Goal: Task Accomplishment & Management: Complete application form

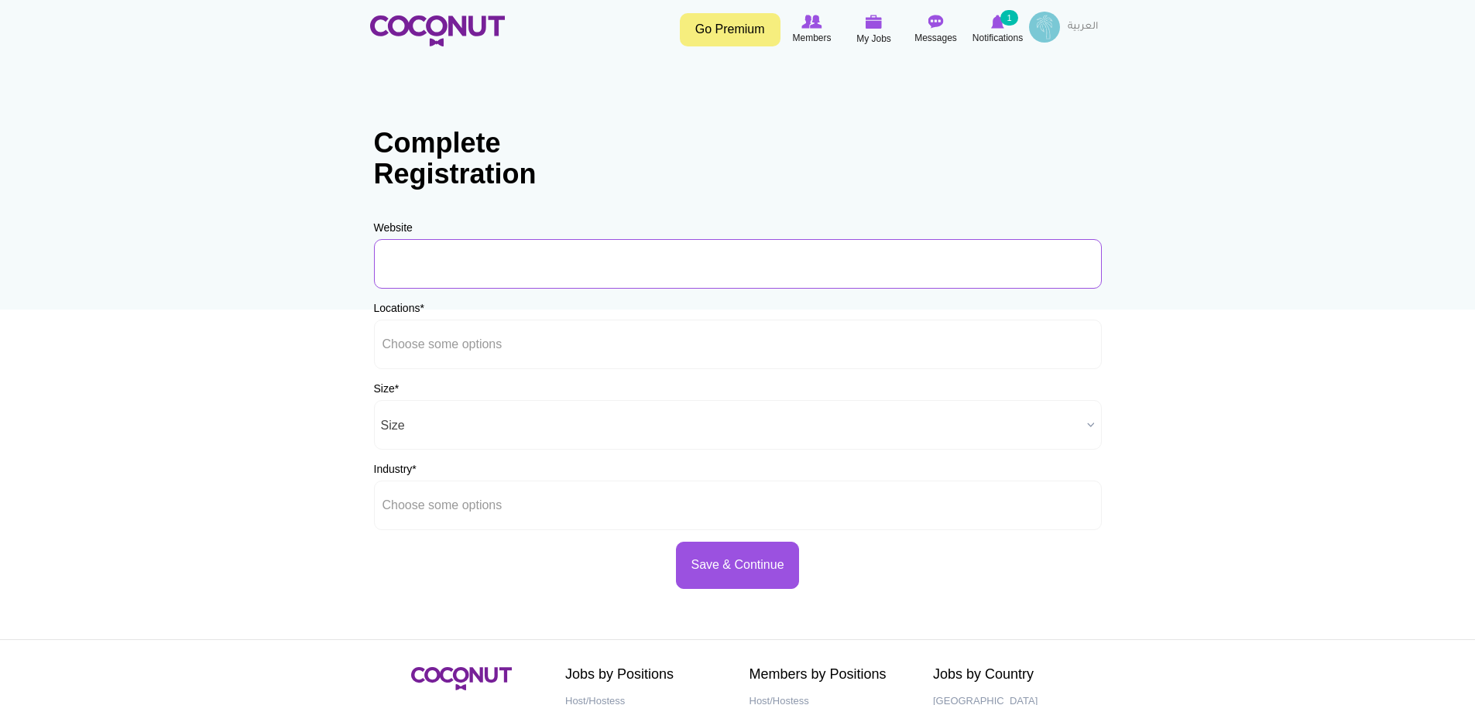
click at [614, 276] on input "URL" at bounding box center [738, 264] width 728 height 50
type input "www.kimicafe.com"
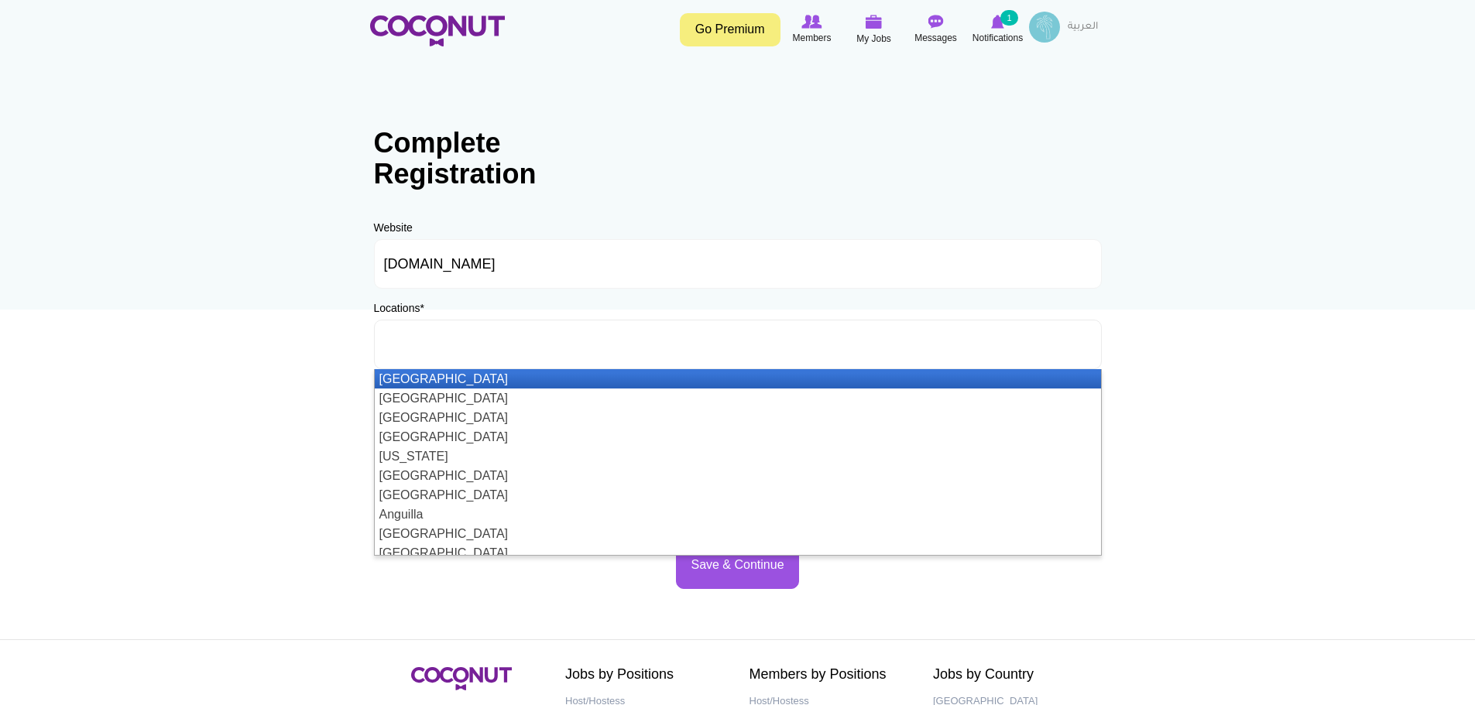
click at [575, 333] on ul at bounding box center [738, 345] width 728 height 50
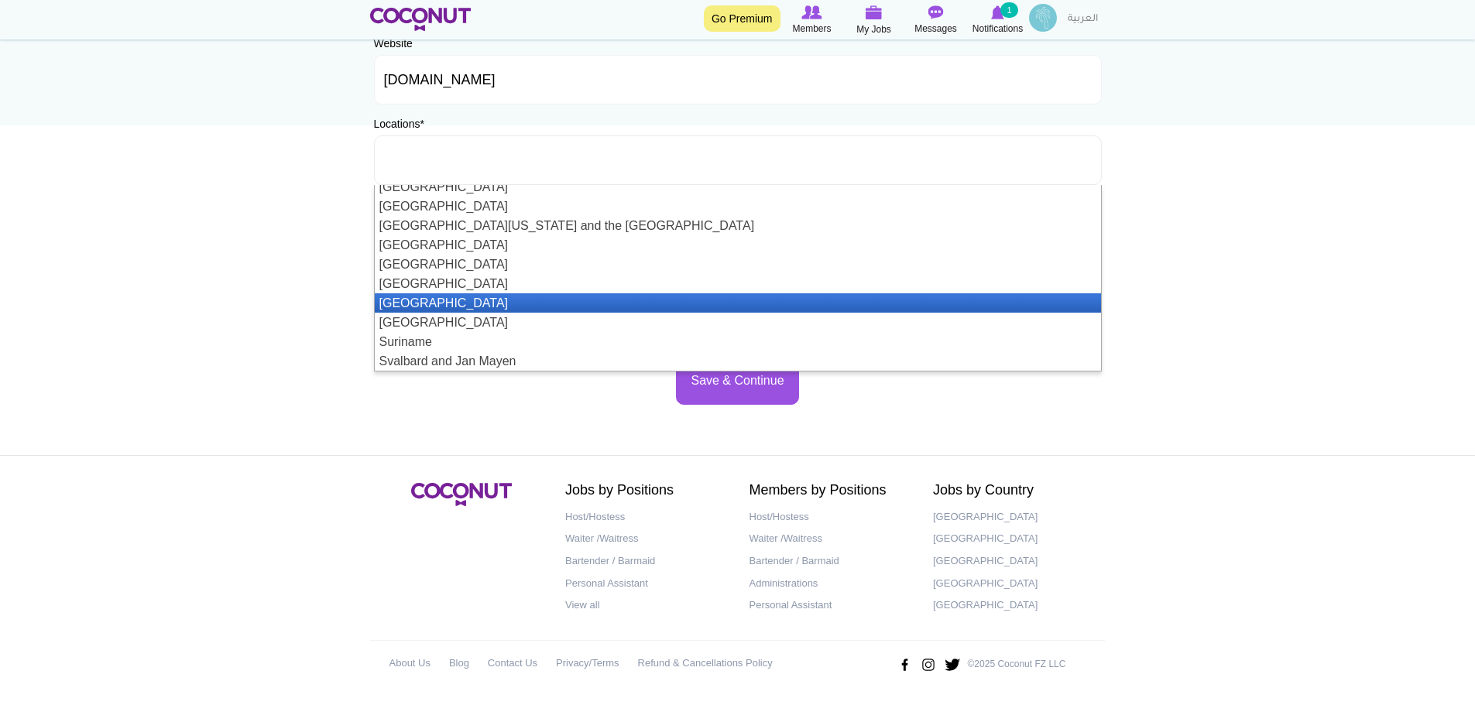
scroll to position [4498, 0]
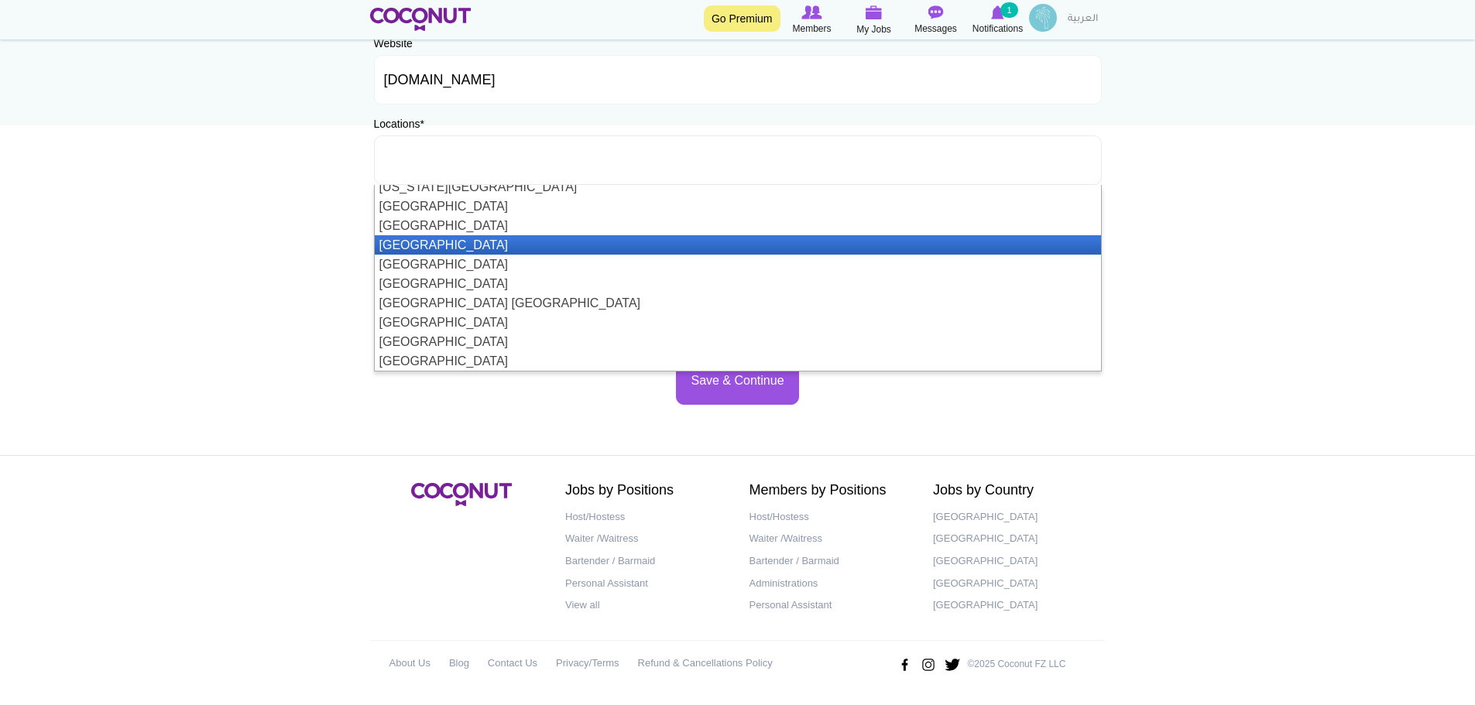
click at [568, 249] on li "[GEOGRAPHIC_DATA]" at bounding box center [738, 244] width 726 height 19
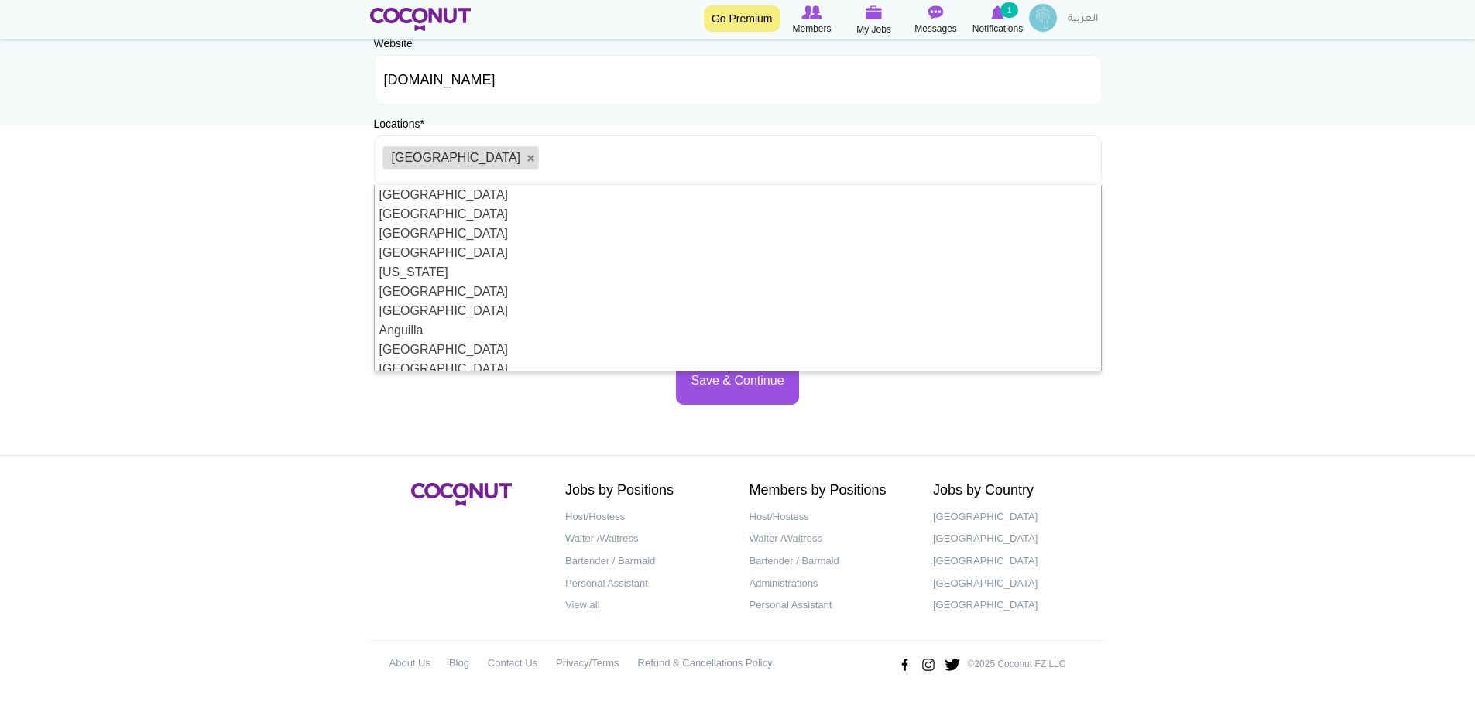
click at [222, 368] on body "Toggle navigation Go Premium Members My Jobs Post a Job Messages Notifications …" at bounding box center [737, 261] width 1475 height 890
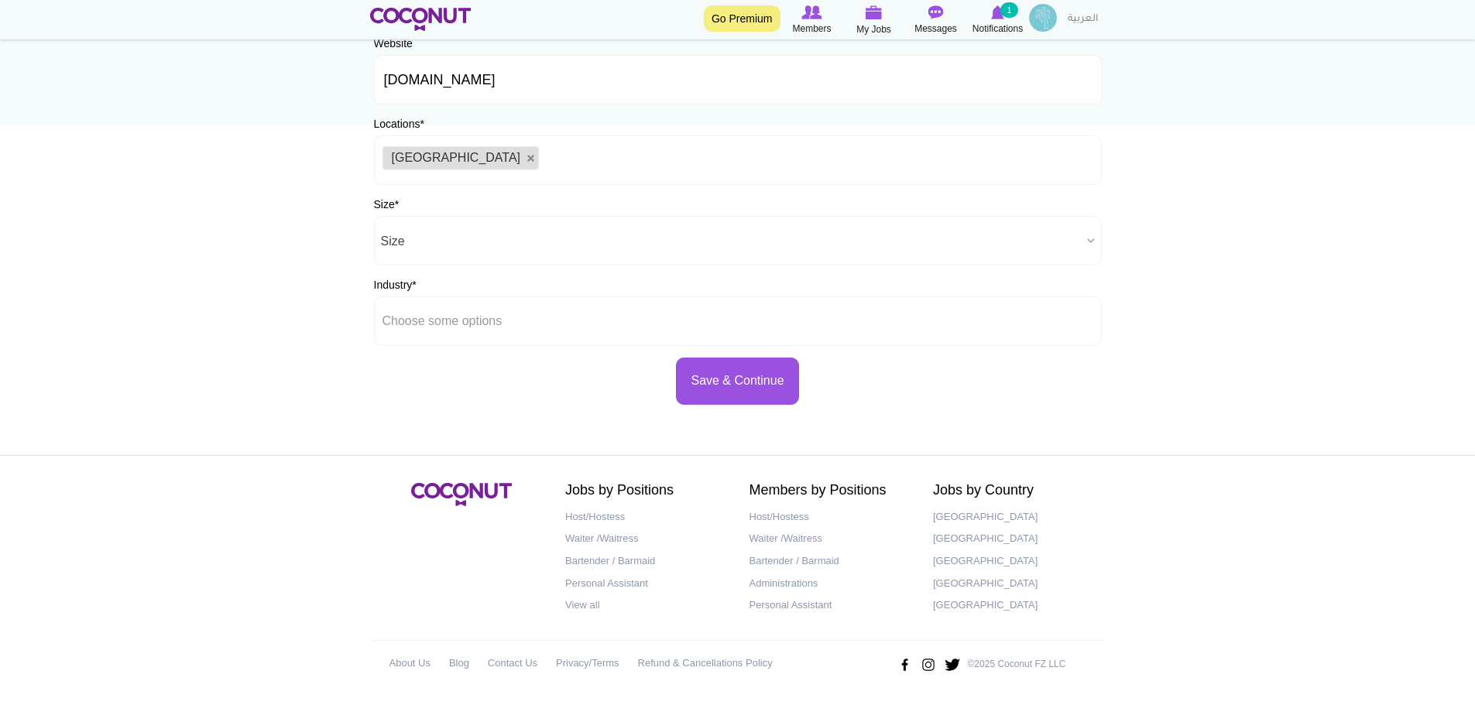
click at [420, 245] on span "Size" at bounding box center [731, 242] width 700 height 50
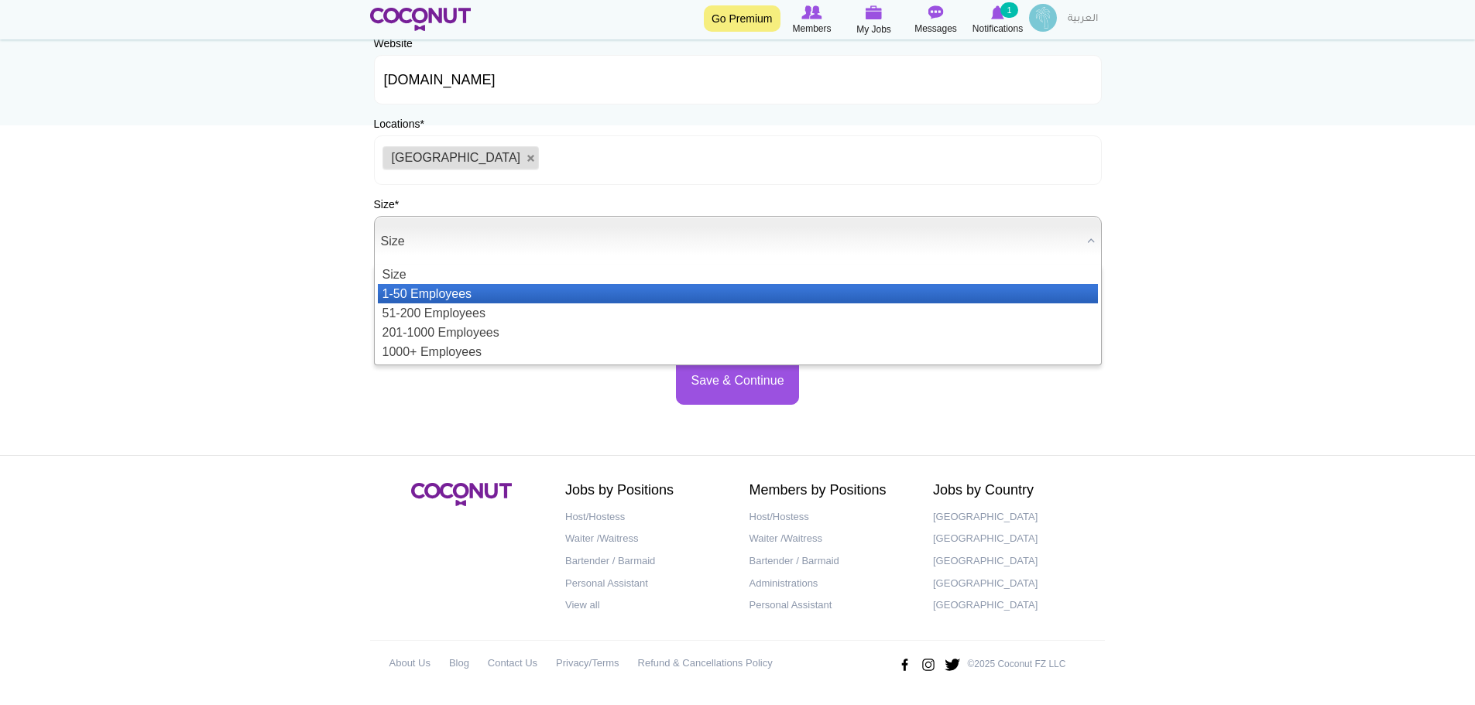
drag, startPoint x: 416, startPoint y: 281, endPoint x: 415, endPoint y: 297, distance: 15.5
click at [415, 297] on ul "Size 1-50 Employees 51-200 Employees 201-1000 Employees 1000+ Employees" at bounding box center [736, 313] width 723 height 97
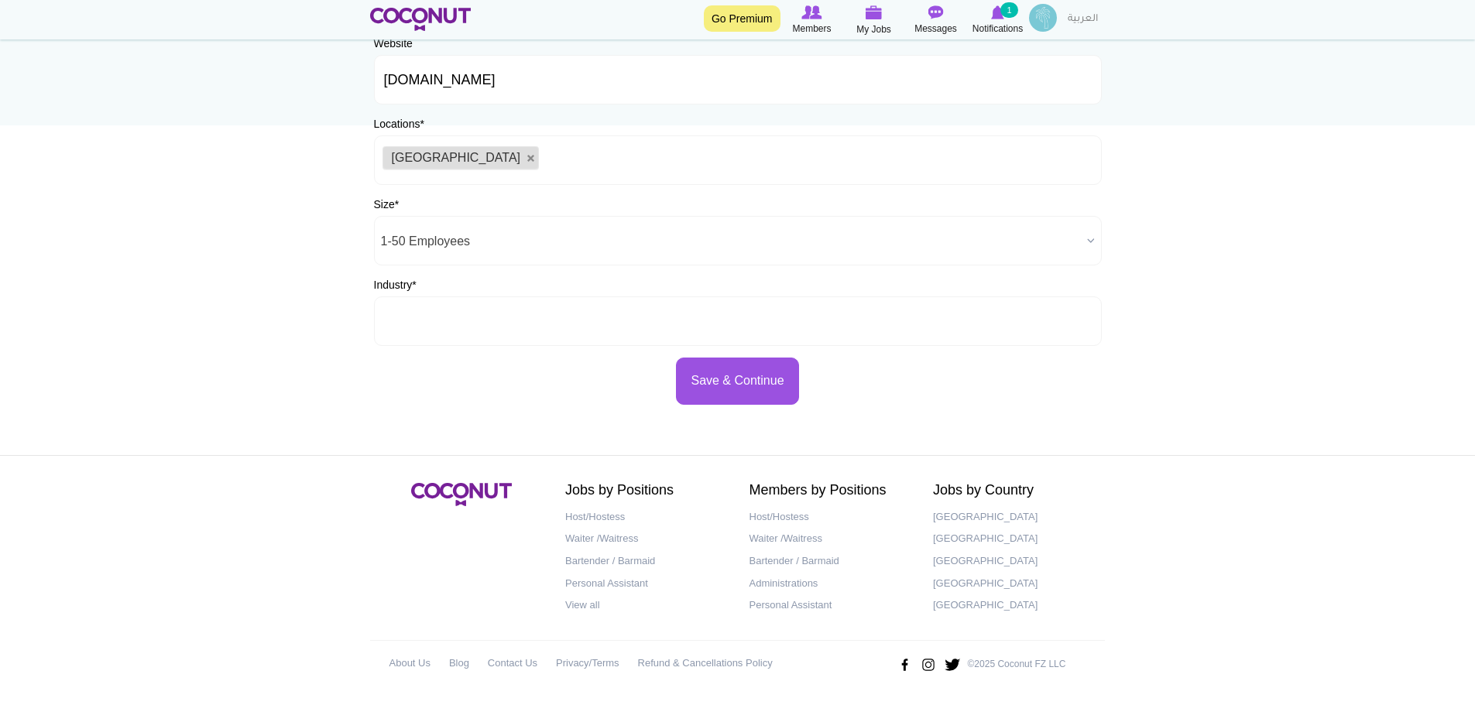
click at [410, 323] on input "text" at bounding box center [451, 321] width 139 height 14
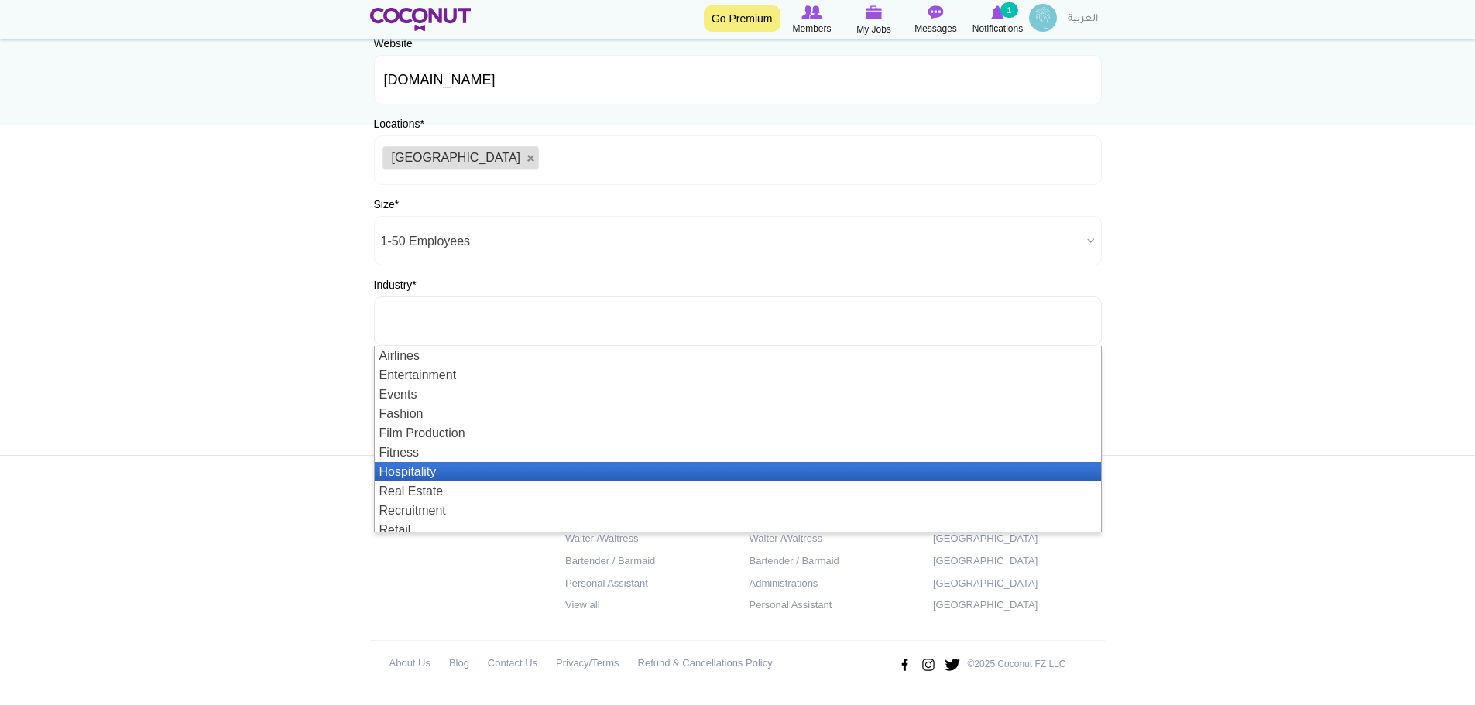
click at [451, 469] on li "Hospitality" at bounding box center [738, 471] width 726 height 19
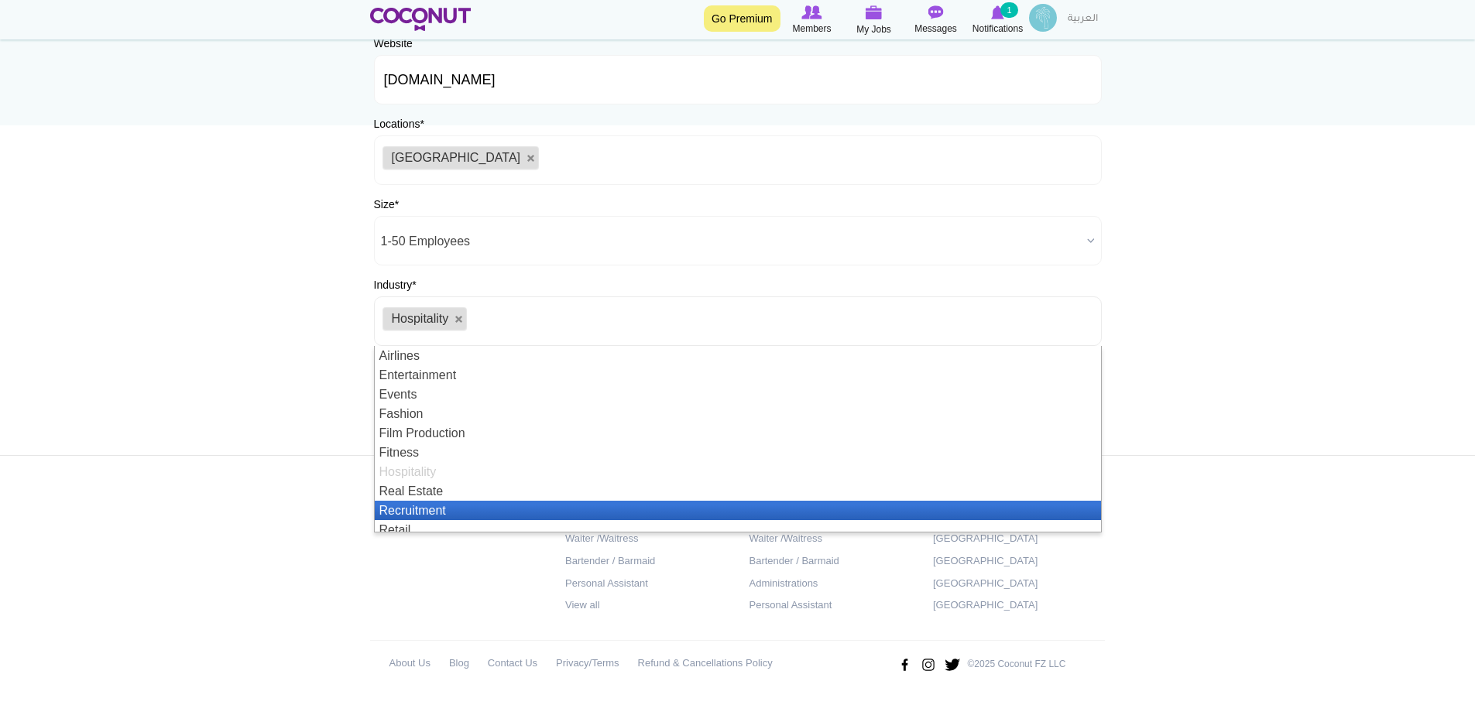
scroll to position [46, 0]
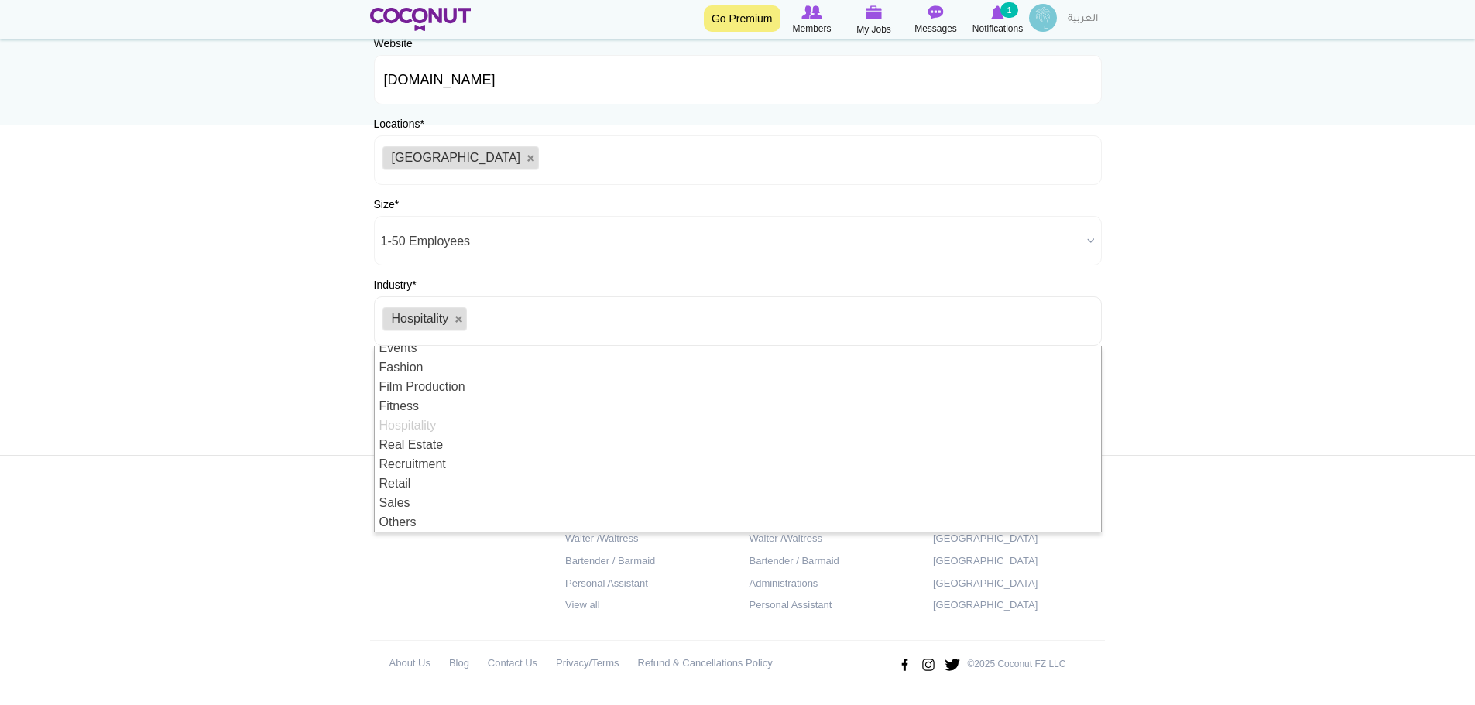
click at [138, 446] on body "Toggle navigation Go Premium Members My Jobs Post a Job Messages Notifications …" at bounding box center [737, 261] width 1475 height 890
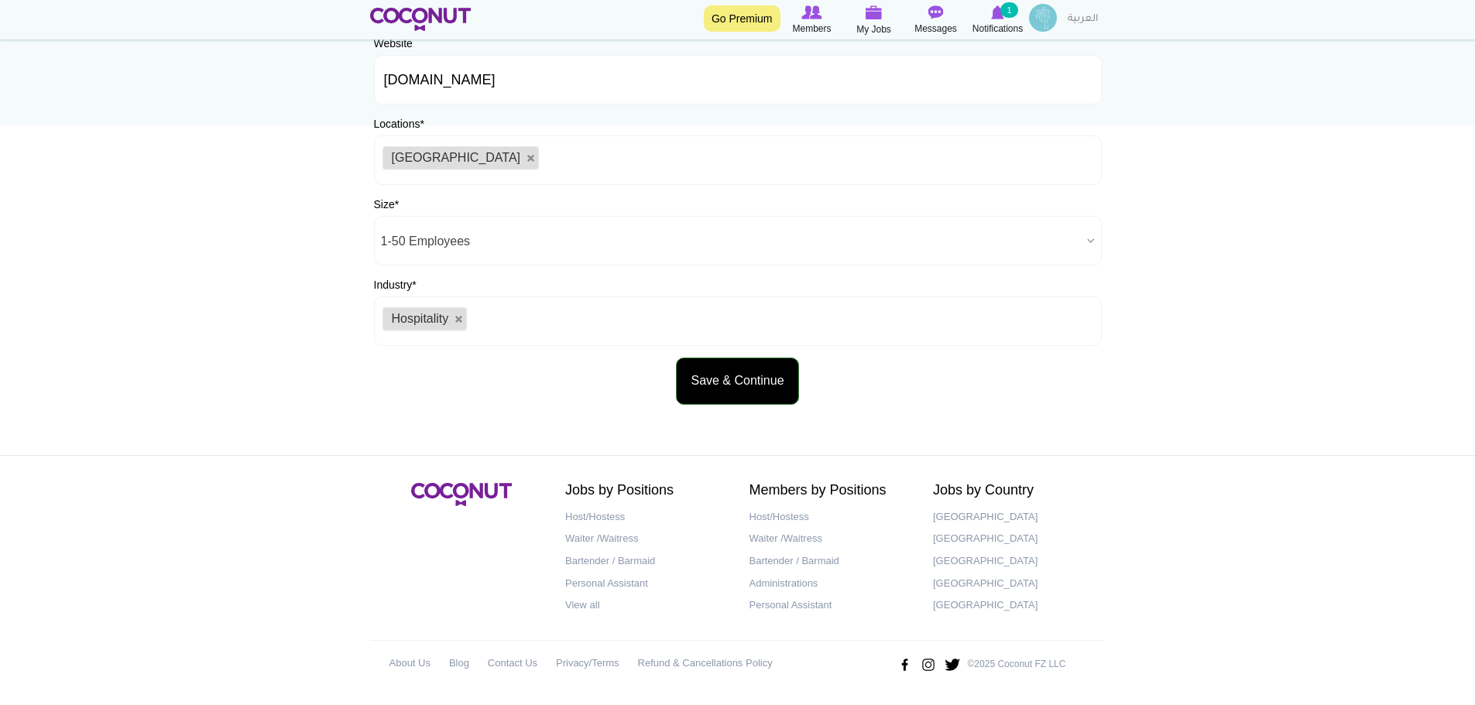
click at [765, 375] on button "Save & Continue" at bounding box center [737, 381] width 122 height 47
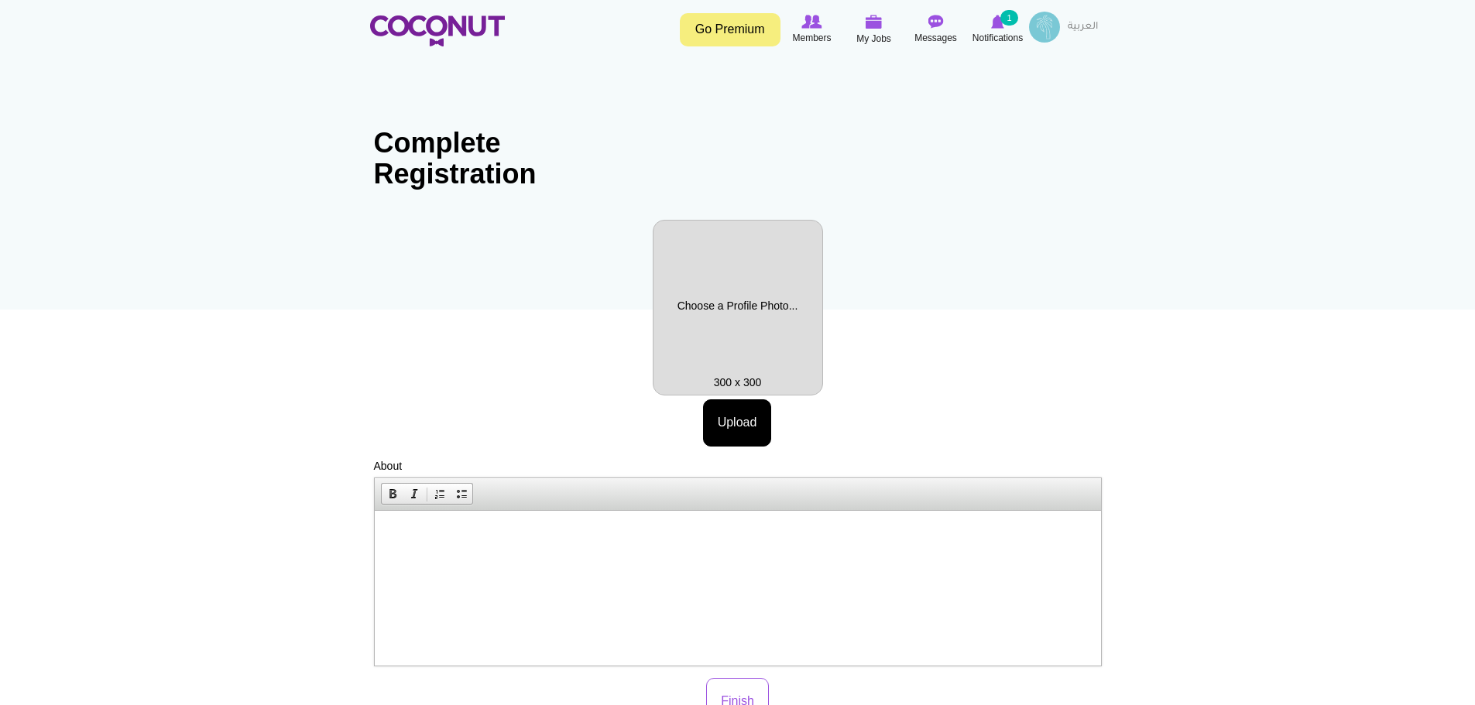
click at [1192, 264] on body "Toggle navigation Go Premium Members My Jobs Post a Job Messages Notifications …" at bounding box center [737, 512] width 1475 height 1025
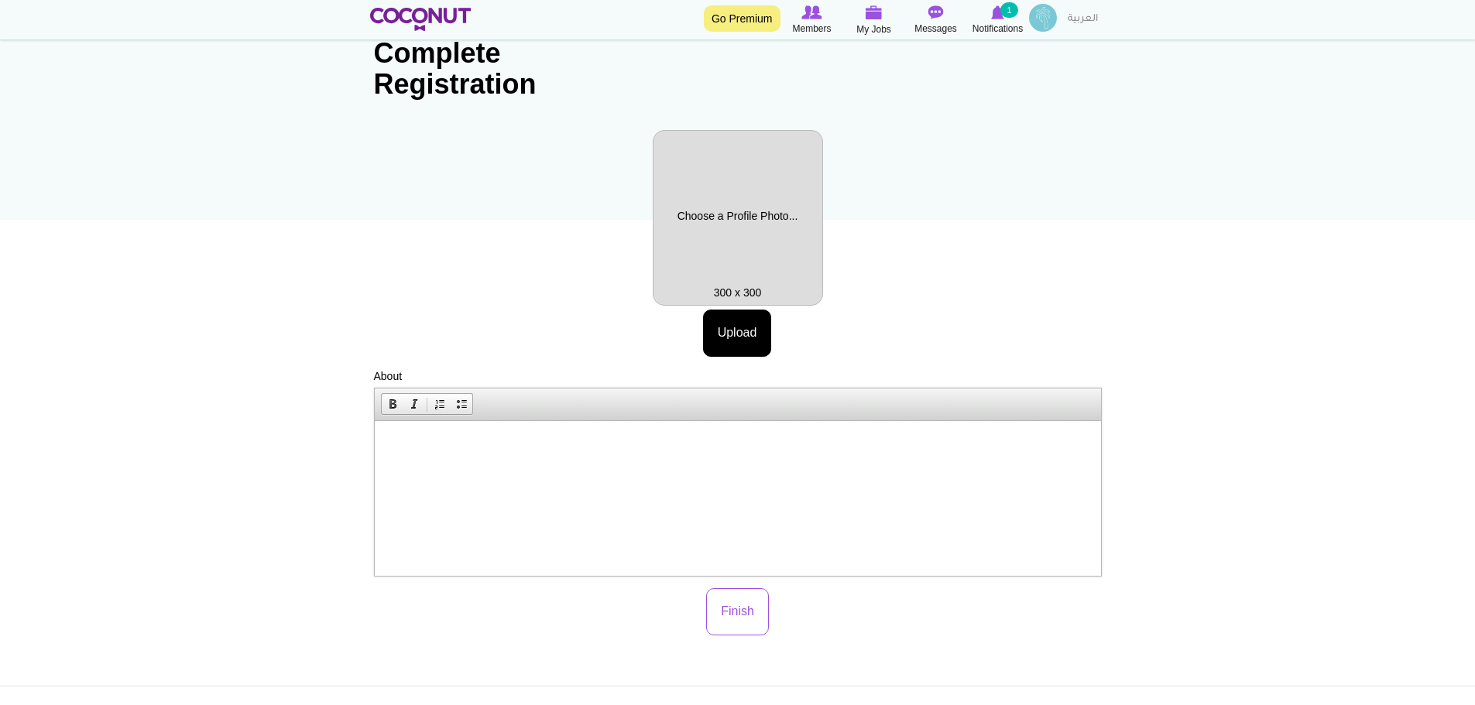
scroll to position [87, 0]
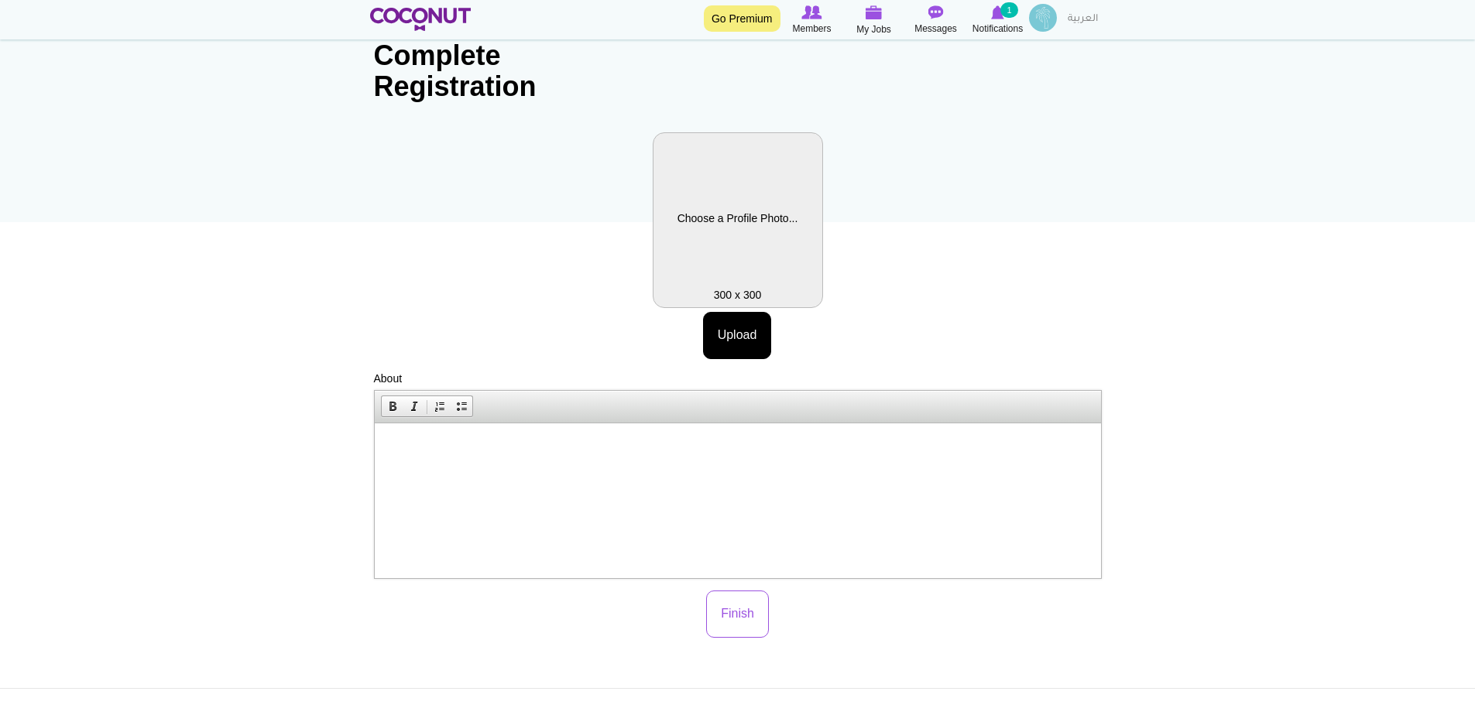
click at [767, 317] on div "Profile Picture Upload More information Files must be less than 20 MB . Allowed…" at bounding box center [738, 385] width 728 height 506
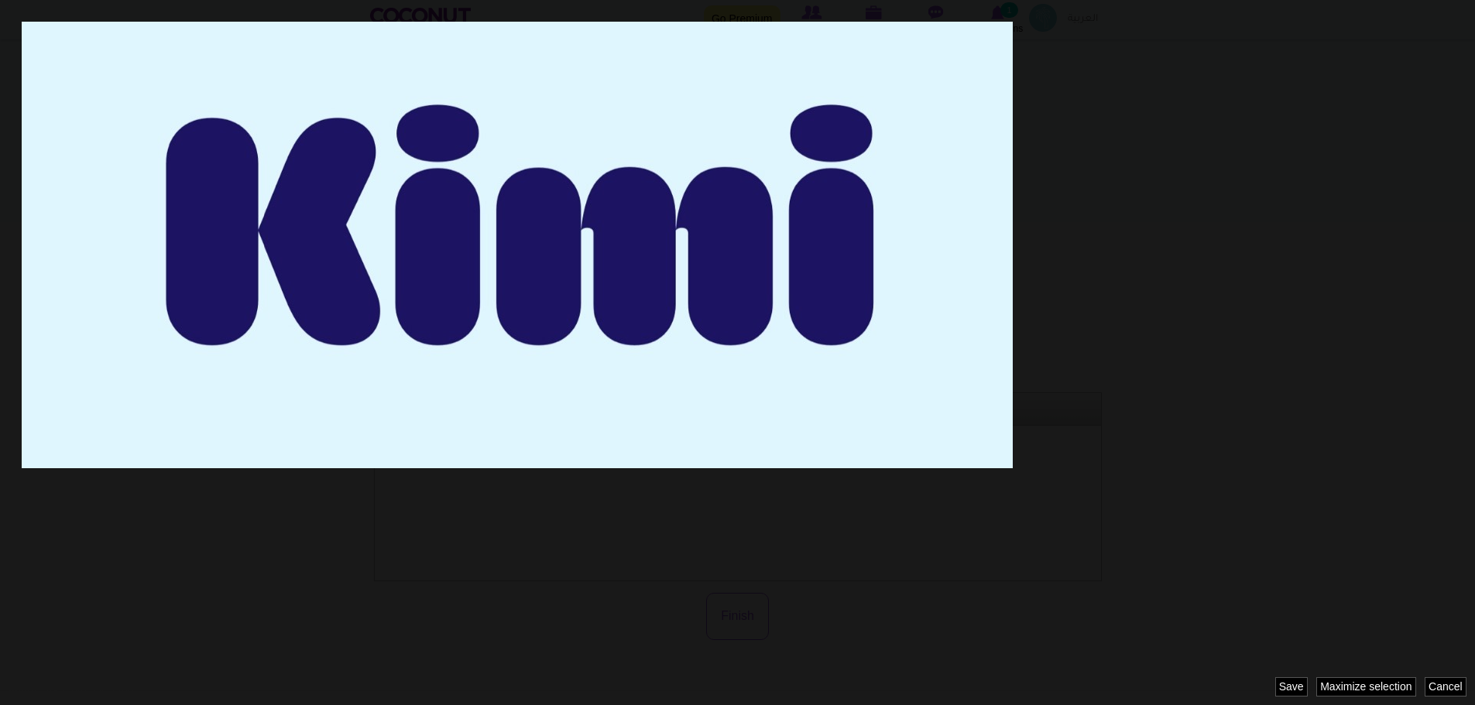
scroll to position [0, 0]
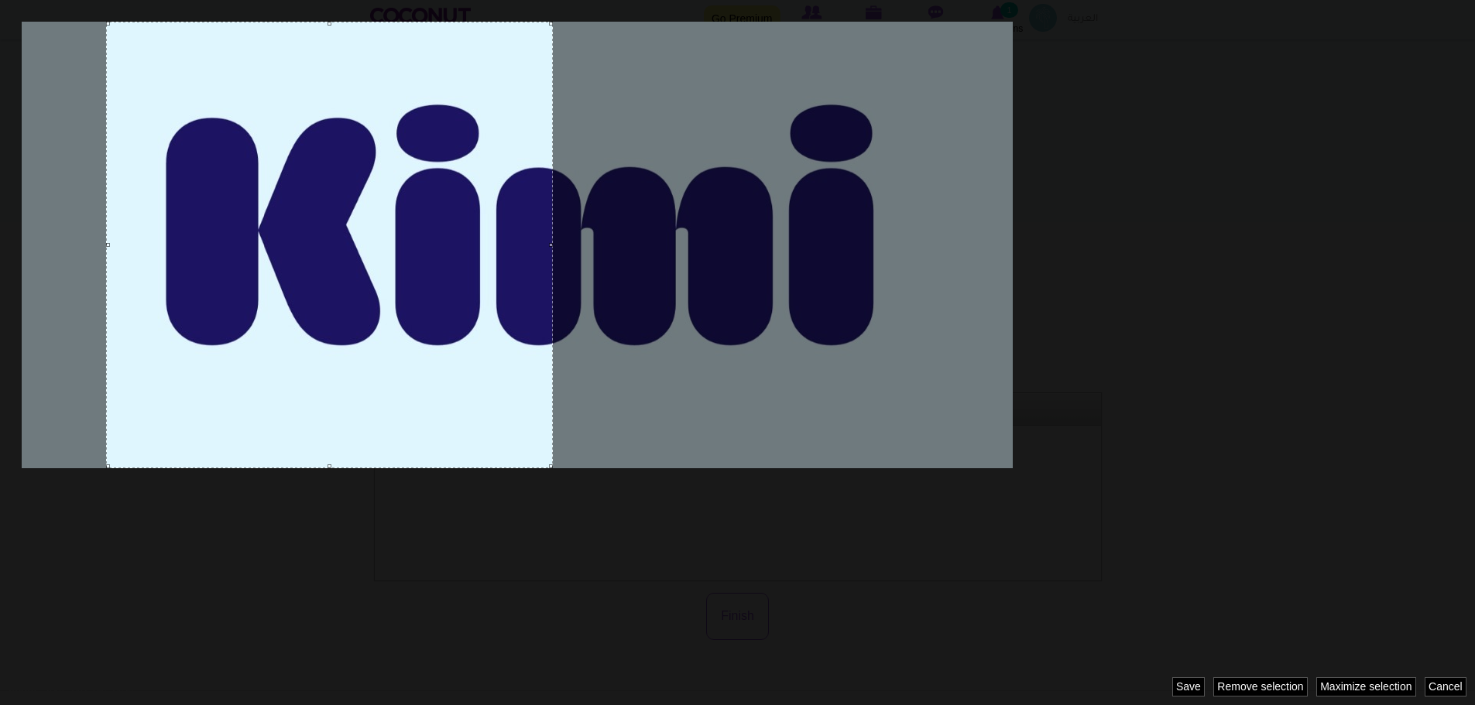
drag, startPoint x: 474, startPoint y: 139, endPoint x: 293, endPoint y: 149, distance: 181.4
click at [290, 148] on div at bounding box center [329, 245] width 447 height 447
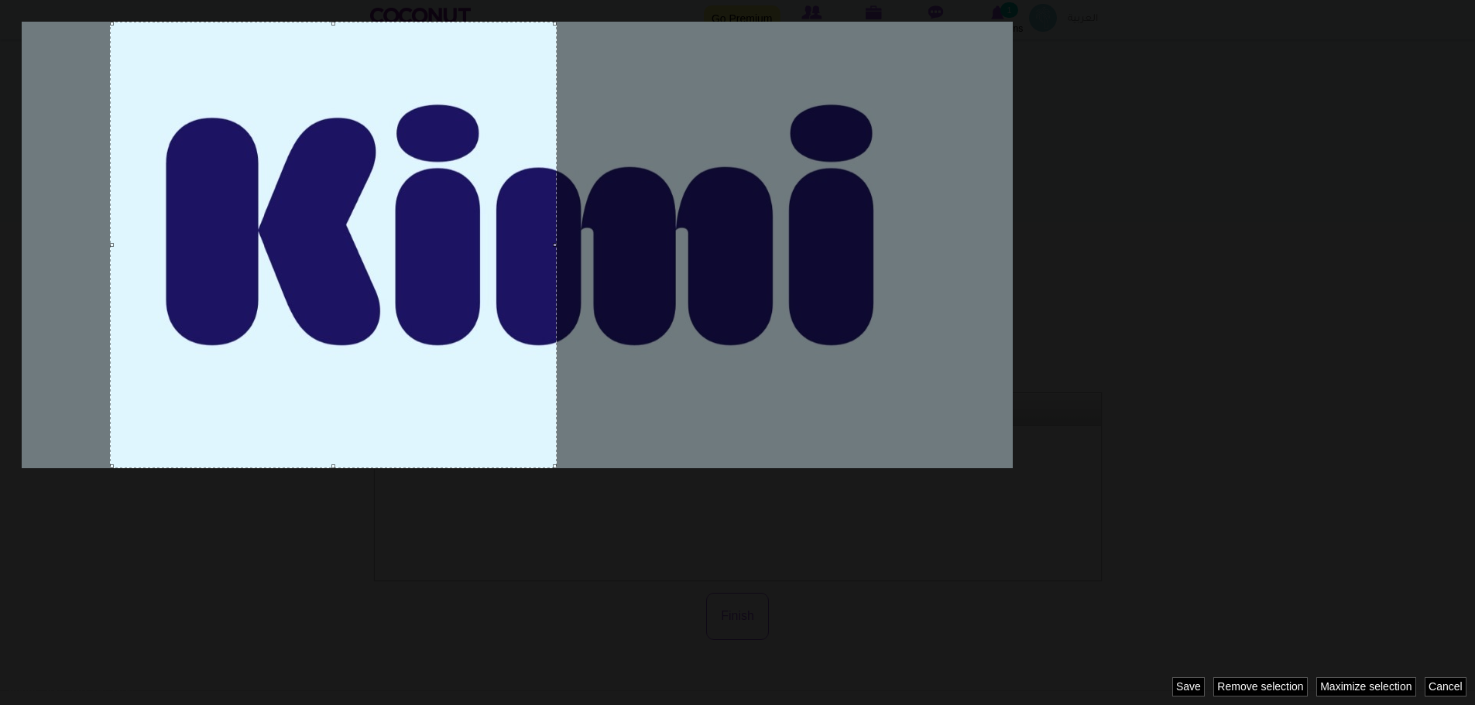
drag, startPoint x: 564, startPoint y: 238, endPoint x: 991, endPoint y: 303, distance: 431.5
click at [991, 303] on div at bounding box center [737, 352] width 1475 height 705
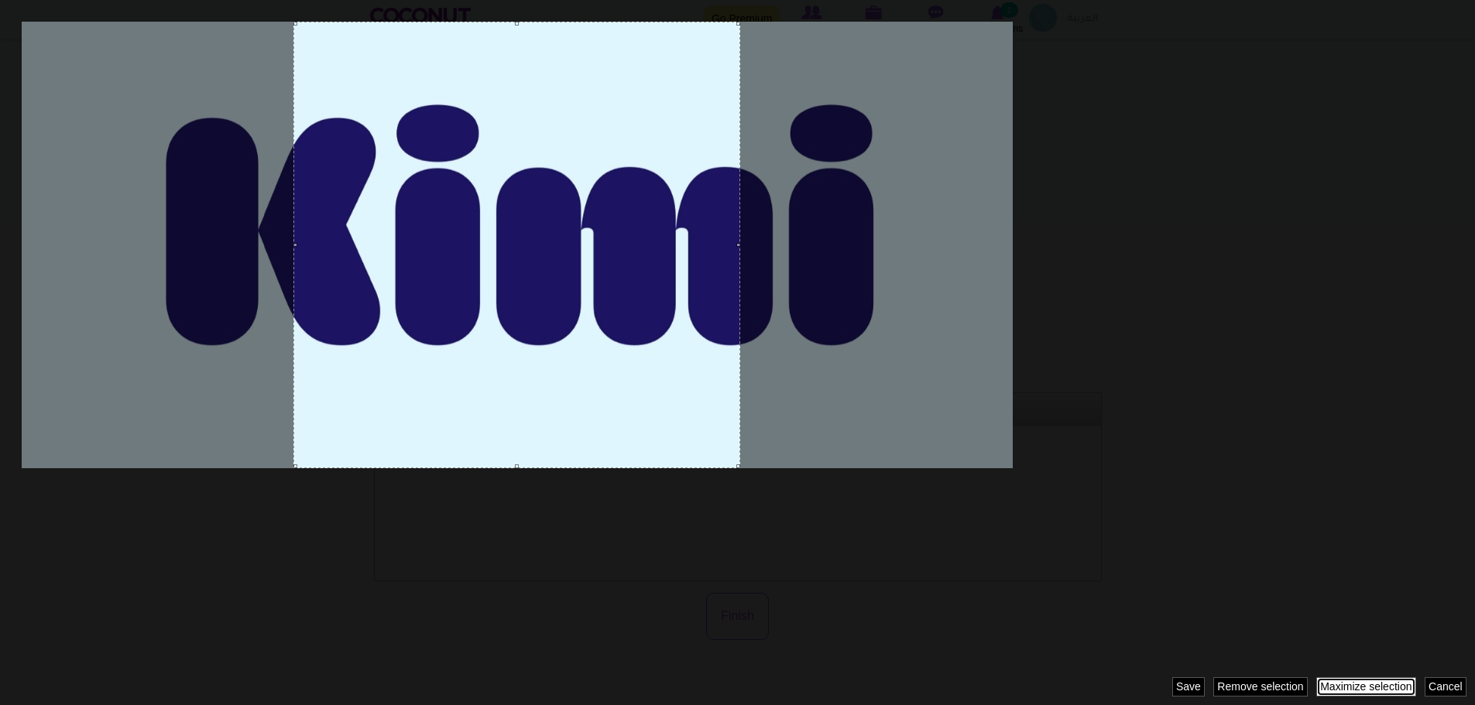
click at [1381, 684] on link "Maximize selection" at bounding box center [1366, 686] width 100 height 19
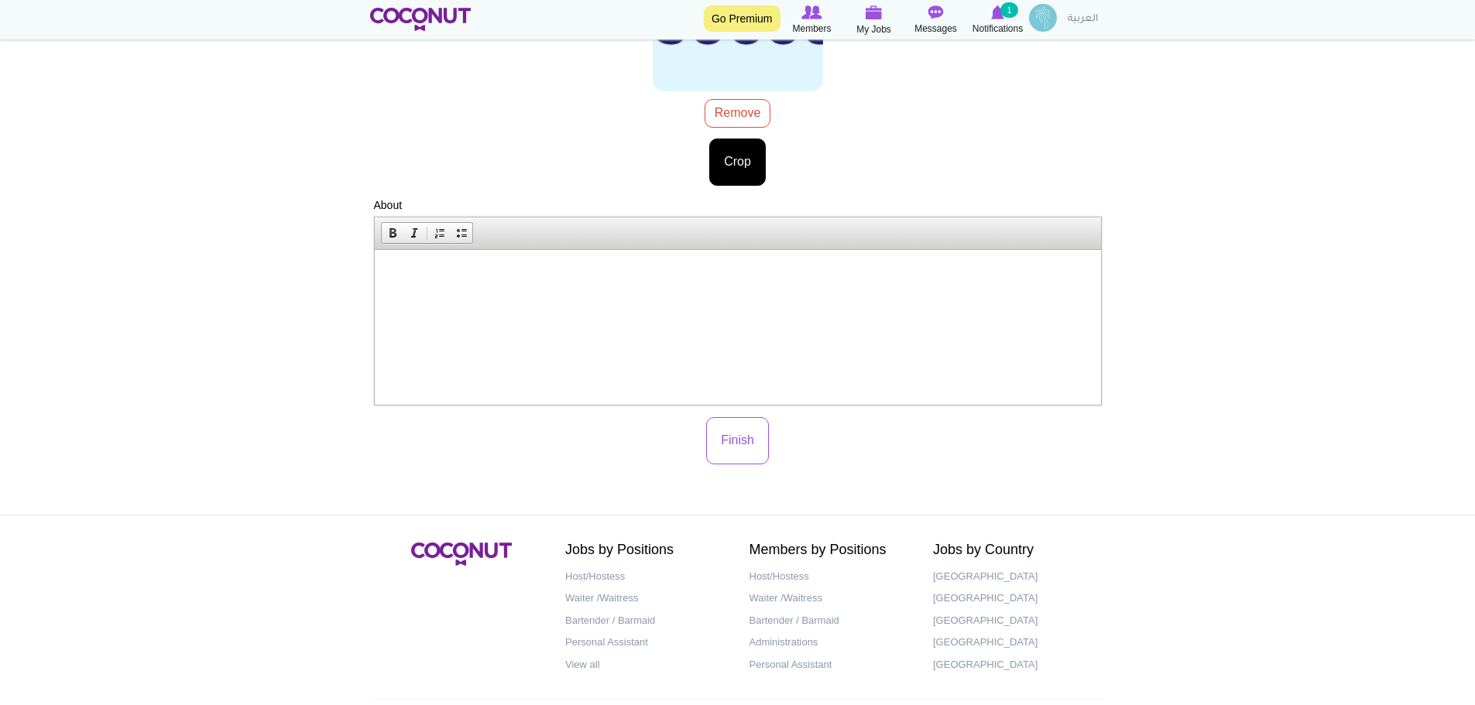
scroll to position [320, 0]
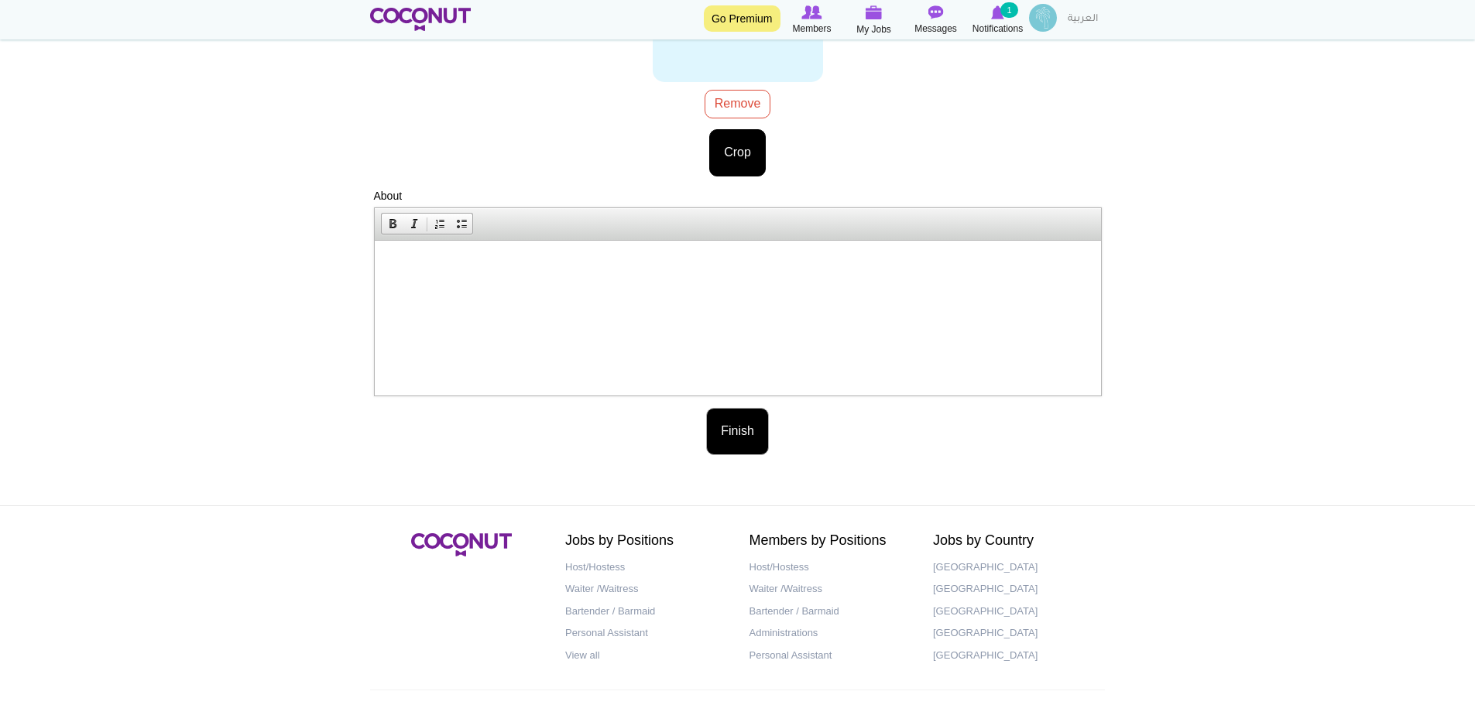
click at [725, 421] on button "Finish" at bounding box center [737, 431] width 63 height 47
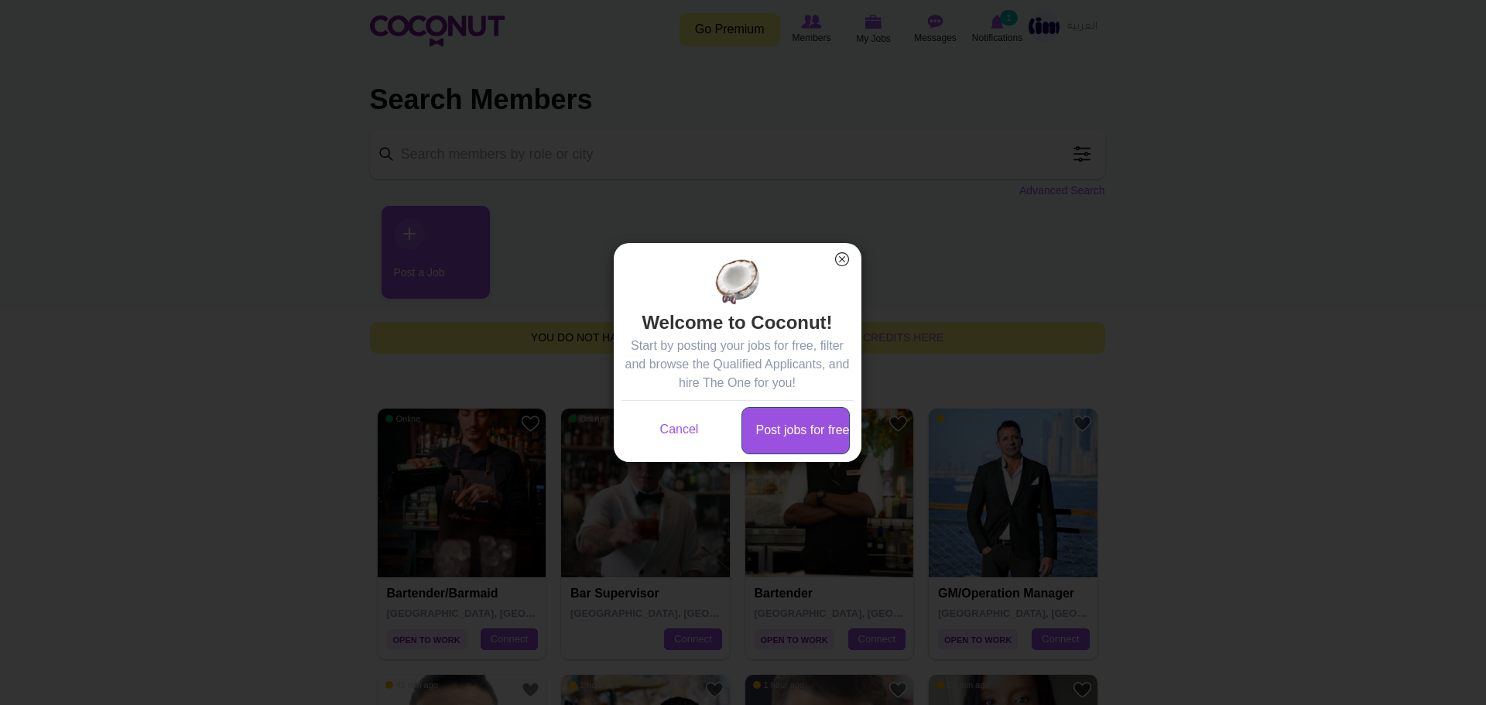
click at [805, 429] on link "Post jobs for free" at bounding box center [796, 430] width 108 height 47
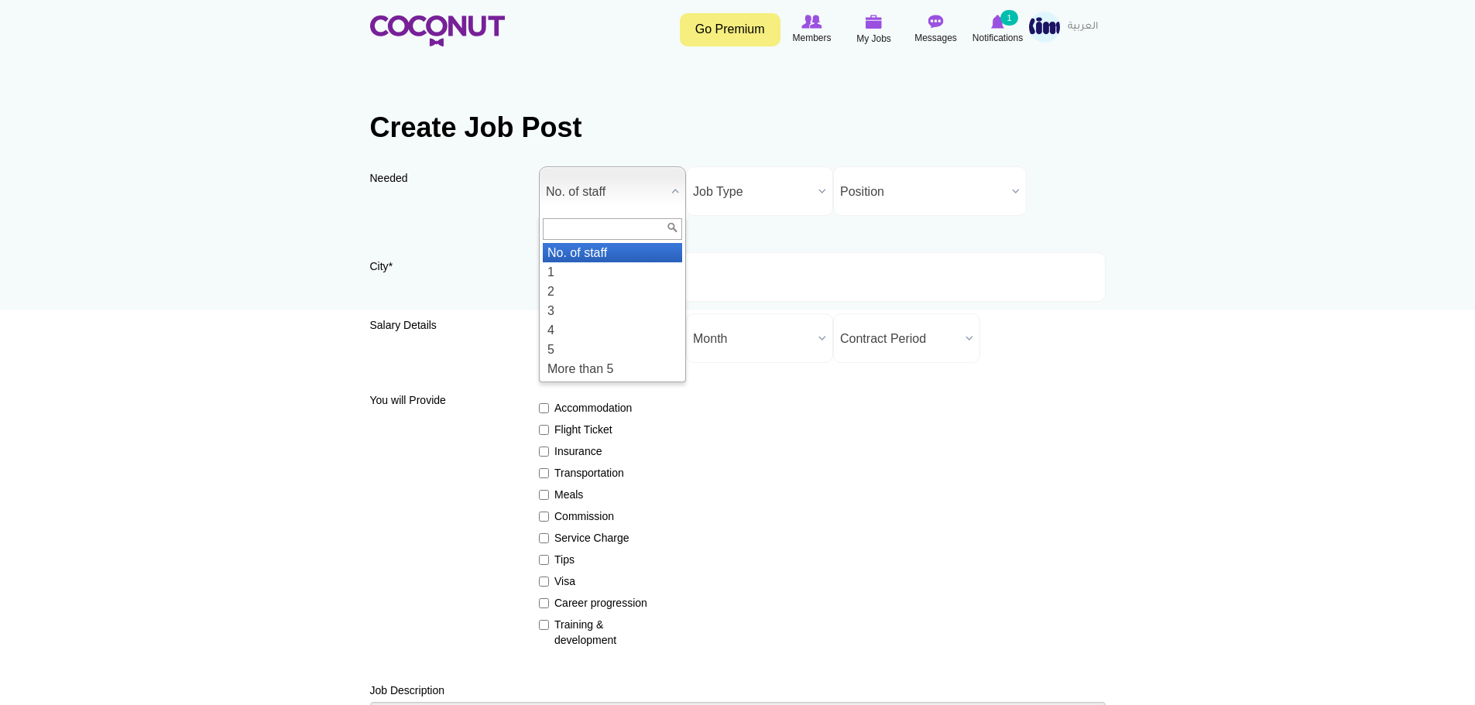
click at [639, 196] on span "No. of staff" at bounding box center [605, 192] width 119 height 50
click at [603, 271] on li "1" at bounding box center [612, 271] width 139 height 19
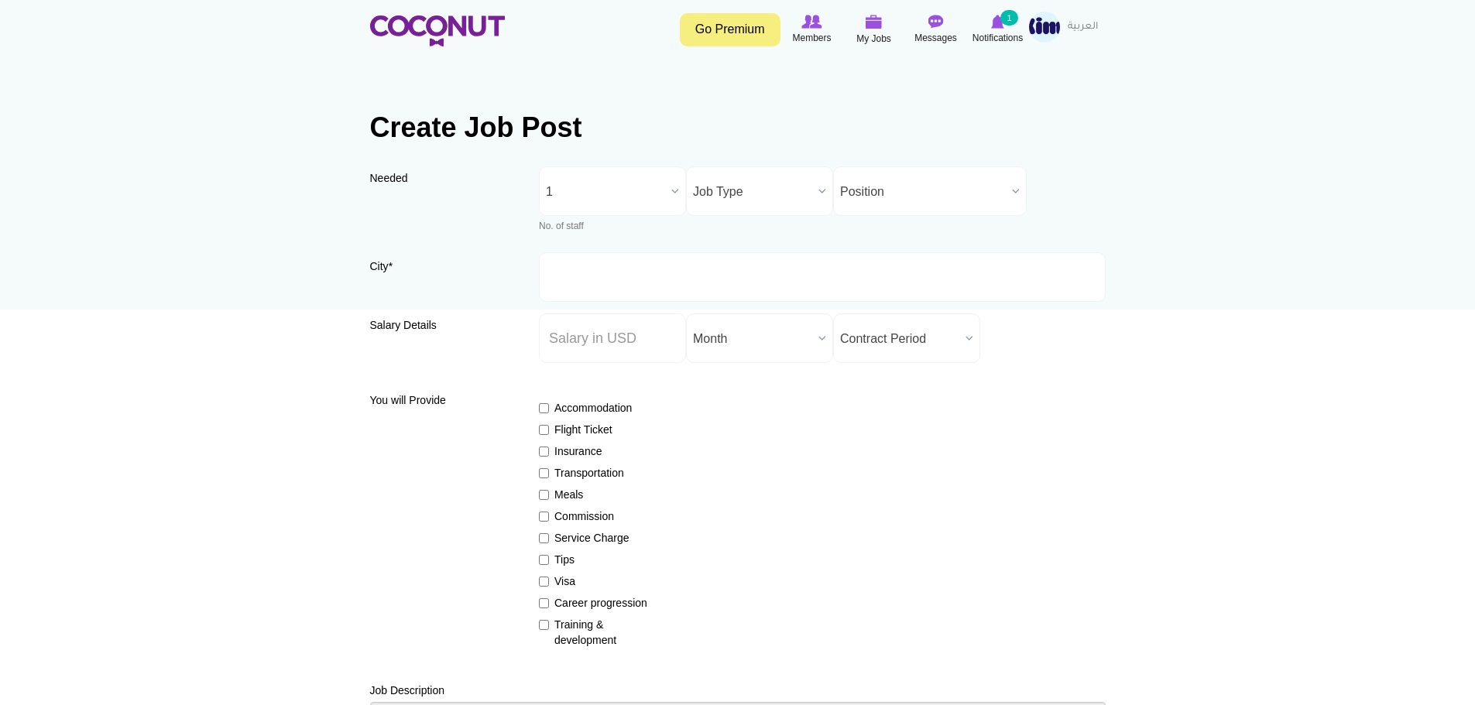
click at [702, 196] on span "Job Type" at bounding box center [752, 192] width 119 height 50
click at [694, 259] on li "Full Time" at bounding box center [759, 263] width 139 height 19
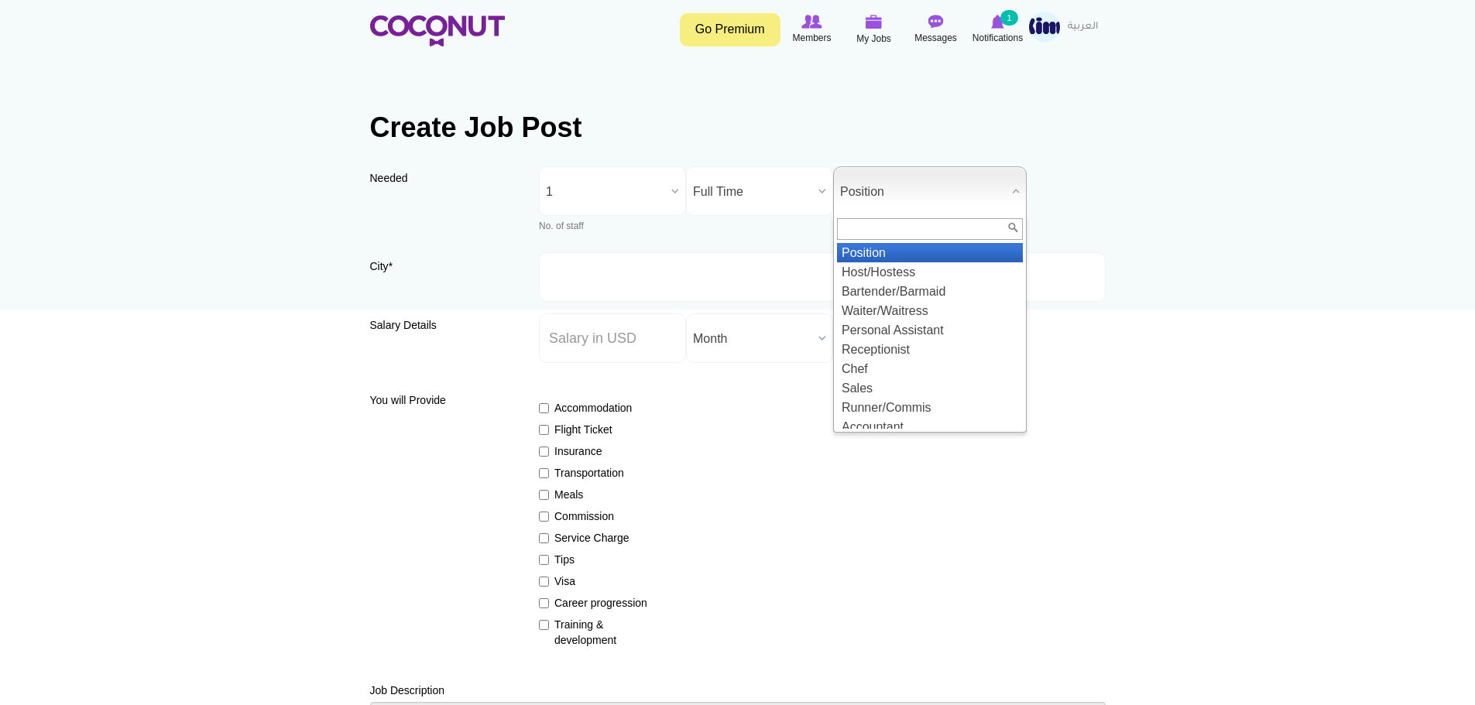
click at [953, 187] on span "Position" at bounding box center [923, 192] width 166 height 50
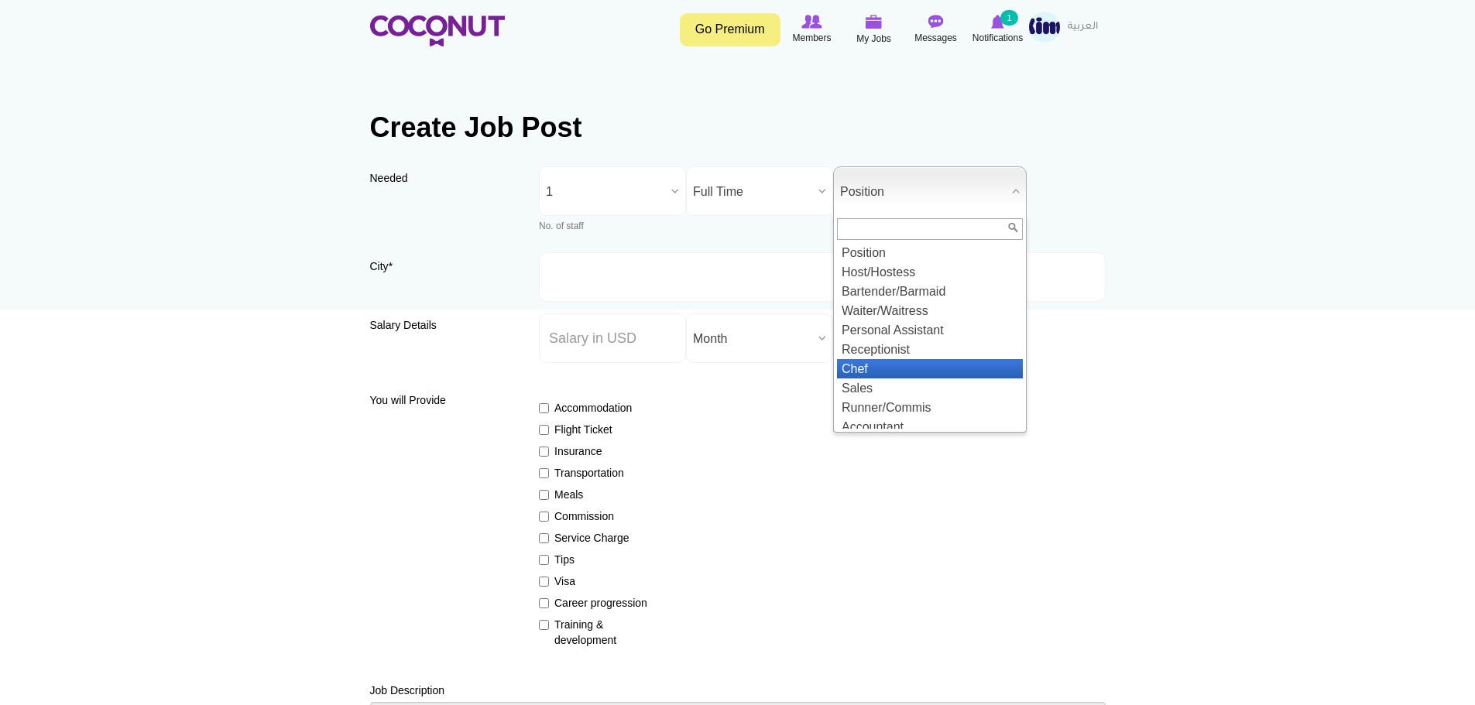
click at [911, 370] on li "Chef" at bounding box center [930, 368] width 186 height 19
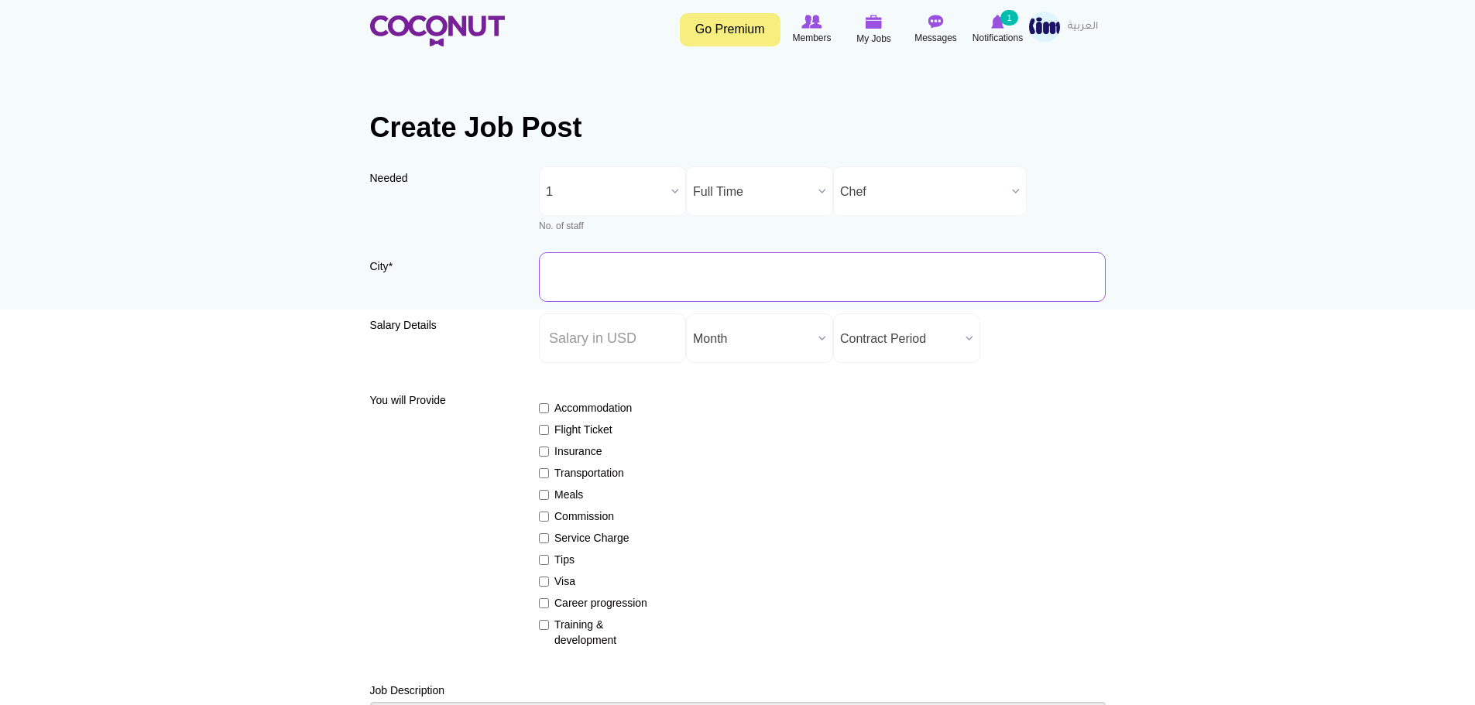
click at [699, 283] on input "City *" at bounding box center [822, 277] width 567 height 50
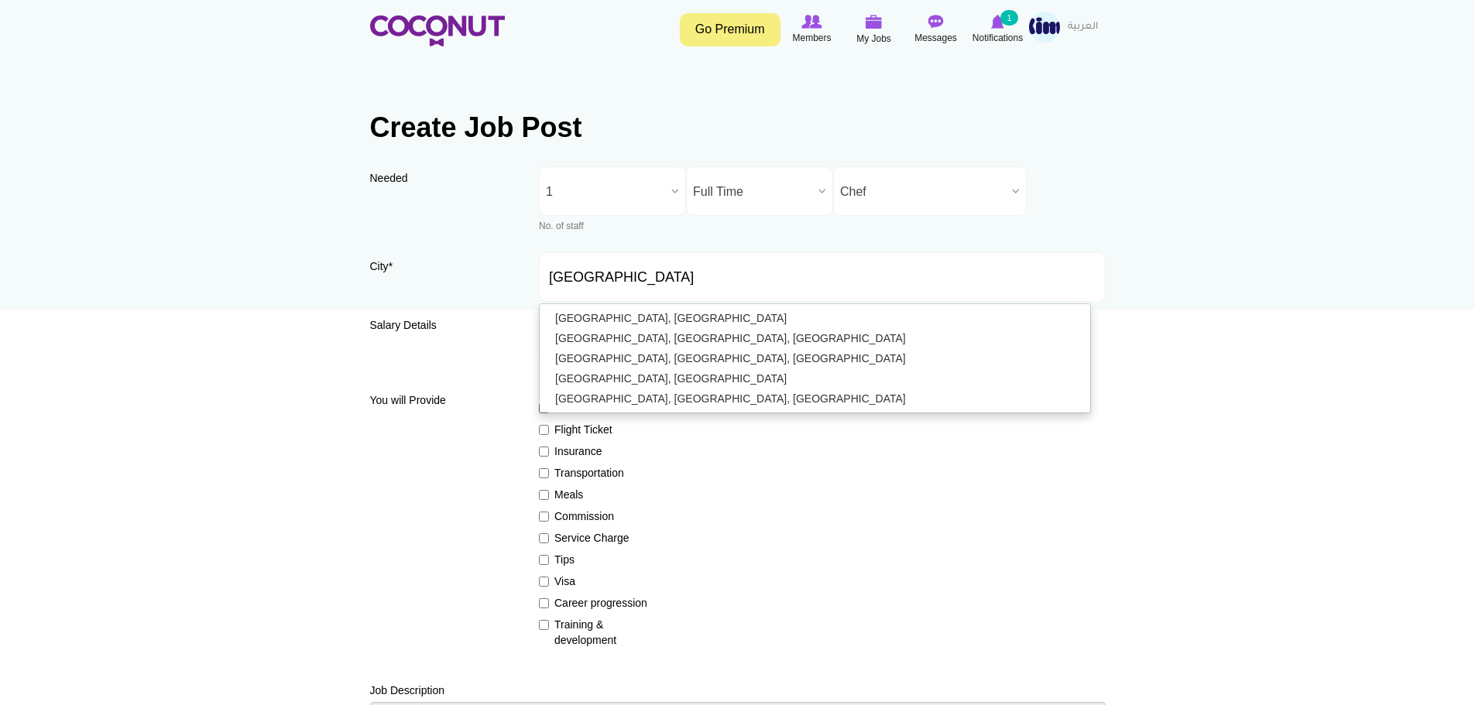
type input "[GEOGRAPHIC_DATA], [GEOGRAPHIC_DATA]"
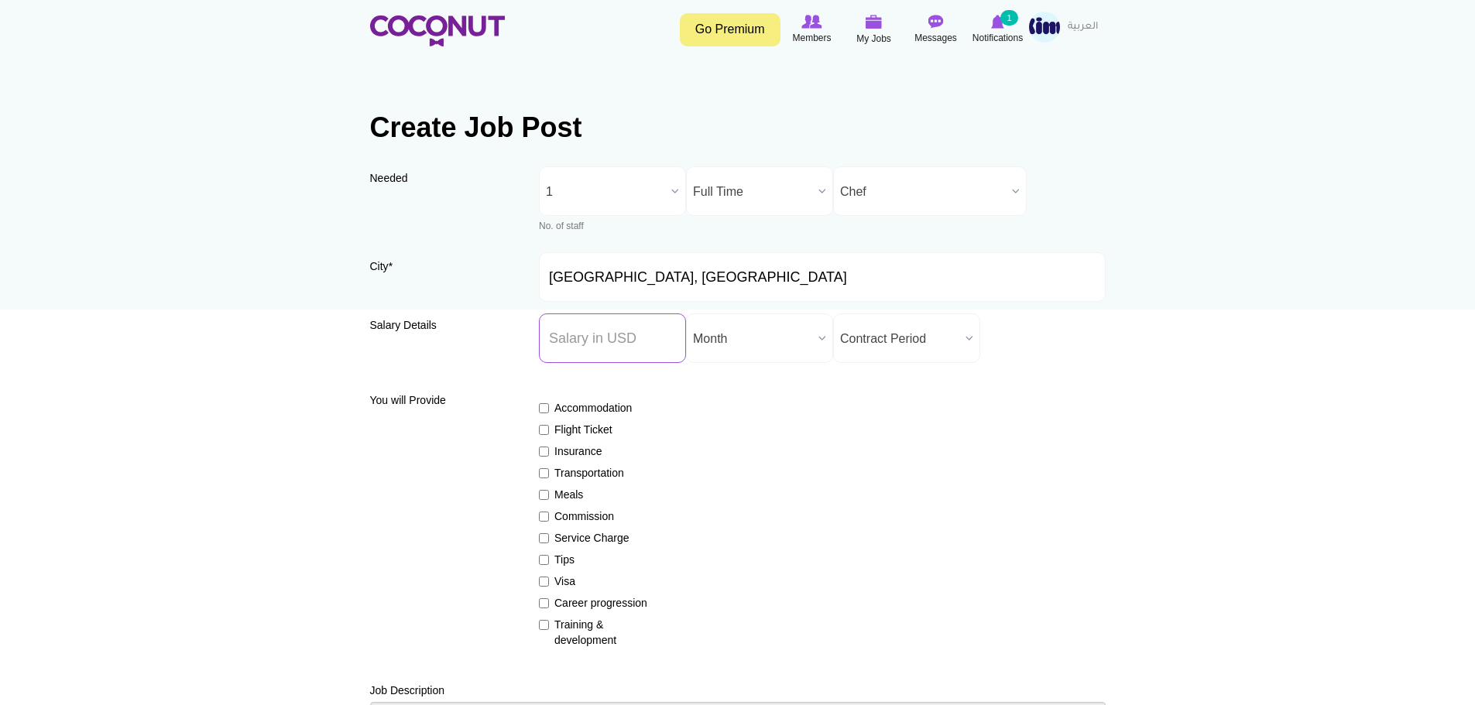
click at [649, 348] on input "Salary ($) *" at bounding box center [612, 339] width 147 height 50
click at [632, 372] on div "Salary Details Salary ($) * Salary Period * Year Month Week Day Hour Month Cont…" at bounding box center [737, 344] width 735 height 61
click at [583, 322] on input "Salary ($) *" at bounding box center [612, 339] width 147 height 50
type input "1000"
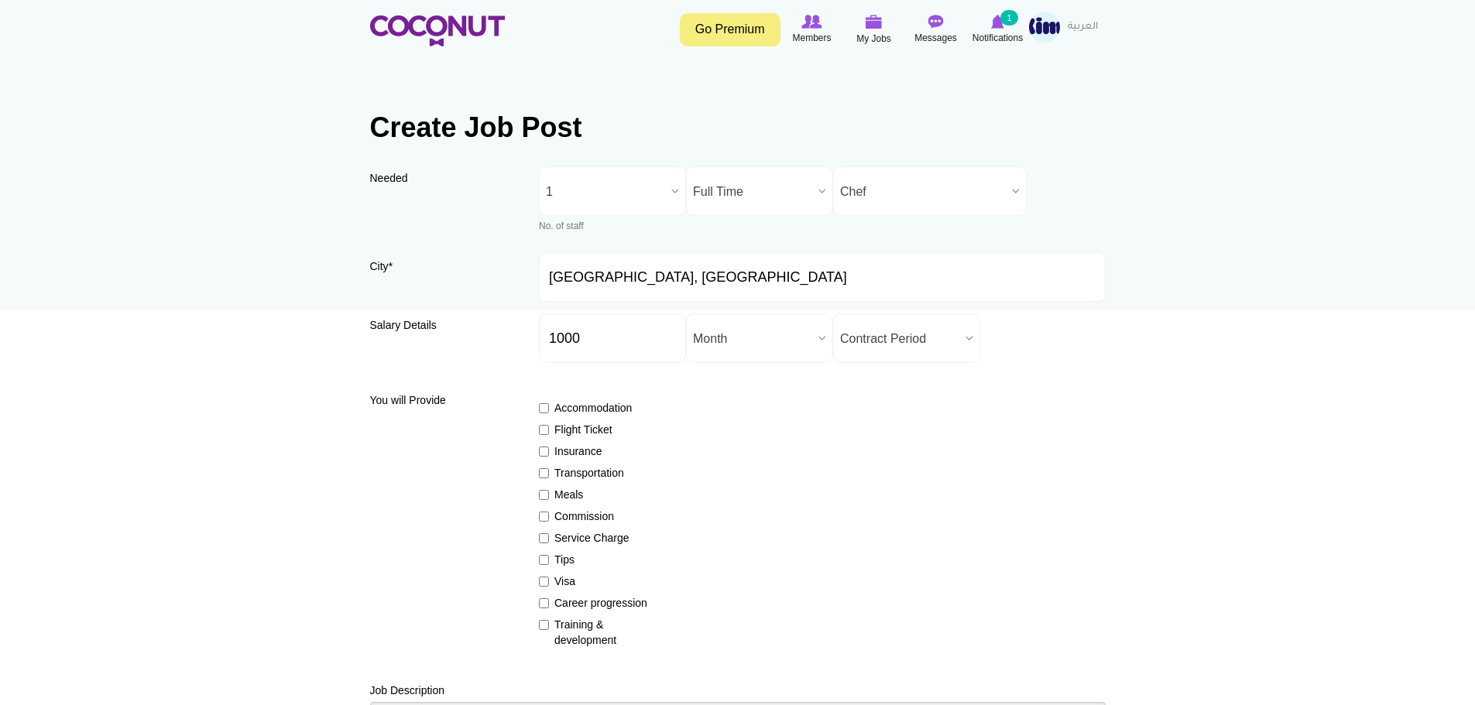
click at [920, 332] on span "Contract Period" at bounding box center [899, 339] width 119 height 50
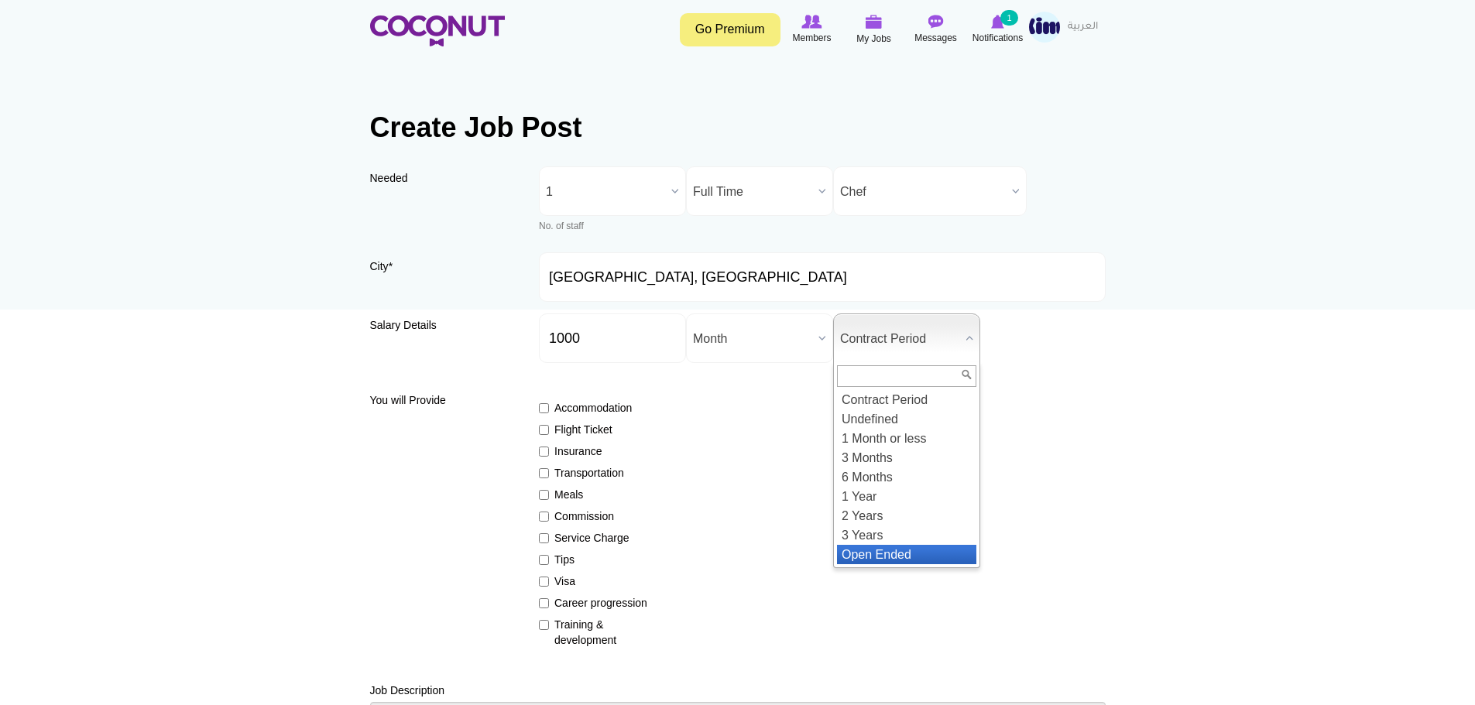
click at [893, 550] on li "Open Ended" at bounding box center [906, 554] width 139 height 19
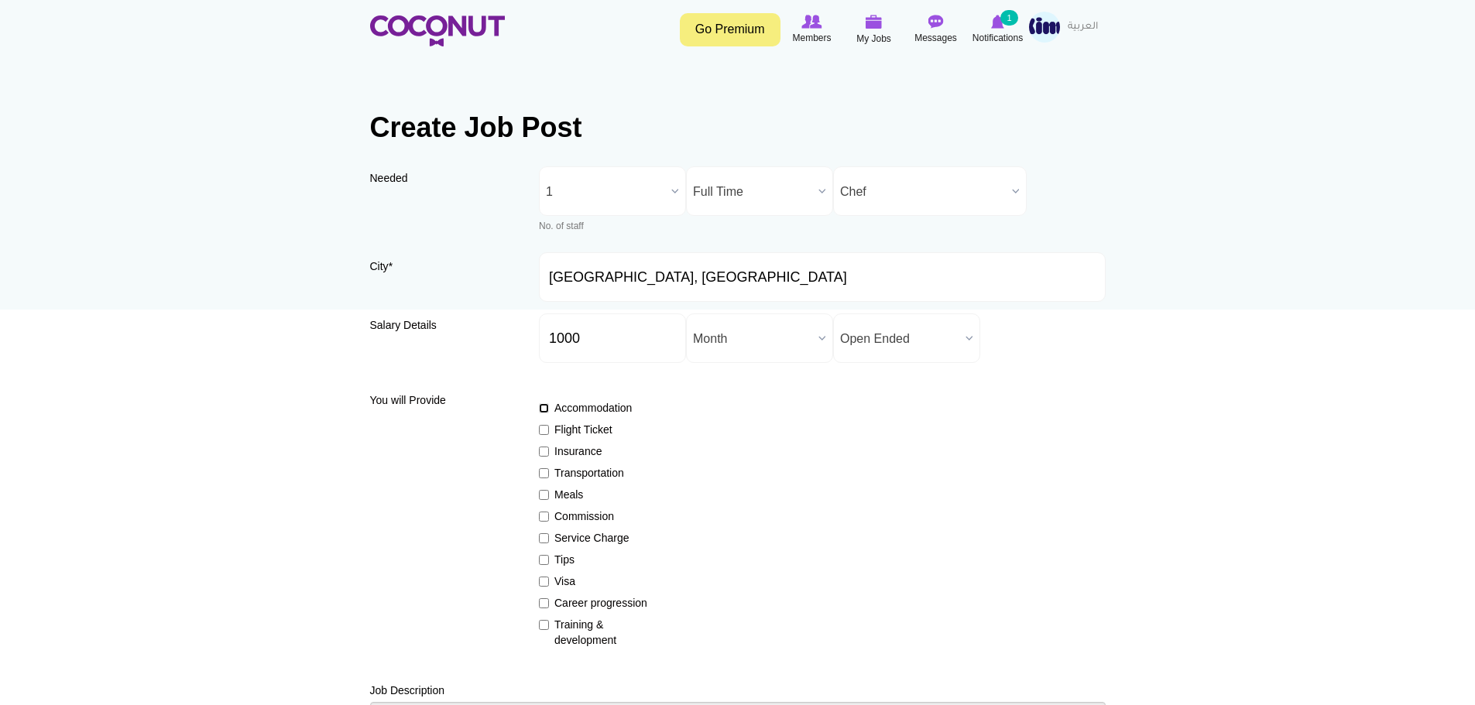
click at [544, 410] on input "Accommodation" at bounding box center [544, 408] width 10 height 10
checkbox input "true"
click at [539, 426] on input "Flight Ticket" at bounding box center [544, 430] width 10 height 10
checkbox input "true"
click at [541, 450] on input "Insurance" at bounding box center [544, 452] width 10 height 10
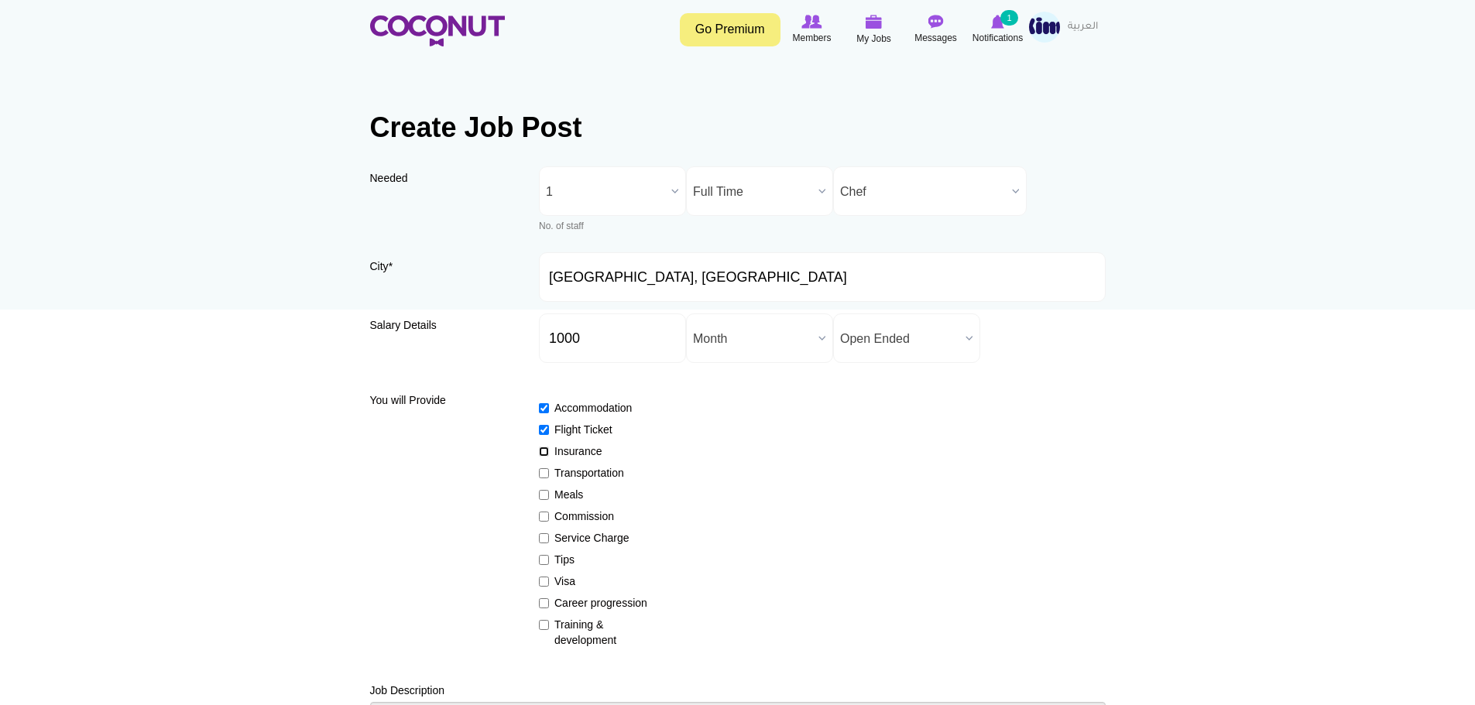
checkbox input "true"
click at [543, 561] on input "Tips" at bounding box center [544, 560] width 10 height 10
checkbox input "true"
click at [546, 582] on input "Visa" at bounding box center [544, 582] width 10 height 10
checkbox input "true"
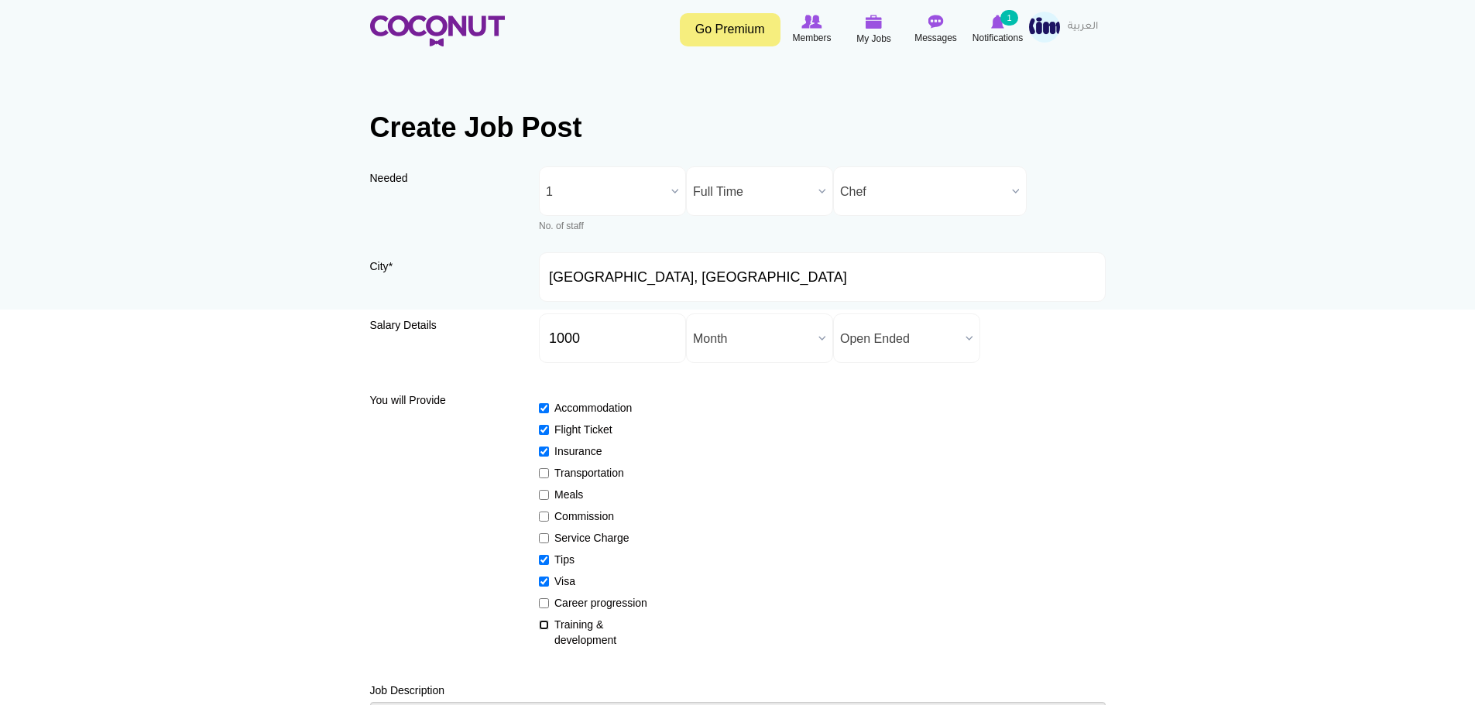
click at [547, 620] on input "Training & development" at bounding box center [544, 625] width 10 height 10
checkbox input "true"
click at [548, 493] on input "Meals" at bounding box center [544, 495] width 10 height 10
checkbox input "false"
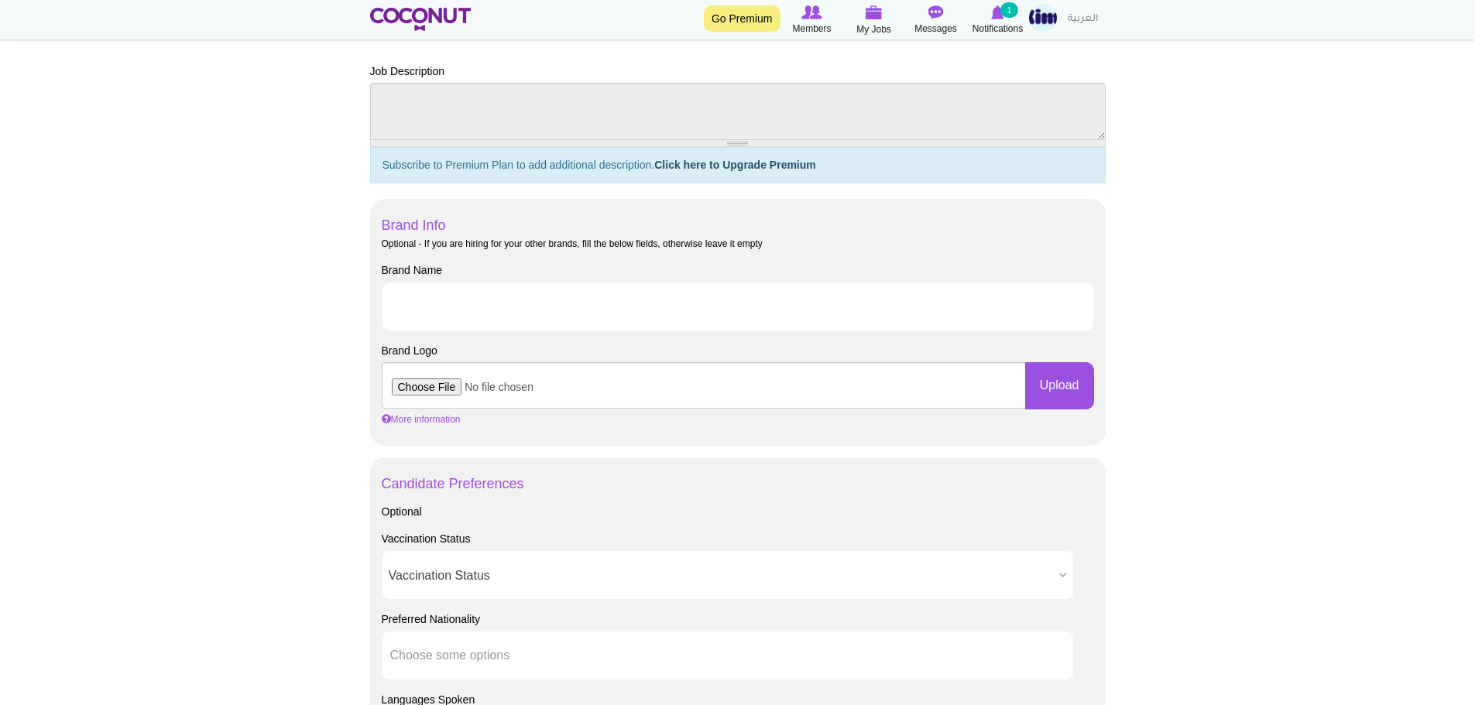
scroll to position [697, 0]
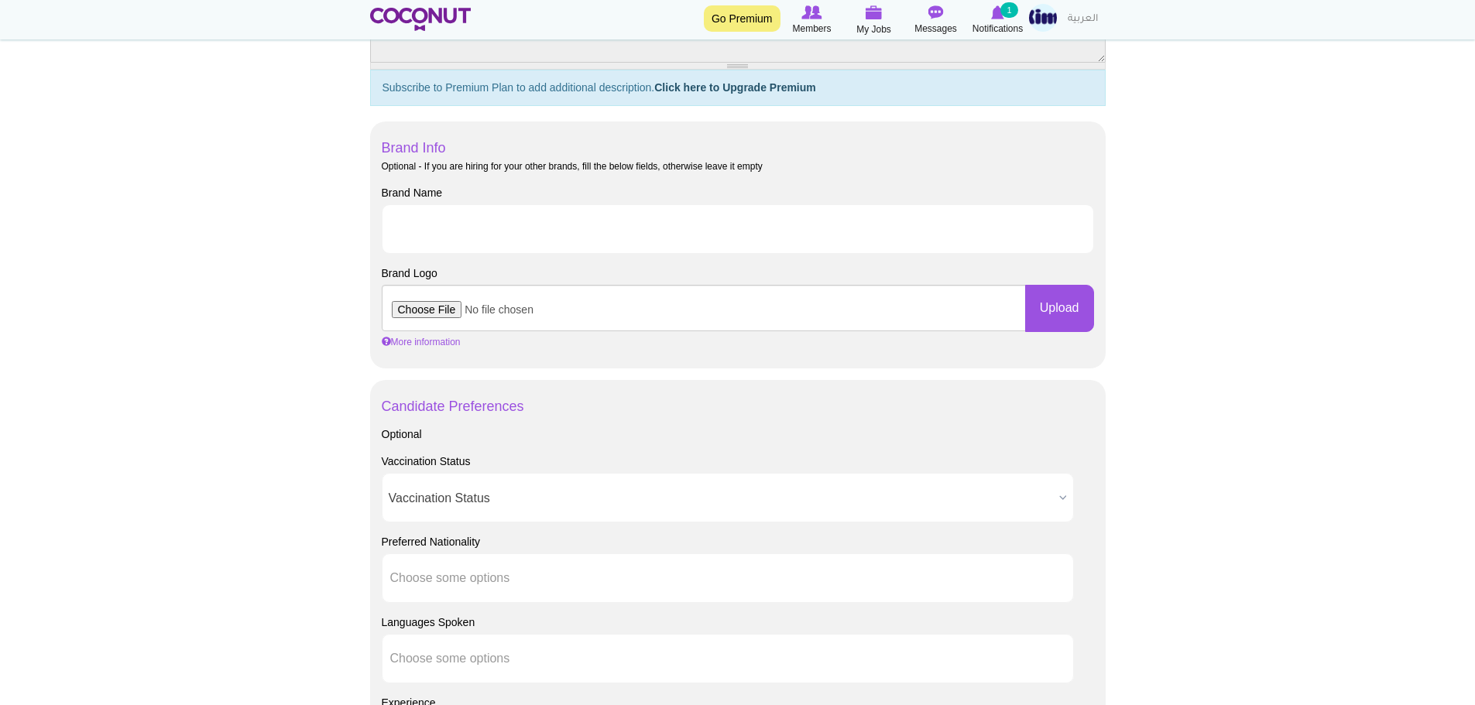
click at [612, 502] on span "Vaccination Status" at bounding box center [721, 499] width 664 height 50
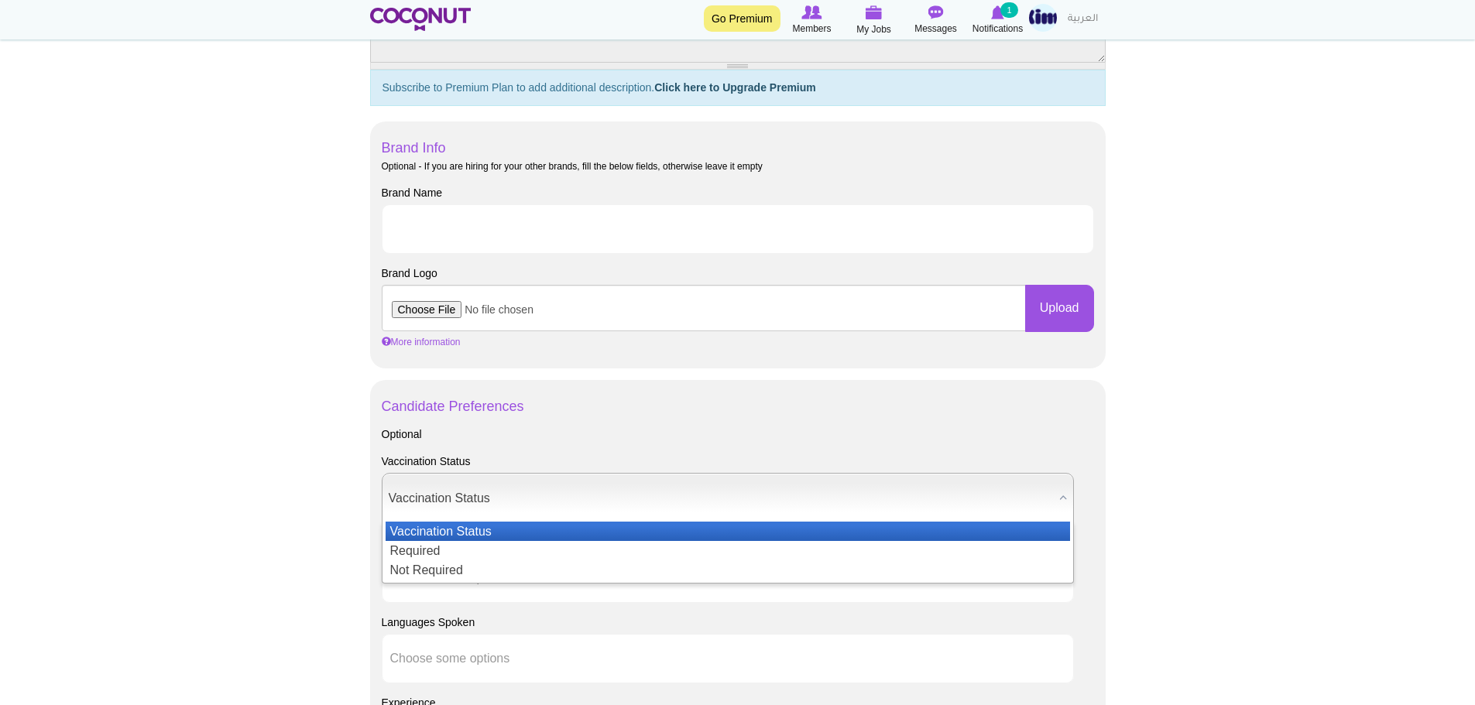
click at [612, 502] on span "Vaccination Status" at bounding box center [721, 499] width 664 height 50
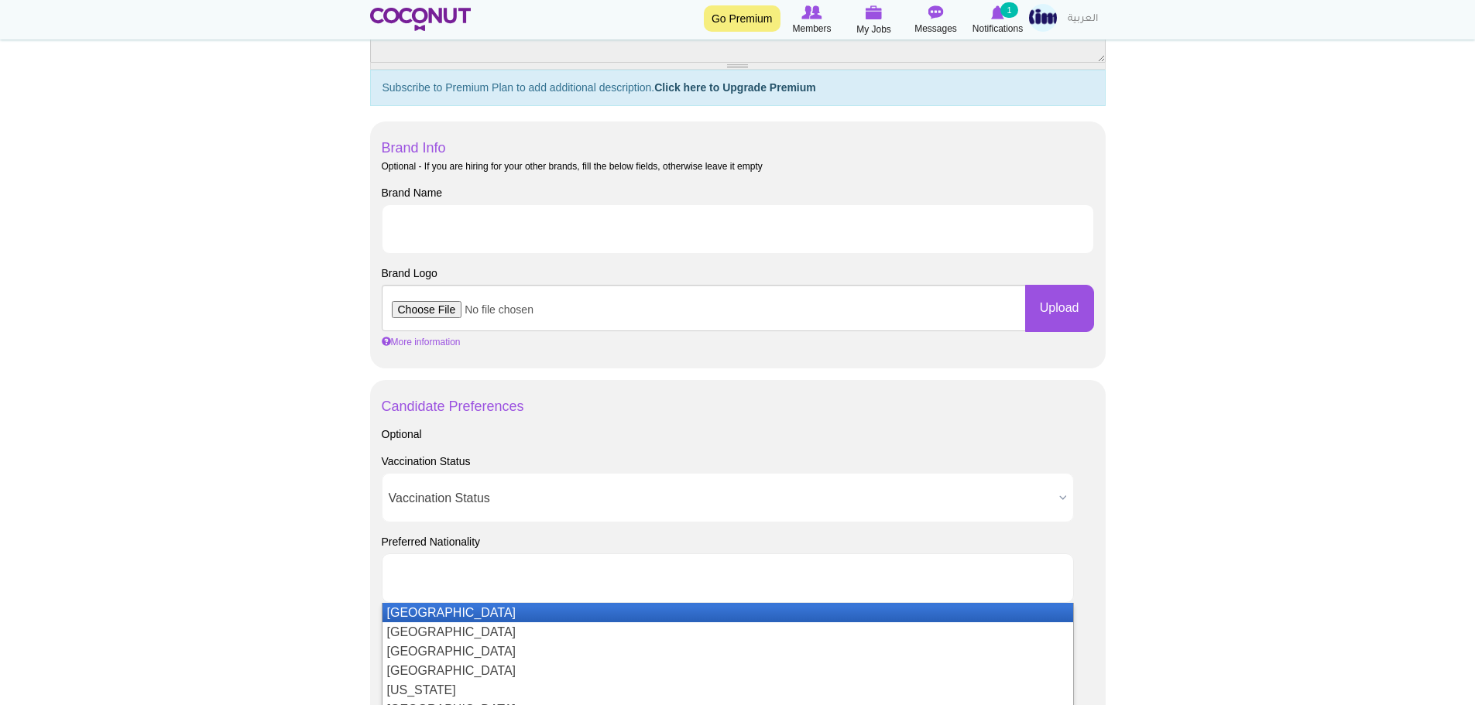
click at [593, 589] on ul at bounding box center [728, 579] width 692 height 50
click at [593, 587] on ul at bounding box center [728, 579] width 692 height 50
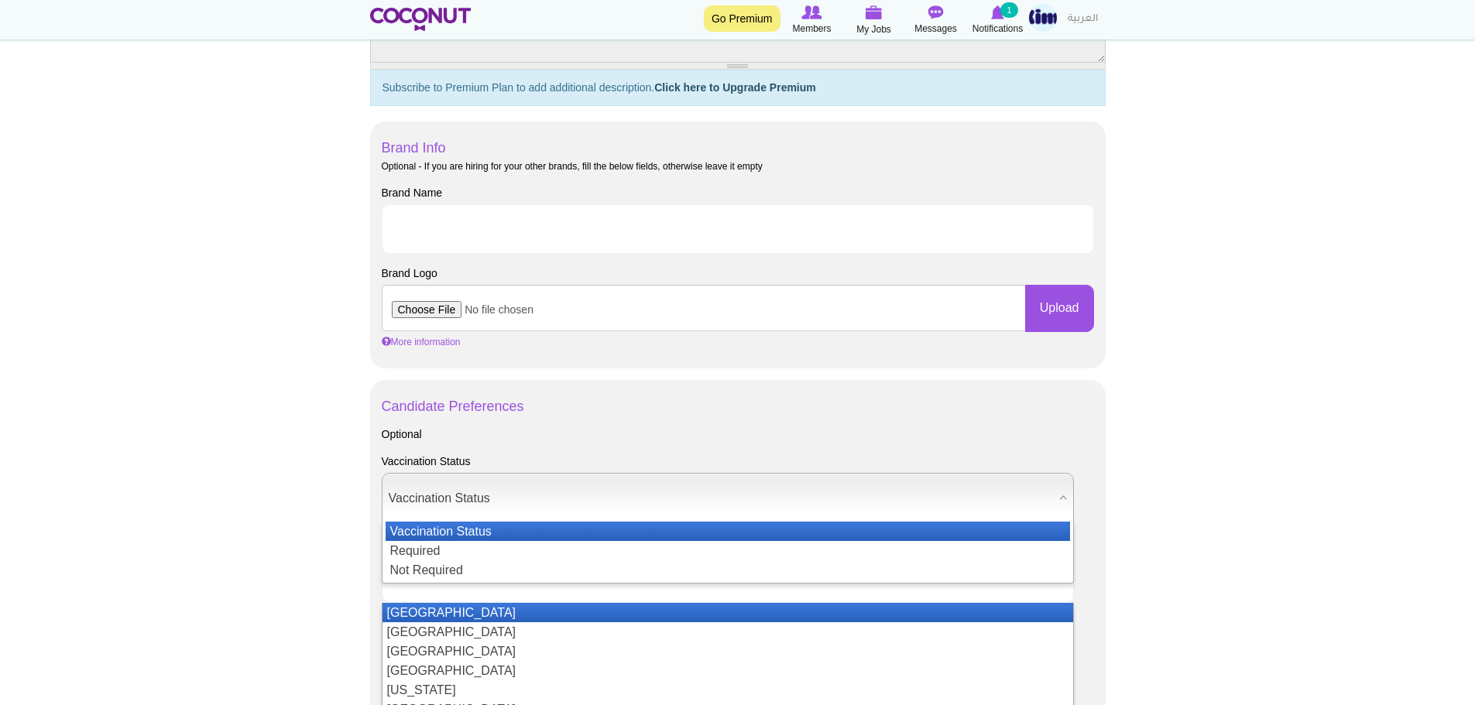
click at [619, 495] on span "Vaccination Status" at bounding box center [721, 499] width 664 height 50
type input "Choose some options"
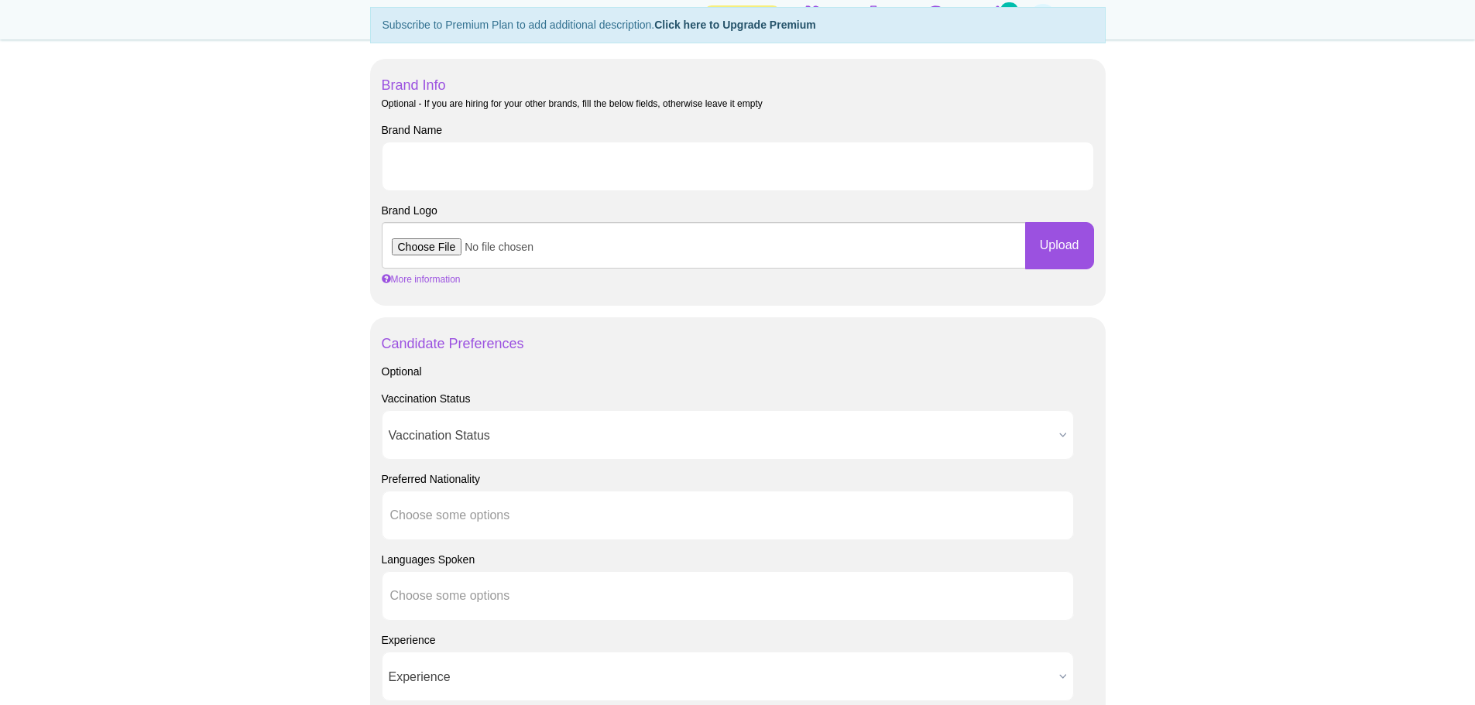
scroll to position [852, 0]
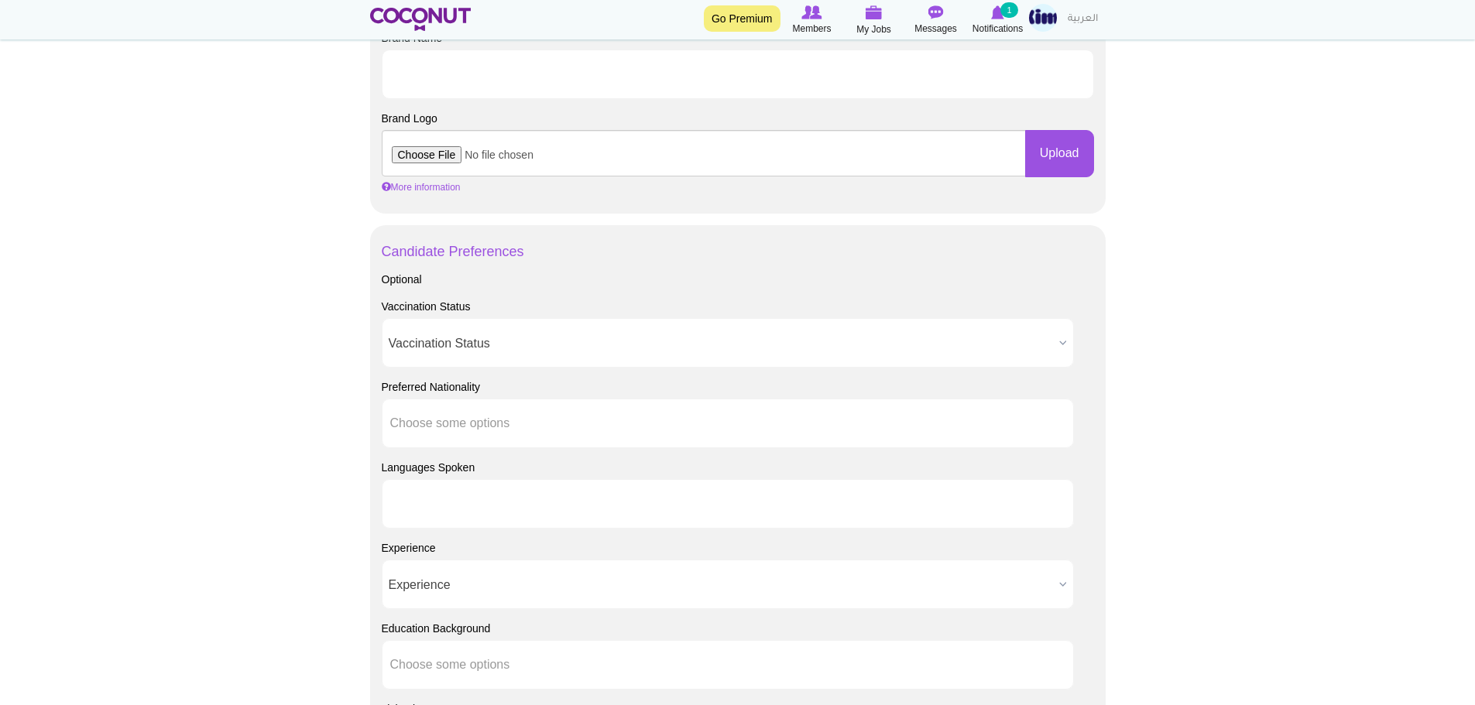
click at [563, 508] on ul at bounding box center [728, 504] width 692 height 50
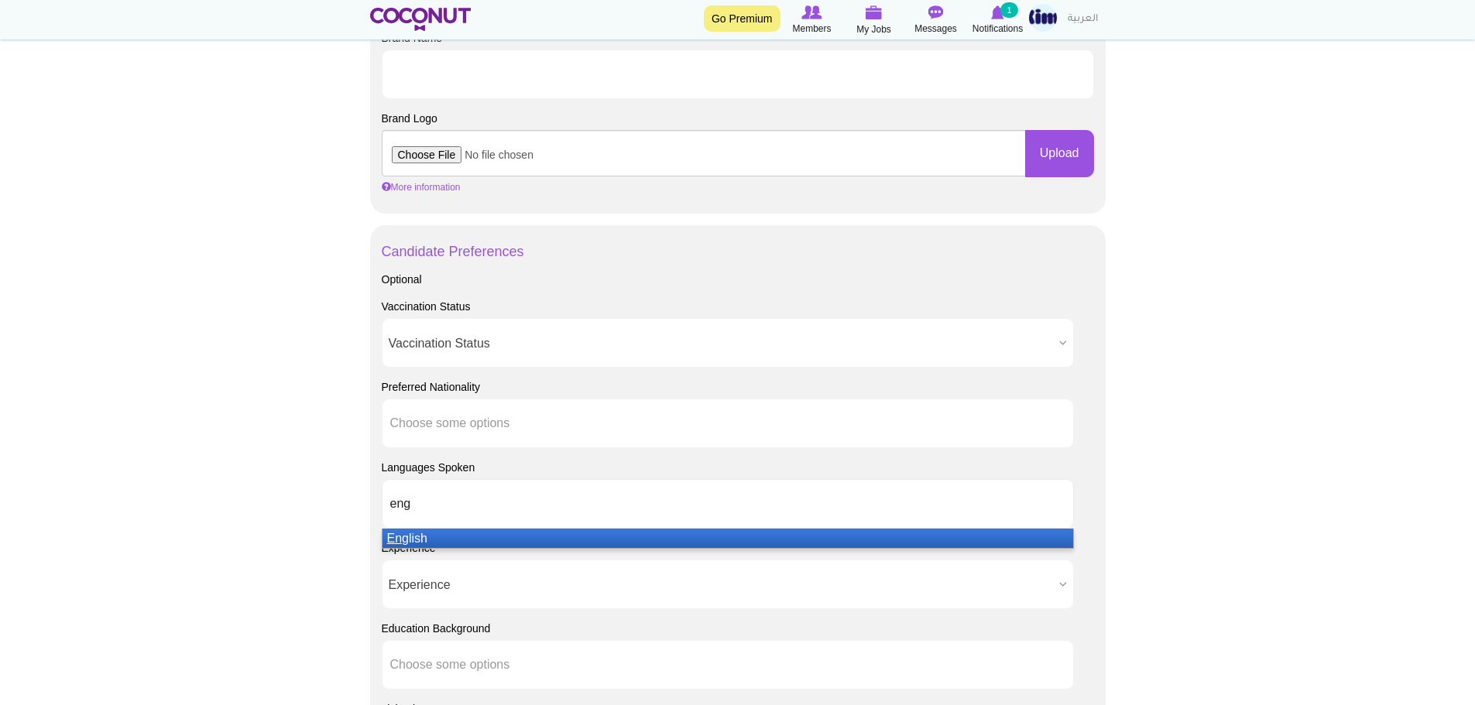
type input "eng"
click at [538, 543] on li "Eng lish" at bounding box center [727, 538] width 691 height 19
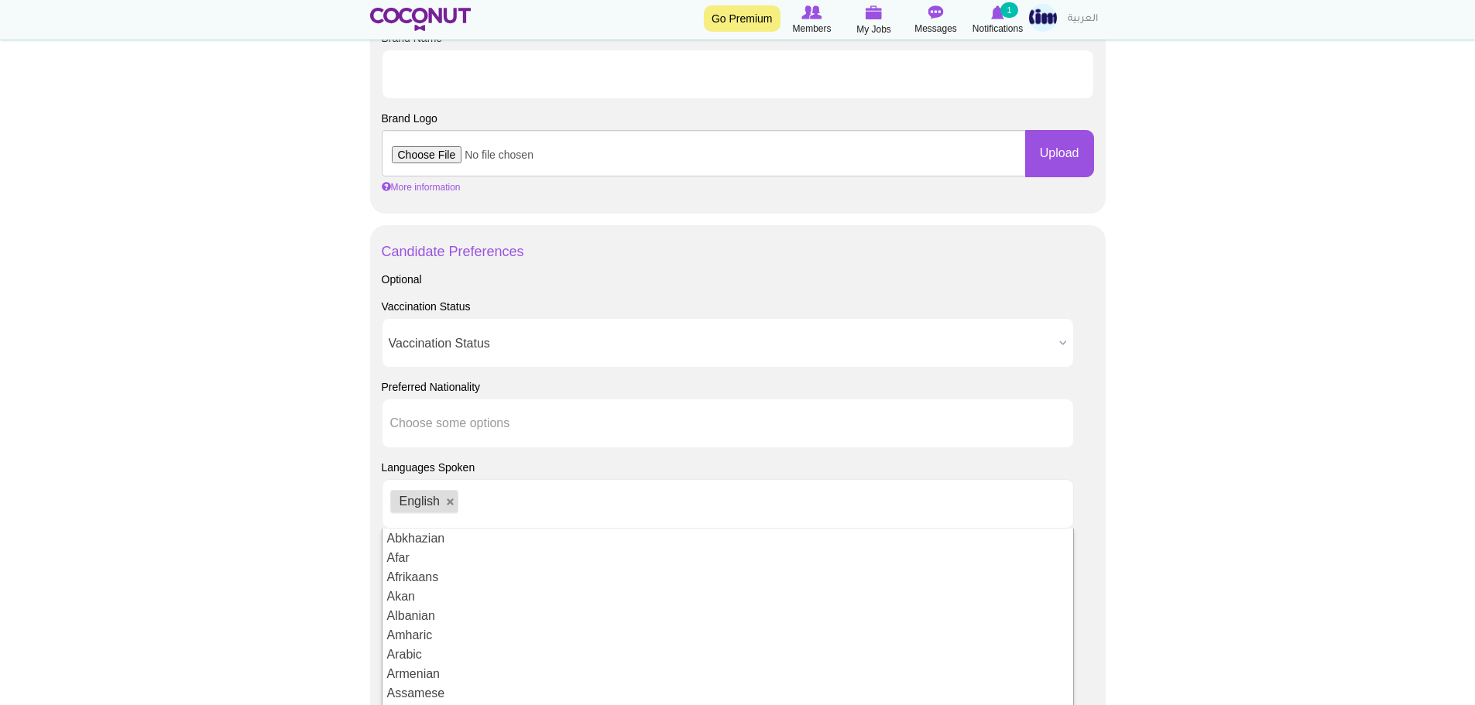
click at [100, 516] on body "Toggle navigation Go Premium Members My Jobs Post a Job Messages Notifications …" at bounding box center [737, 216] width 1475 height 2137
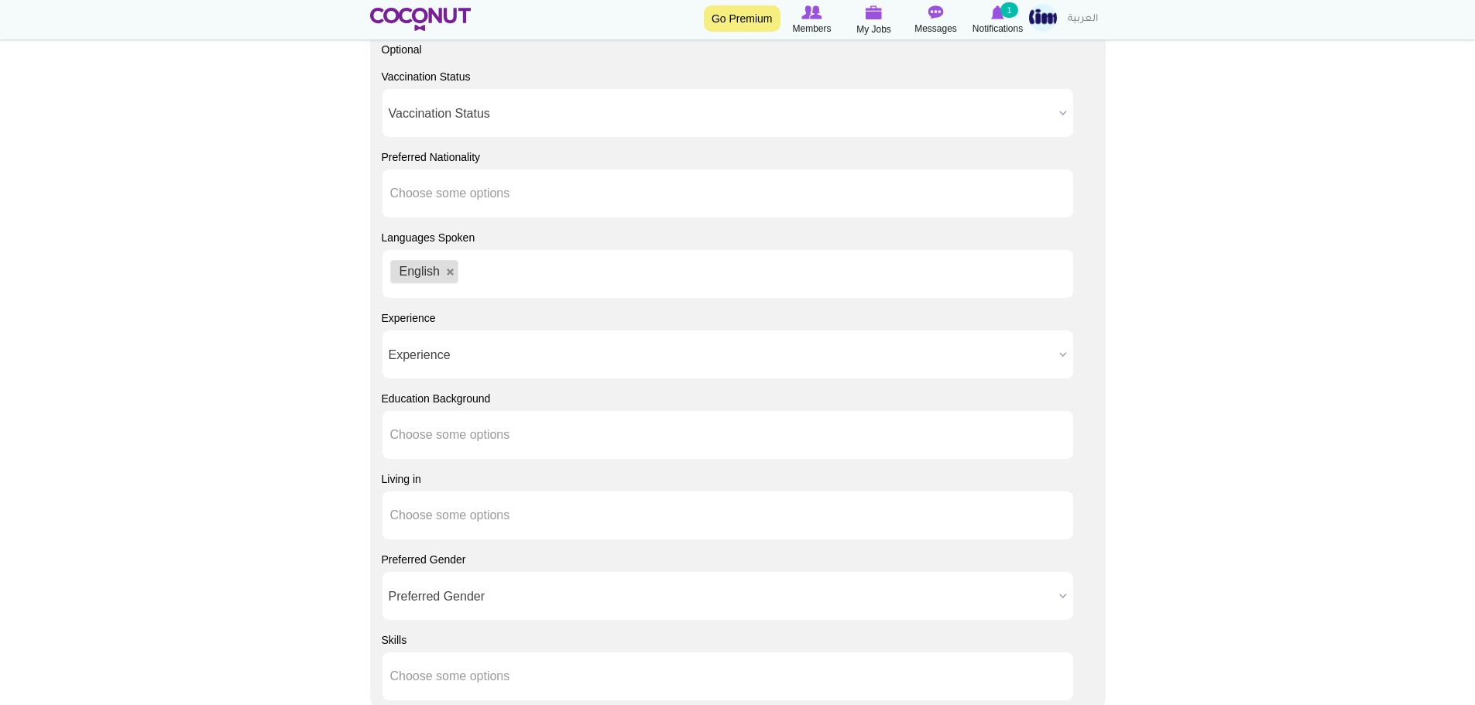
scroll to position [1084, 0]
click at [524, 360] on span "Experience" at bounding box center [721, 353] width 664 height 50
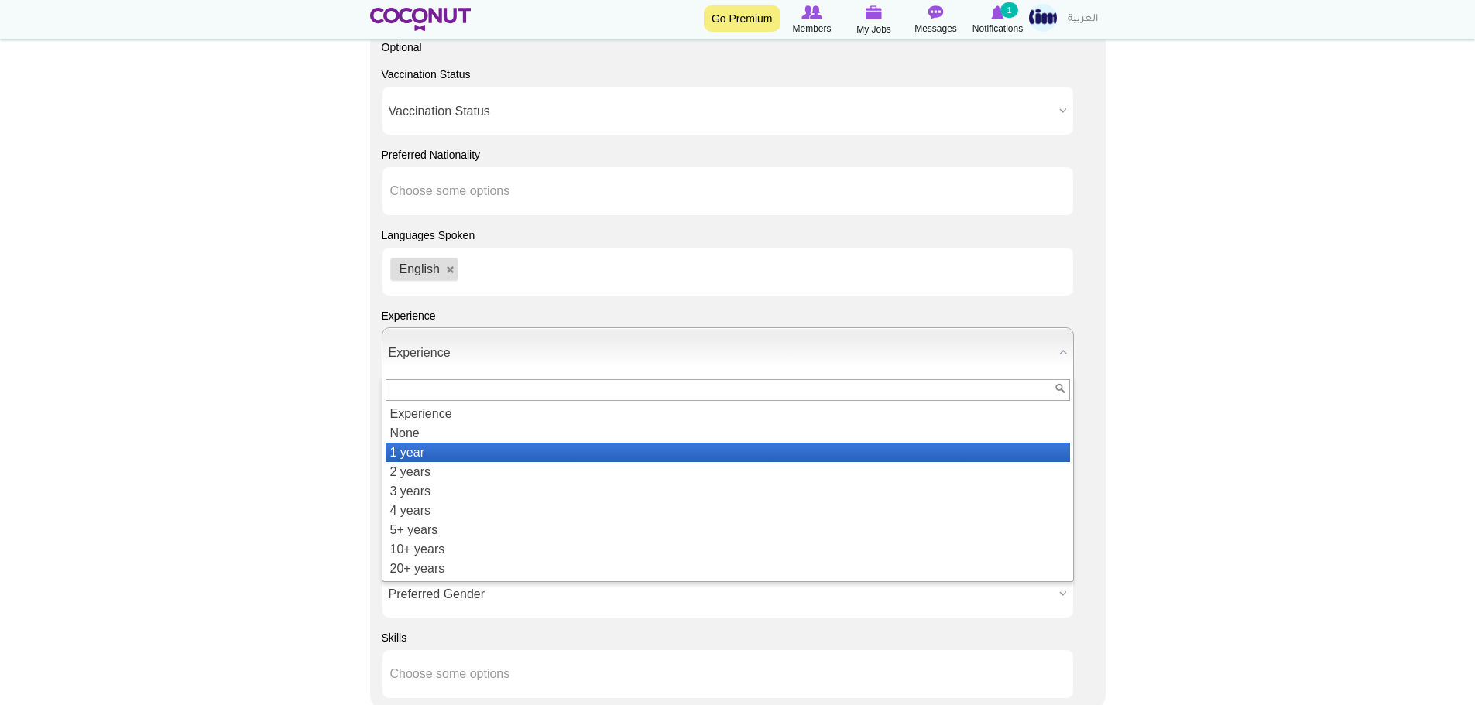
click at [484, 456] on li "1 year" at bounding box center [728, 452] width 684 height 19
click at [511, 365] on span "1 year" at bounding box center [721, 353] width 664 height 50
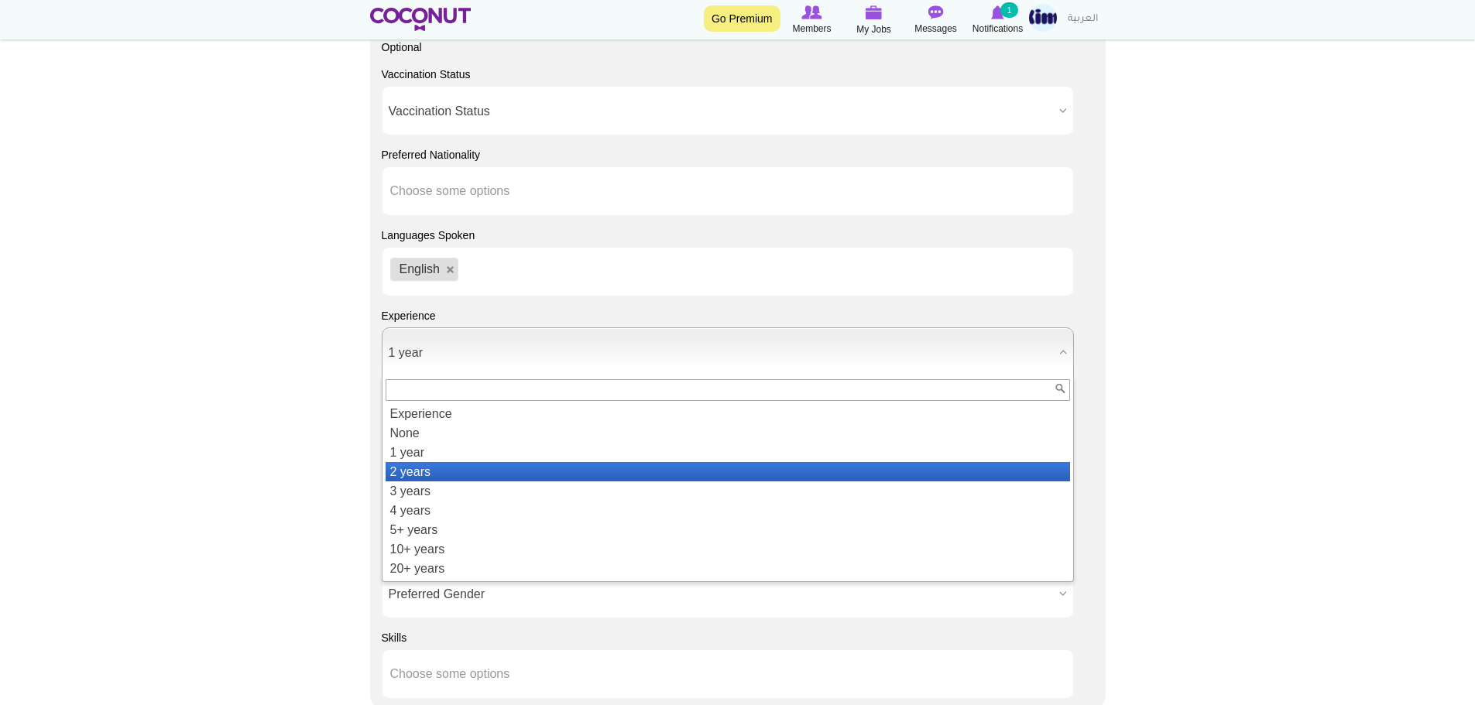
click at [468, 464] on li "2 years" at bounding box center [728, 471] width 684 height 19
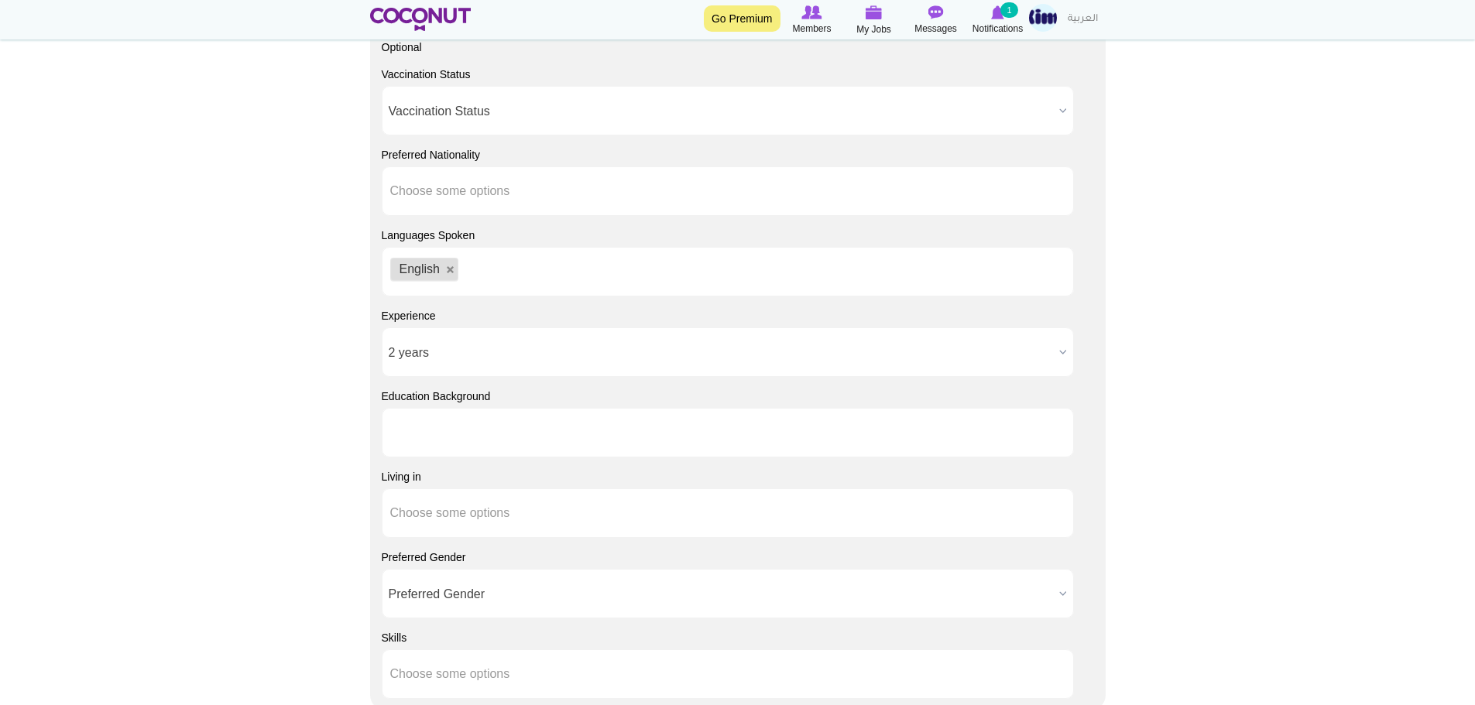
click at [500, 430] on input "text" at bounding box center [459, 433] width 139 height 14
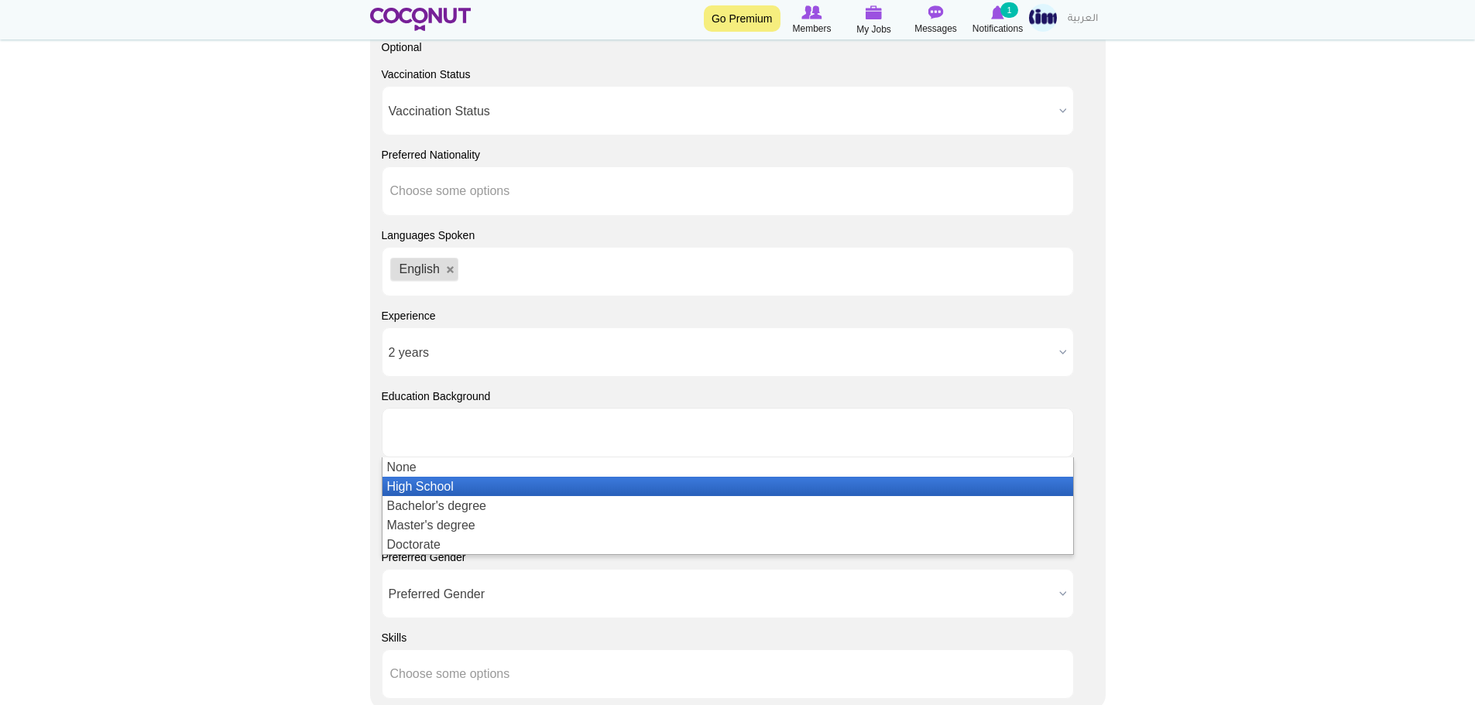
click at [494, 482] on li "High School" at bounding box center [727, 486] width 691 height 19
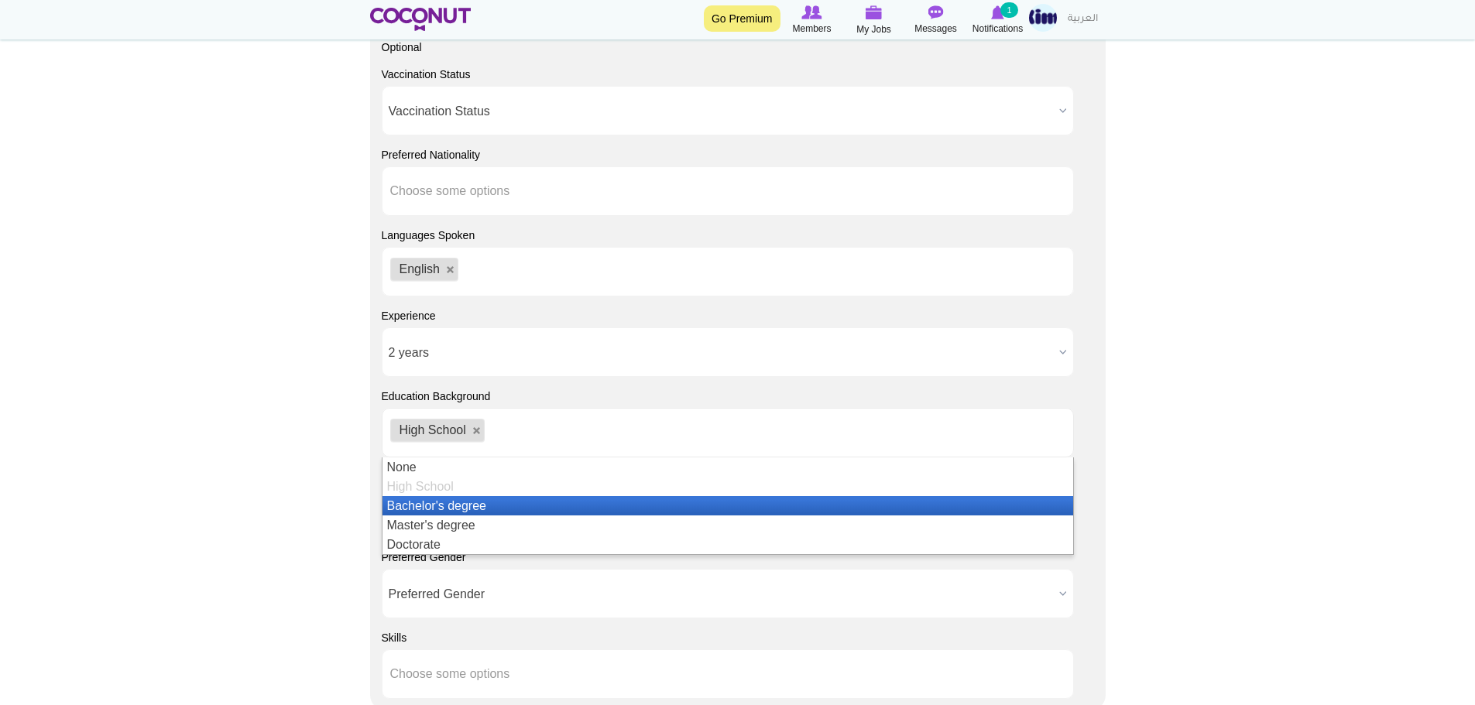
click at [493, 502] on li "Bachelor's degree" at bounding box center [727, 505] width 691 height 19
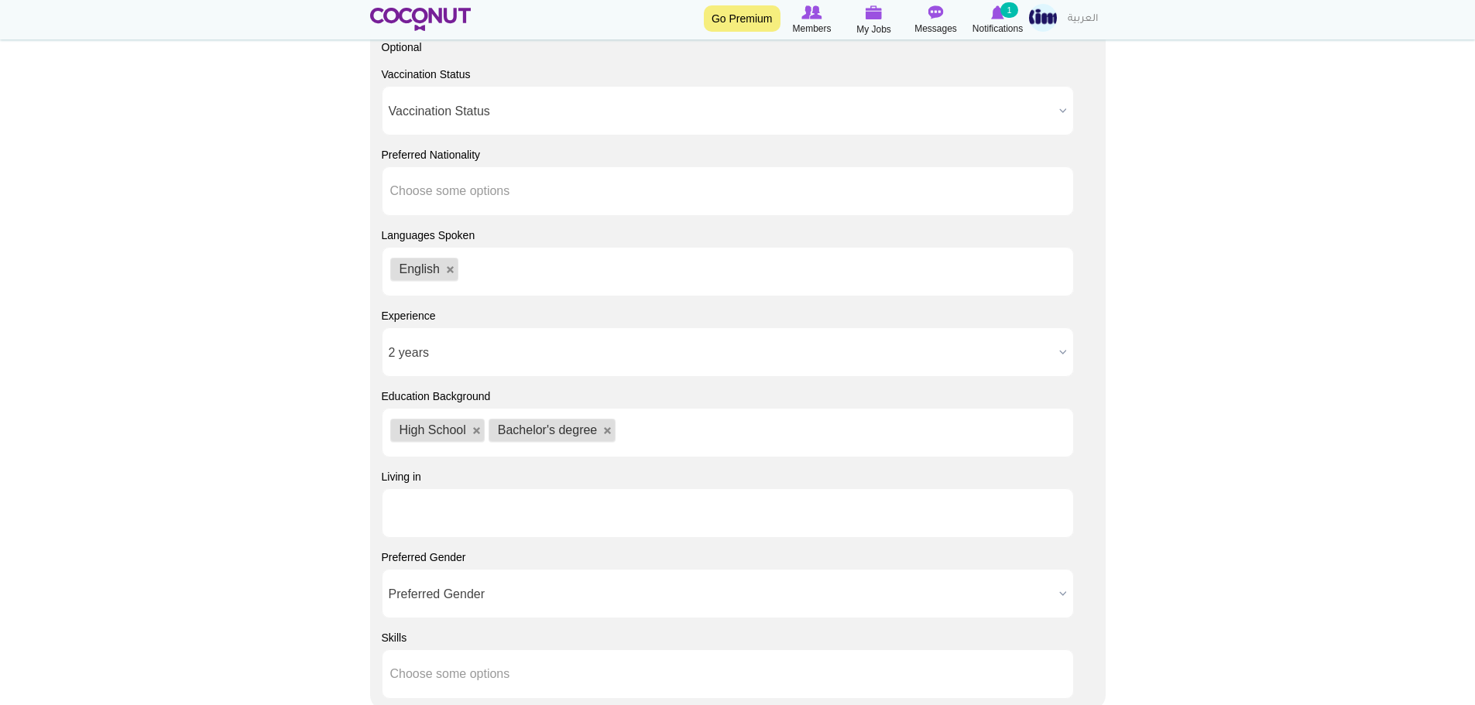
click at [397, 509] on input "text" at bounding box center [459, 513] width 139 height 14
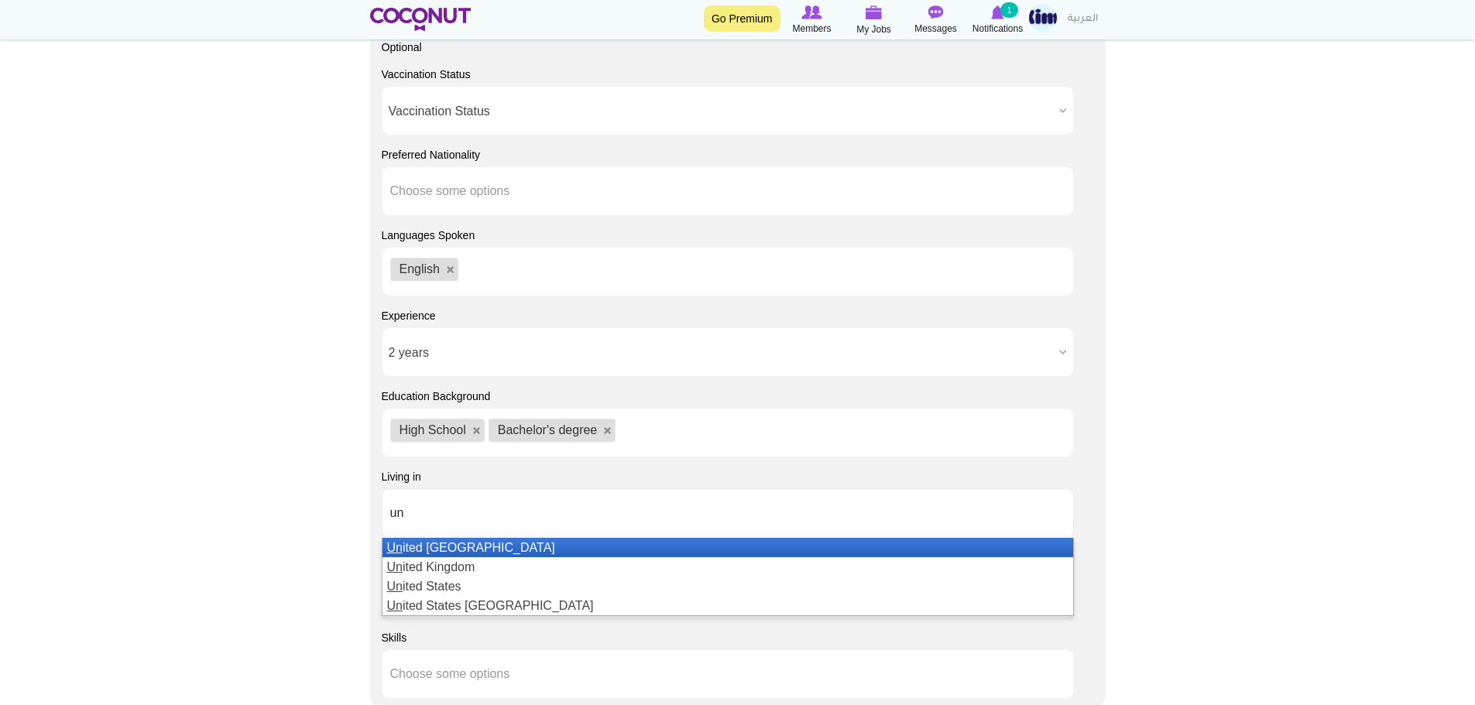
type input "un"
click at [433, 551] on li "Un ited Arab Emirates" at bounding box center [727, 547] width 691 height 19
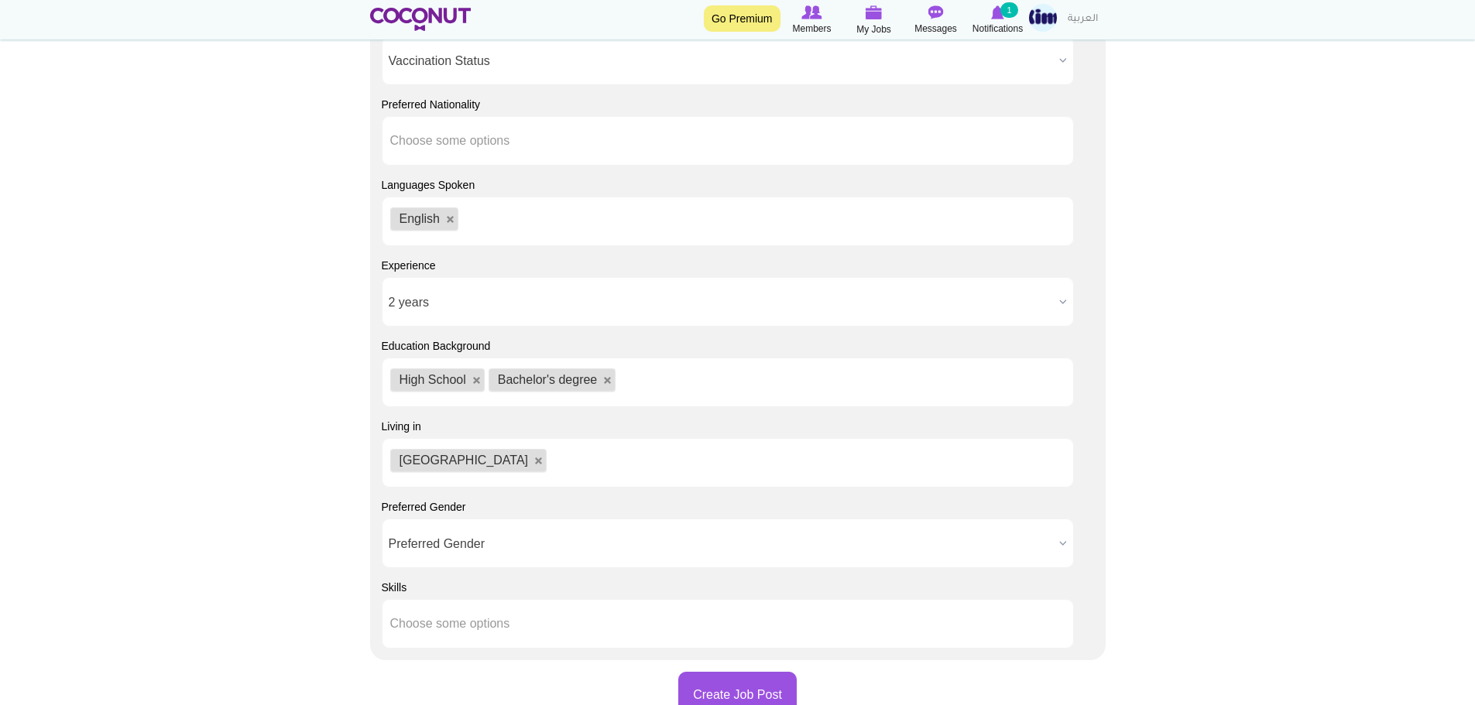
scroll to position [1161, 0]
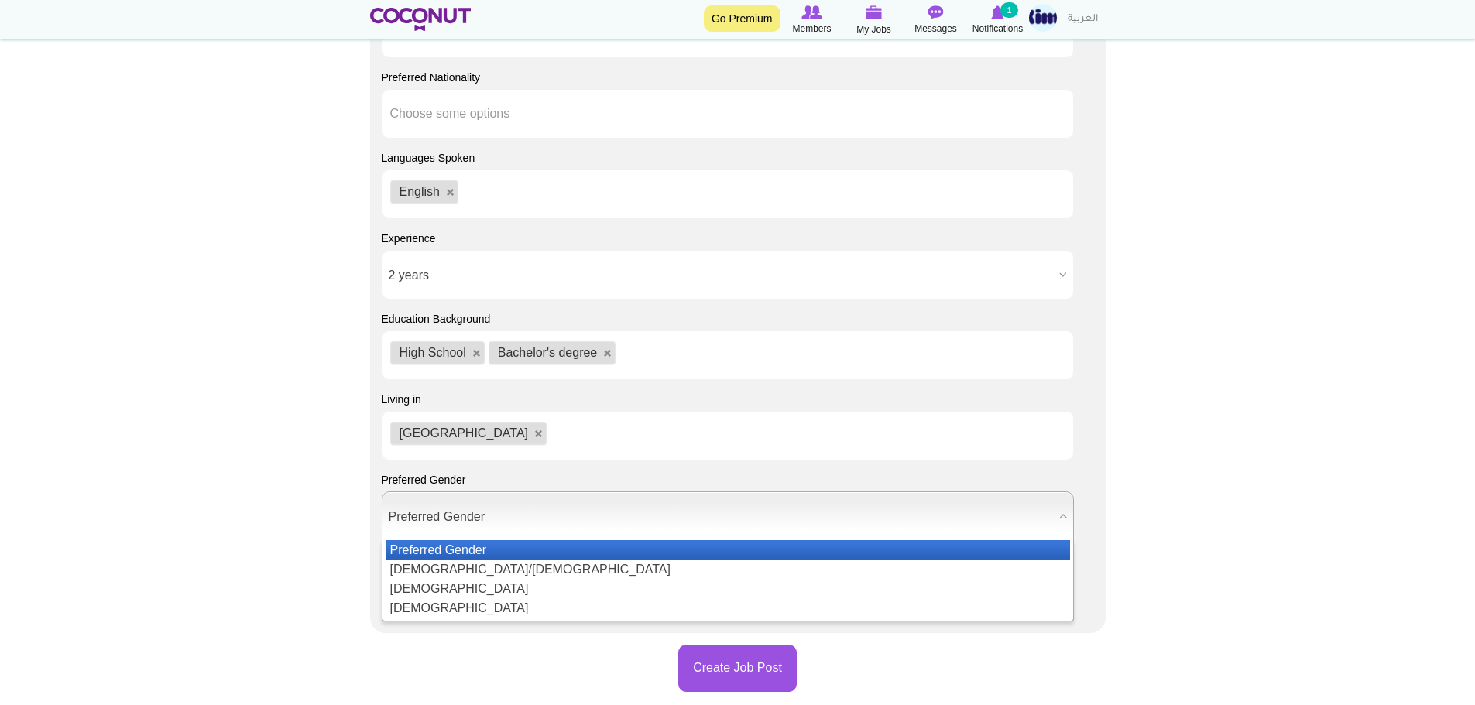
click at [468, 520] on span "Preferred Gender" at bounding box center [721, 517] width 664 height 50
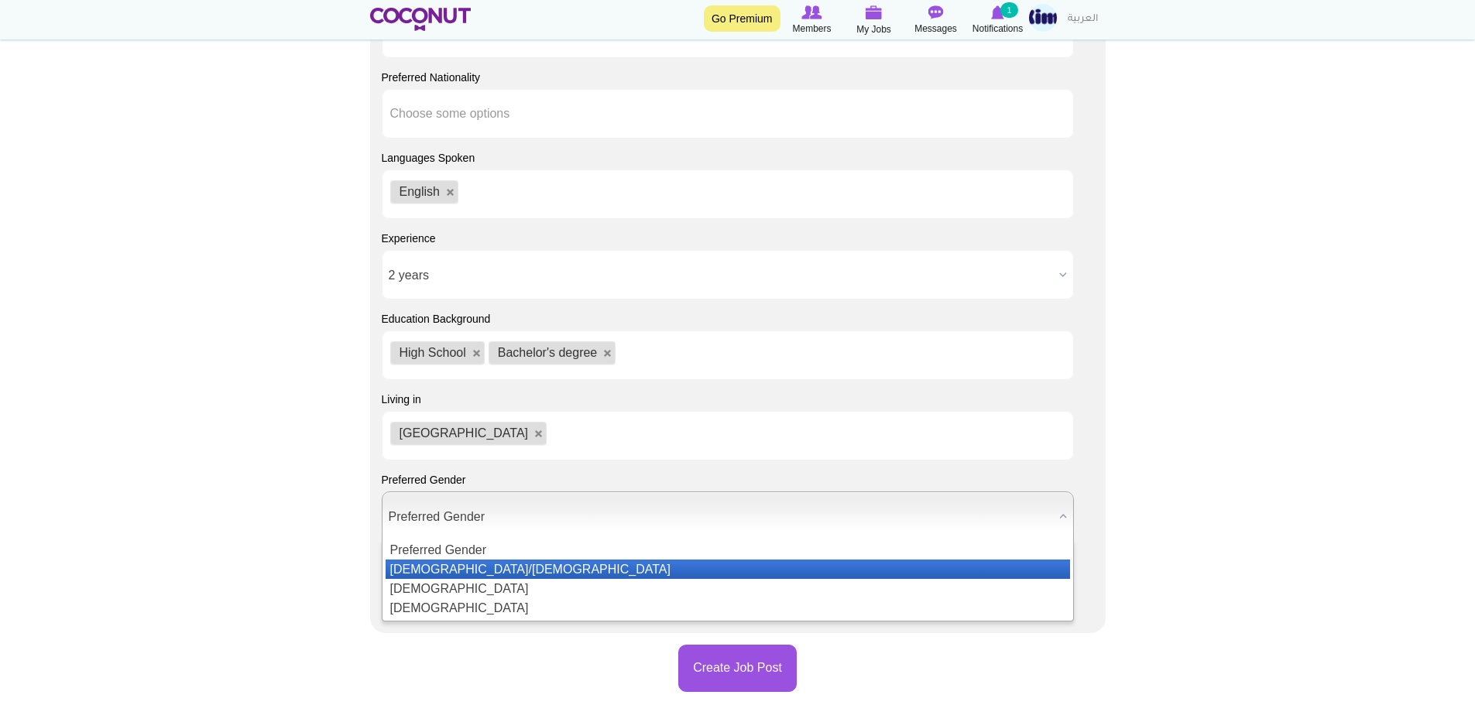
click at [461, 566] on li "Male/Female" at bounding box center [728, 569] width 684 height 19
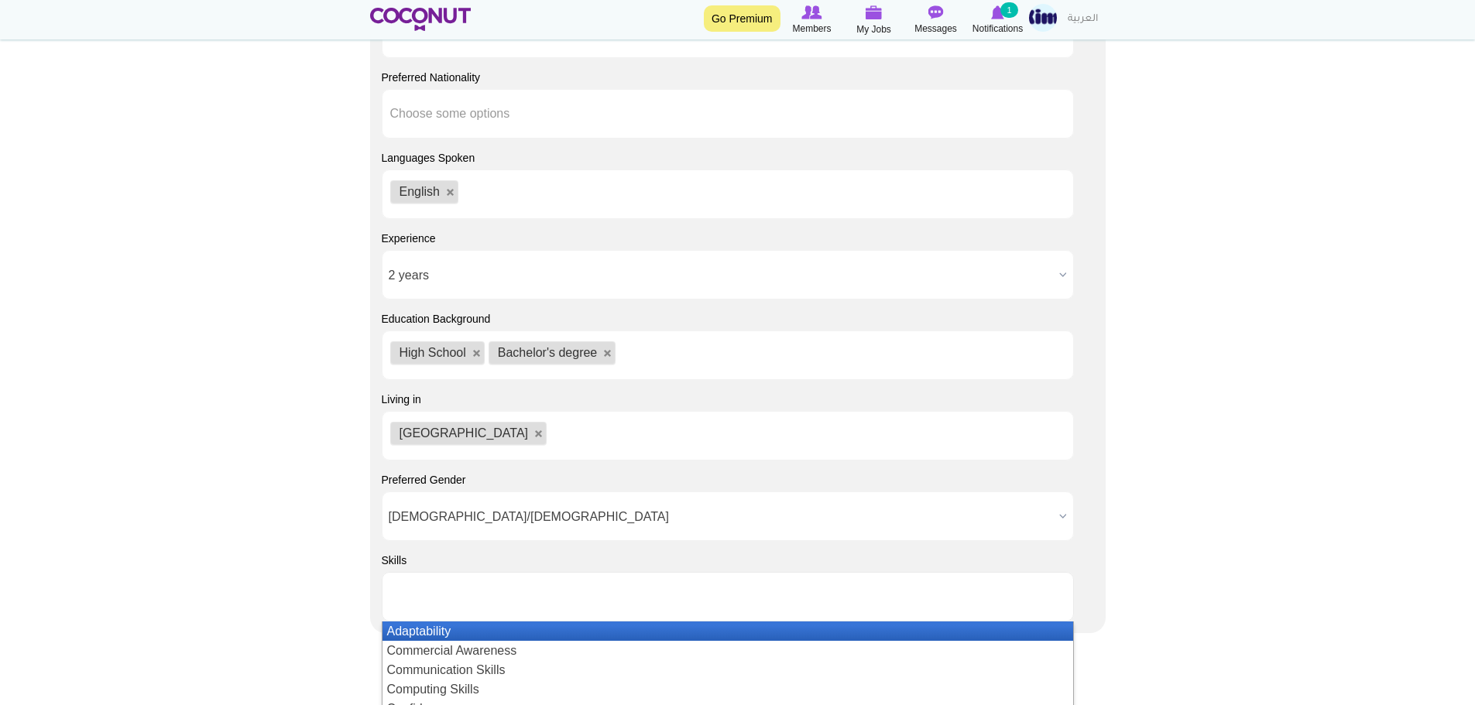
click at [404, 595] on input "text" at bounding box center [459, 597] width 139 height 14
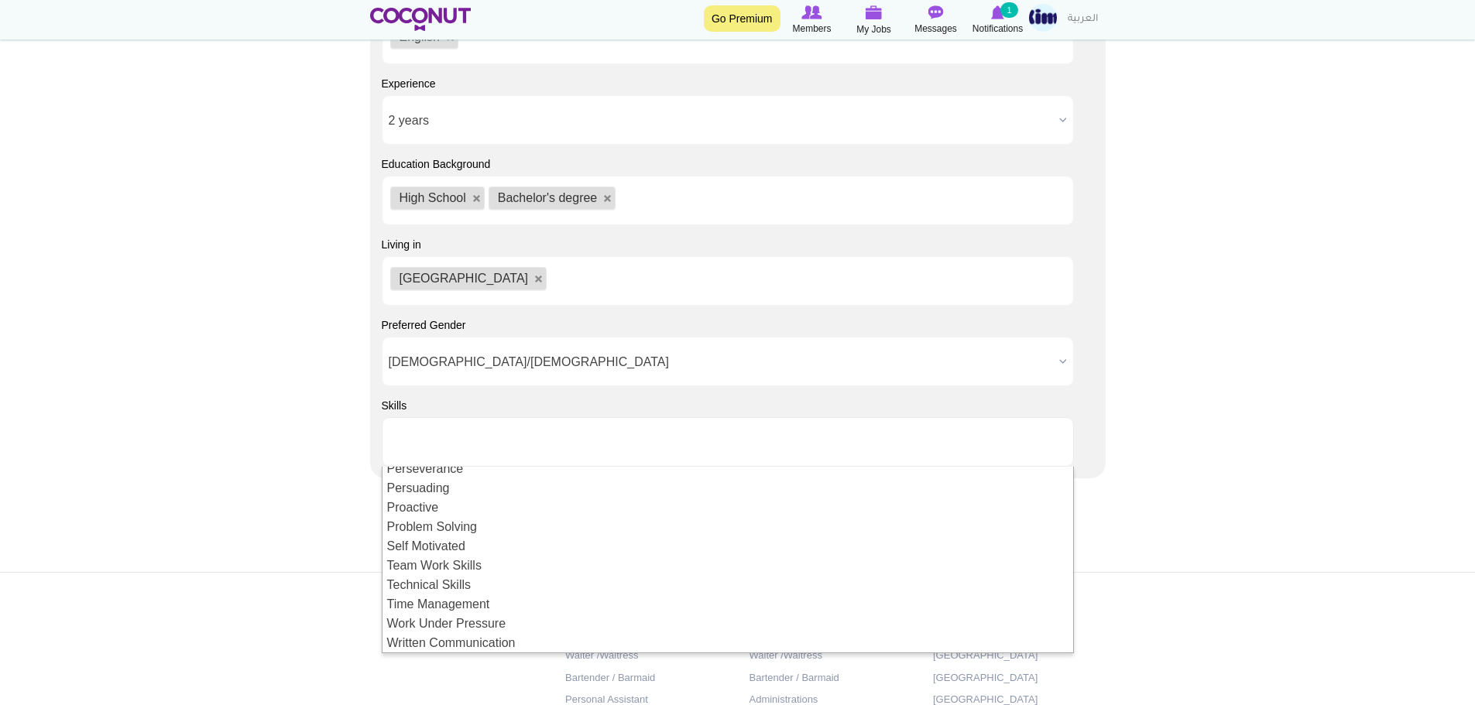
scroll to position [0, 0]
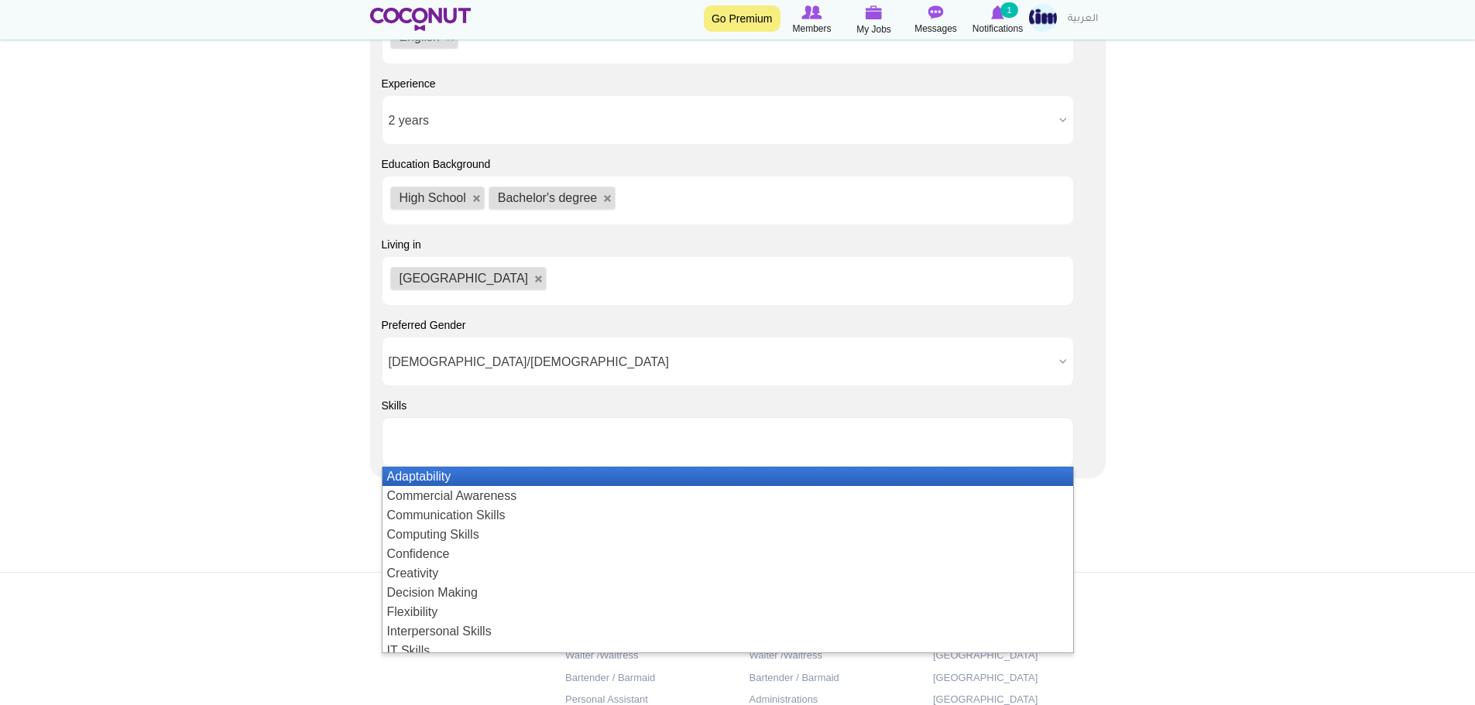
drag, startPoint x: 490, startPoint y: 473, endPoint x: 475, endPoint y: 473, distance: 15.5
click at [487, 472] on li "Adaptability" at bounding box center [727, 476] width 691 height 19
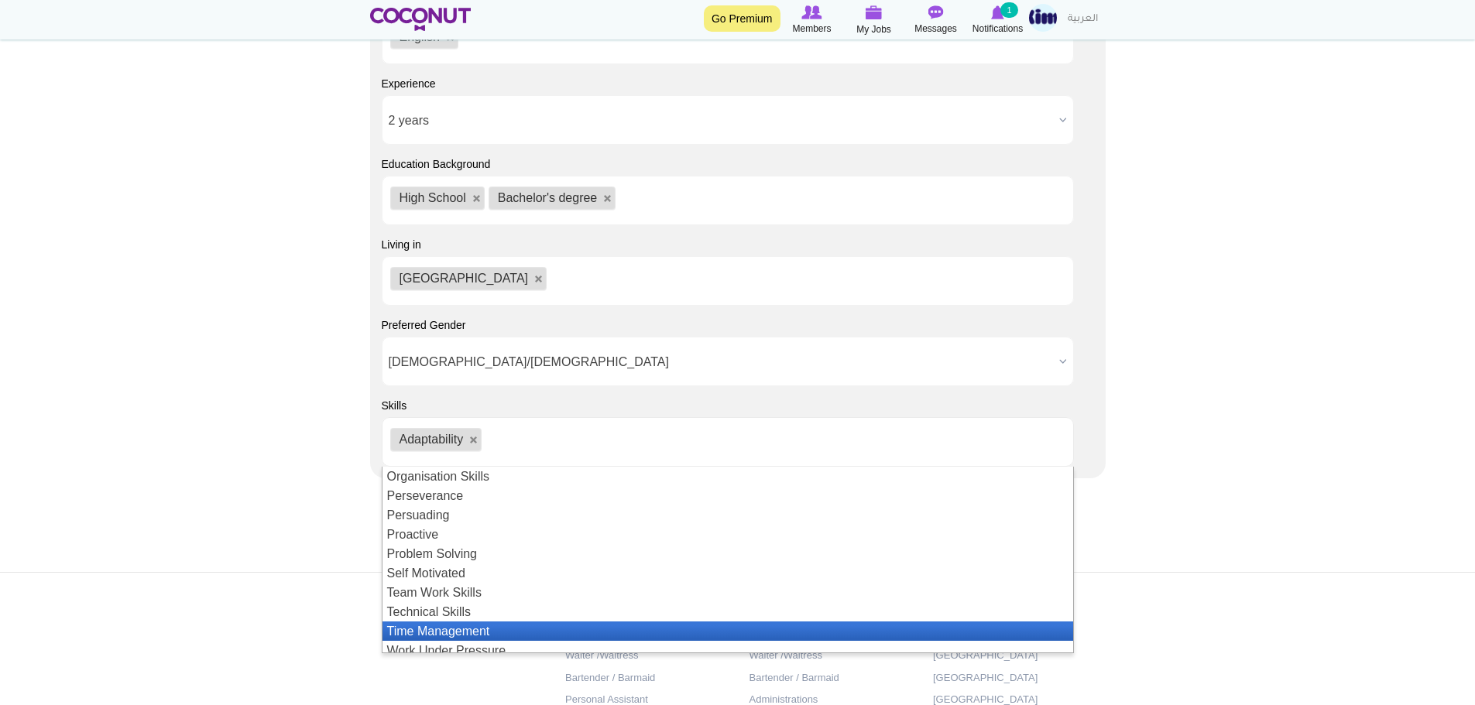
scroll to position [337, 0]
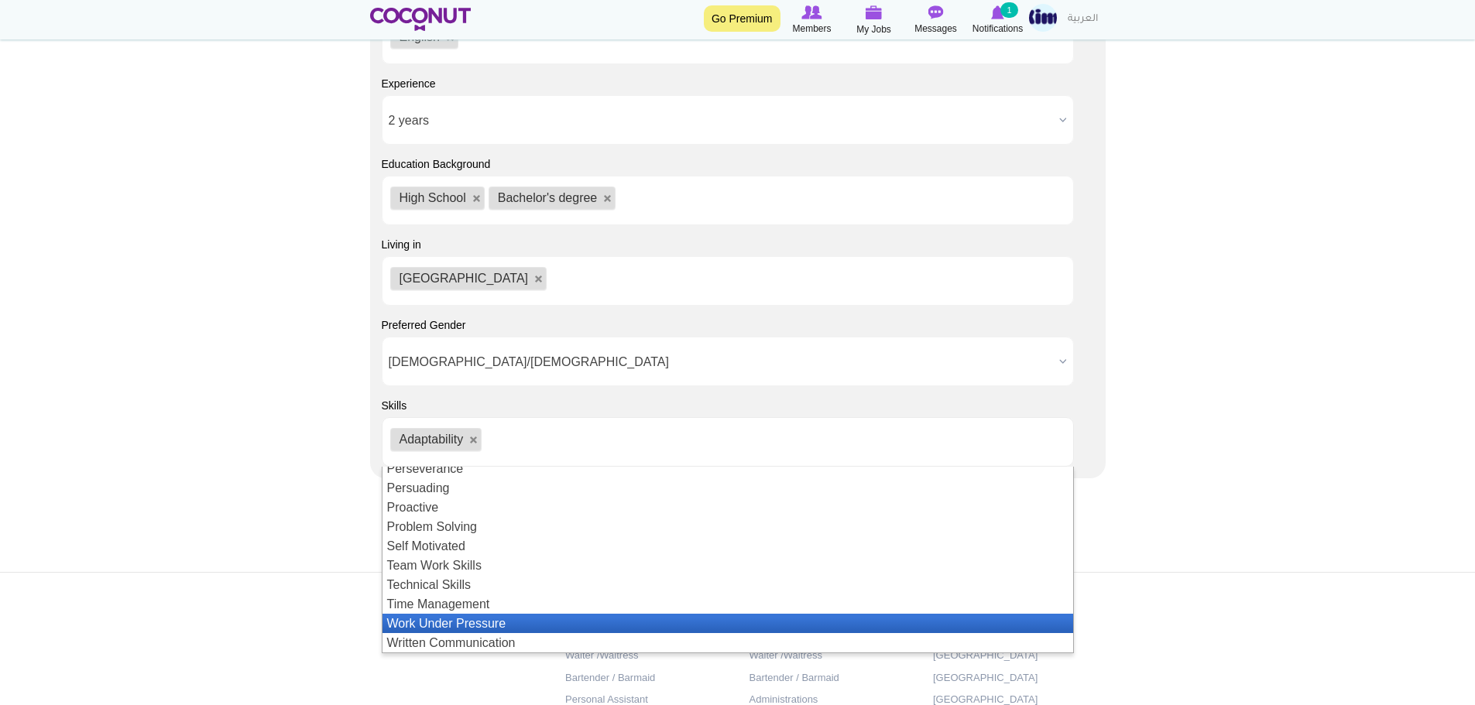
click at [482, 616] on li "Work Under Pressure" at bounding box center [727, 623] width 691 height 19
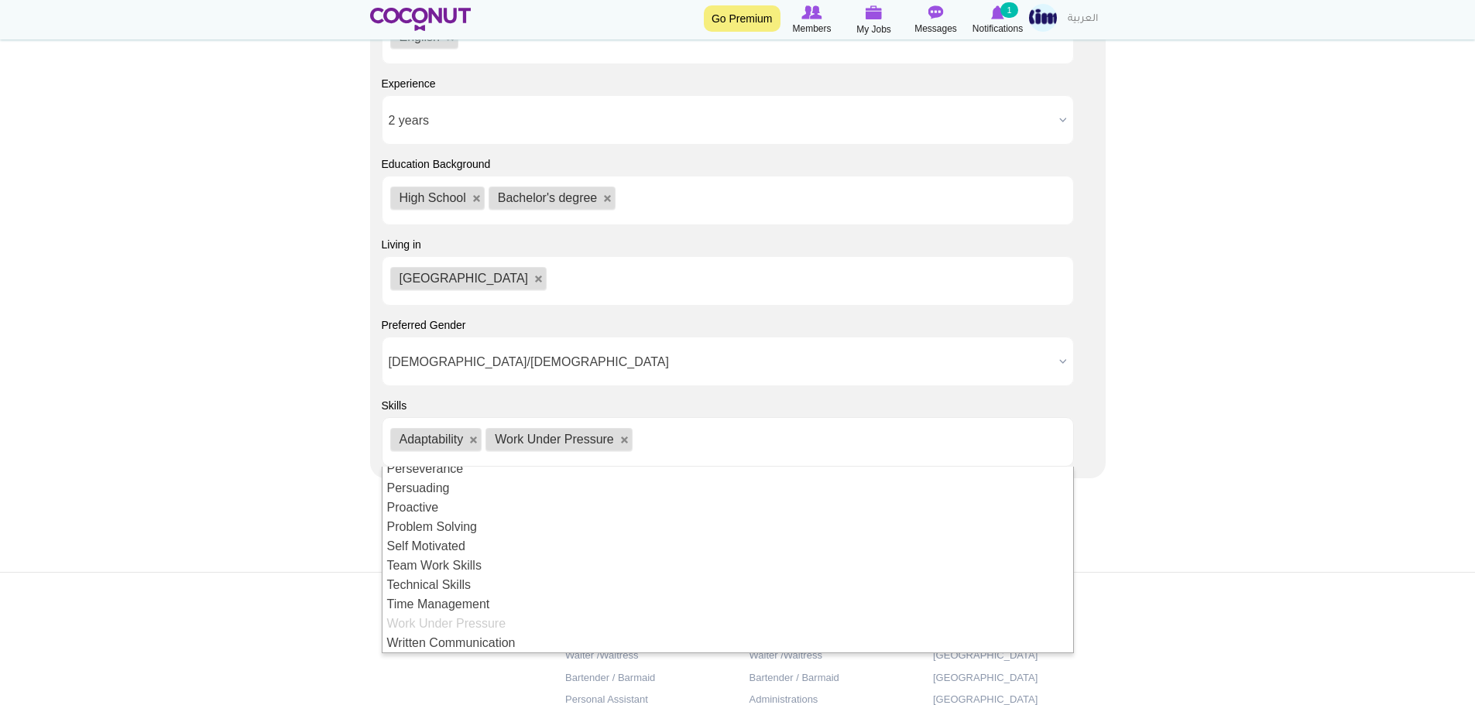
scroll to position [19, 0]
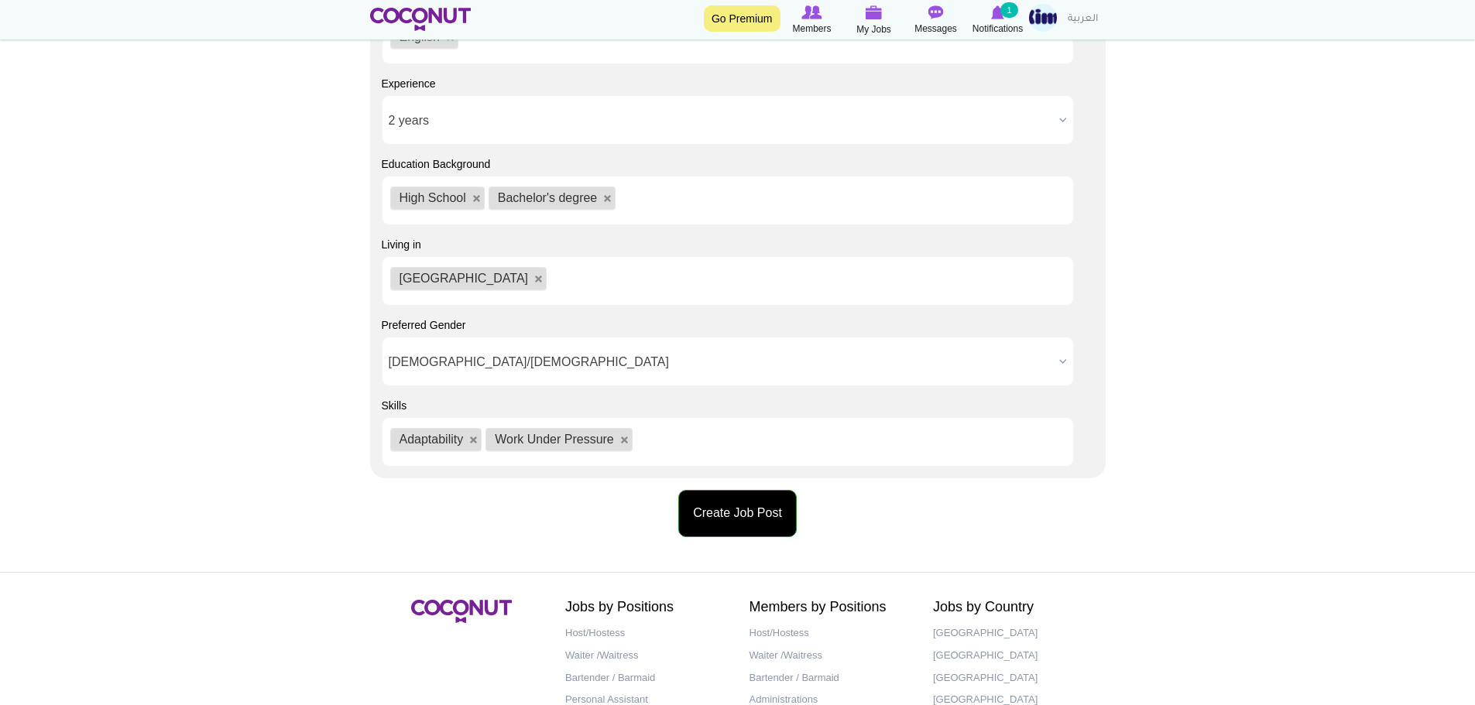
click at [699, 515] on button "Create Job Post" at bounding box center [737, 513] width 118 height 47
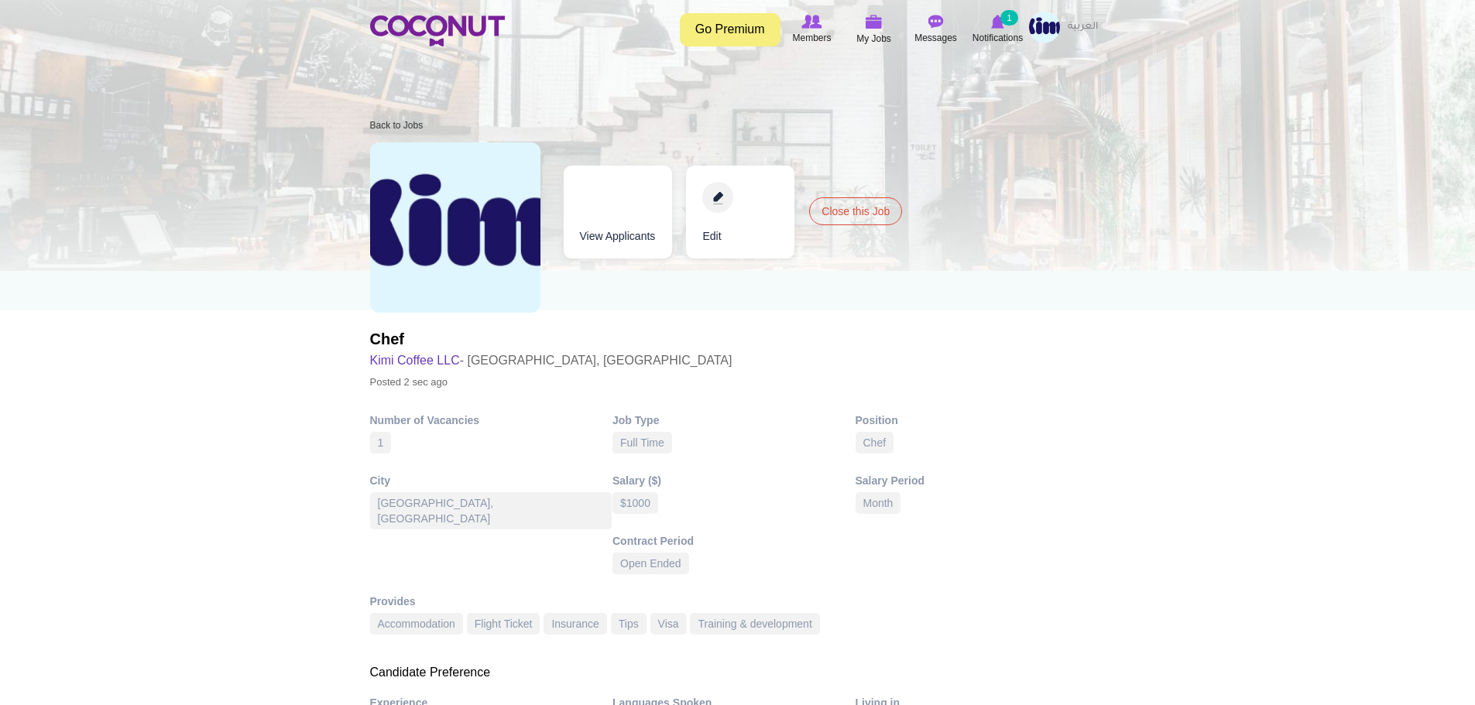
click at [750, 38] on link "Go Premium" at bounding box center [730, 29] width 101 height 33
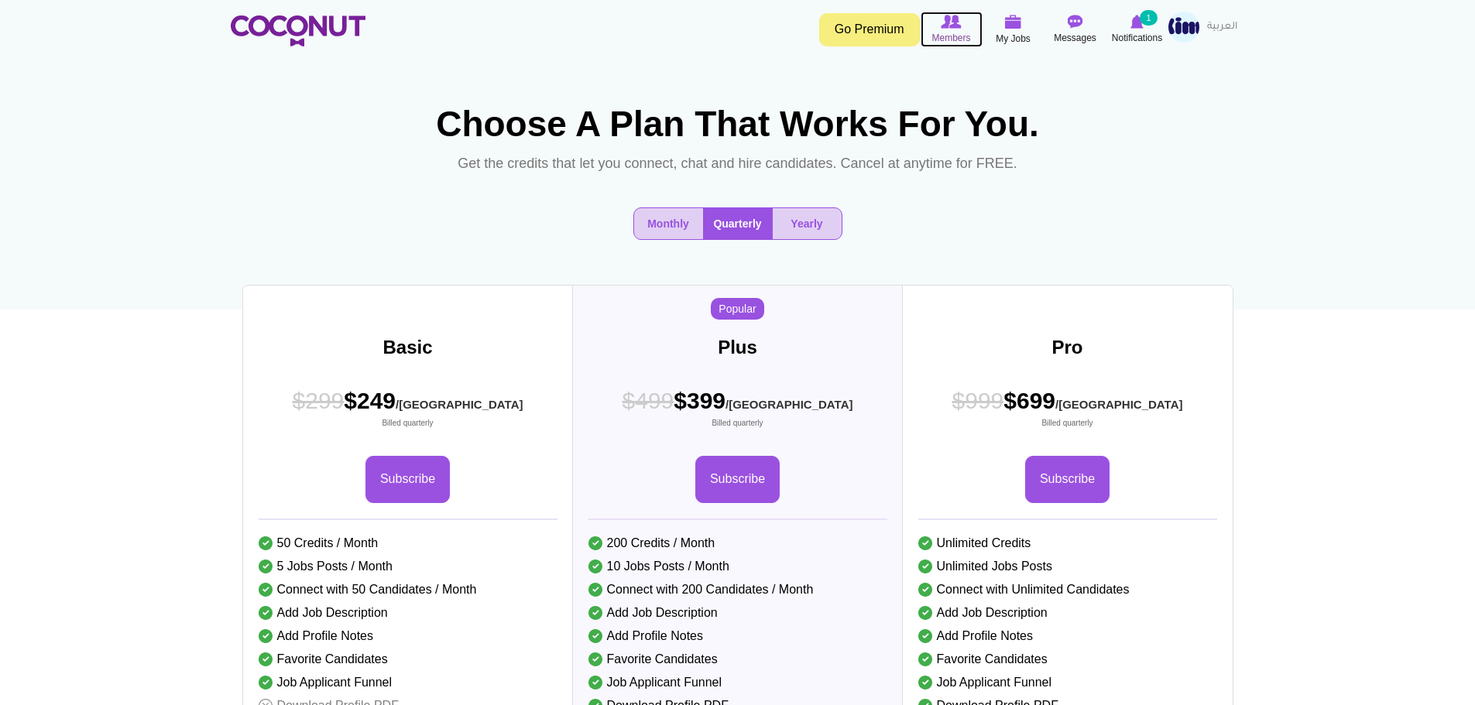
click at [944, 30] on span "Members" at bounding box center [950, 37] width 39 height 15
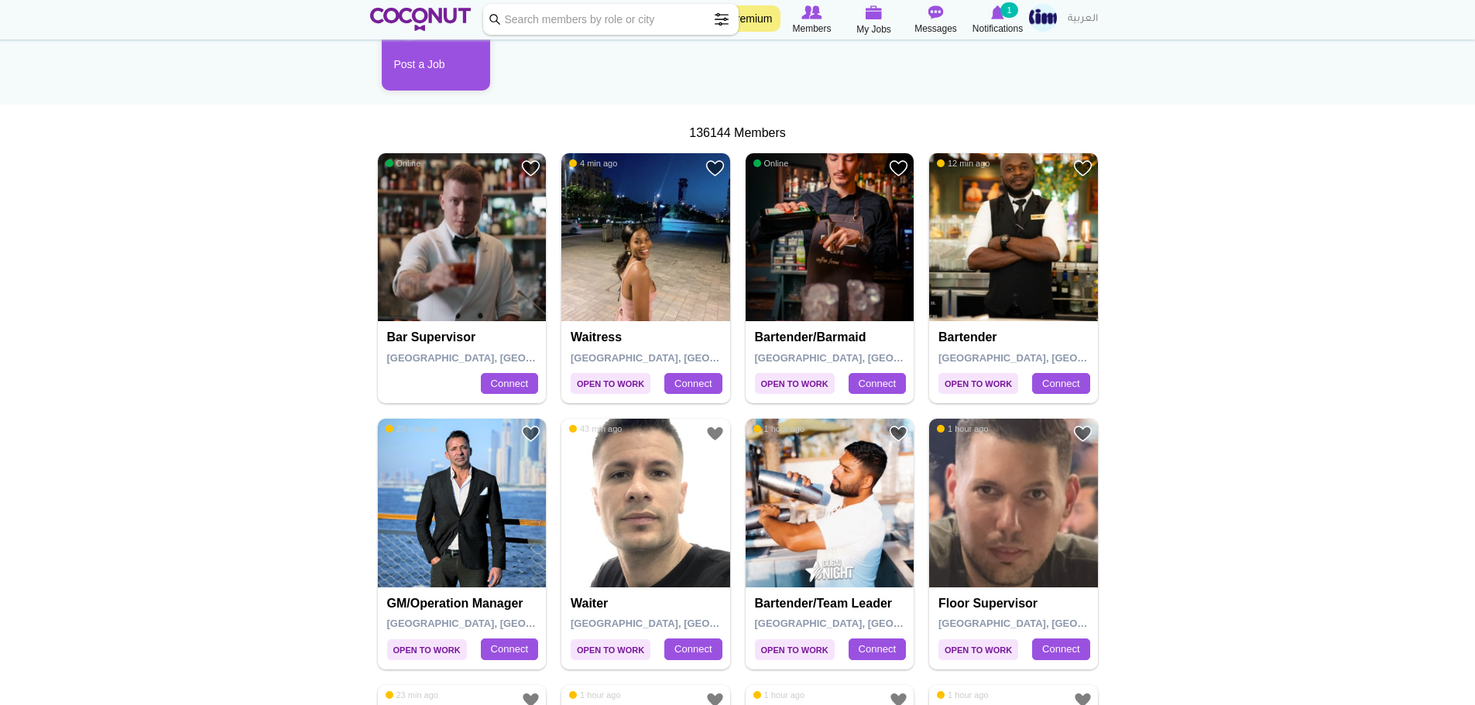
scroll to position [232, 0]
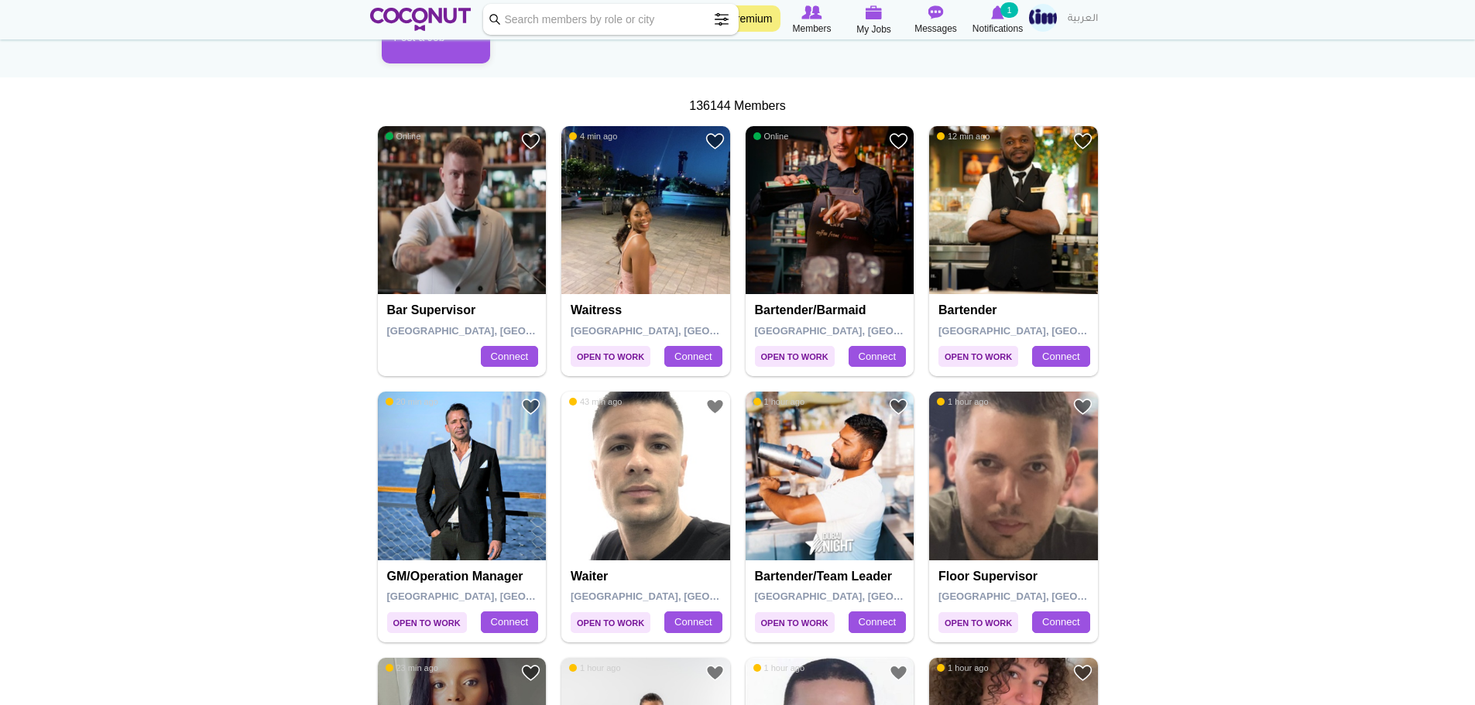
click at [655, 20] on input "Keyword" at bounding box center [610, 19] width 255 height 31
type input "chef"
click button "Search" at bounding box center [0, 0] width 0 height 0
click at [636, 26] on input "chef" at bounding box center [610, 19] width 255 height 31
click button "Search" at bounding box center [0, 0] width 0 height 0
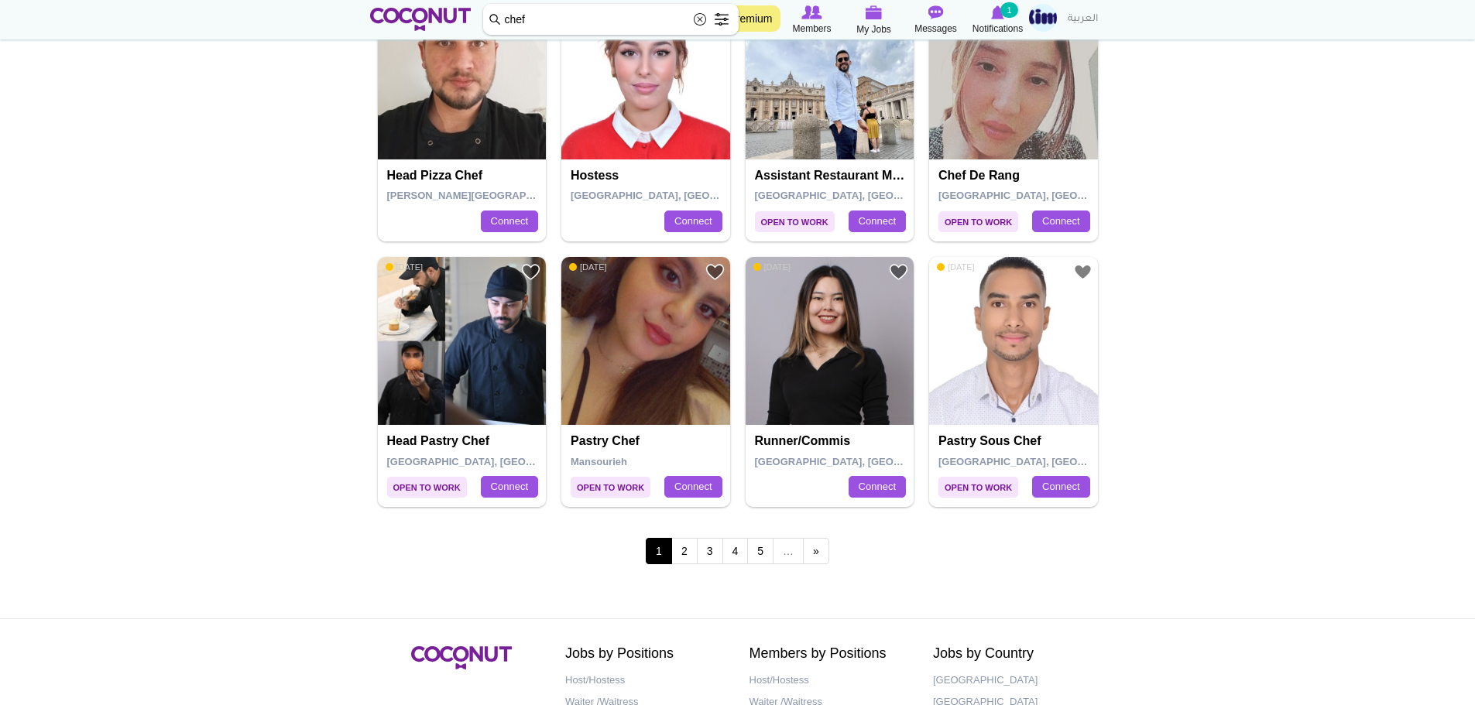
scroll to position [2555, 0]
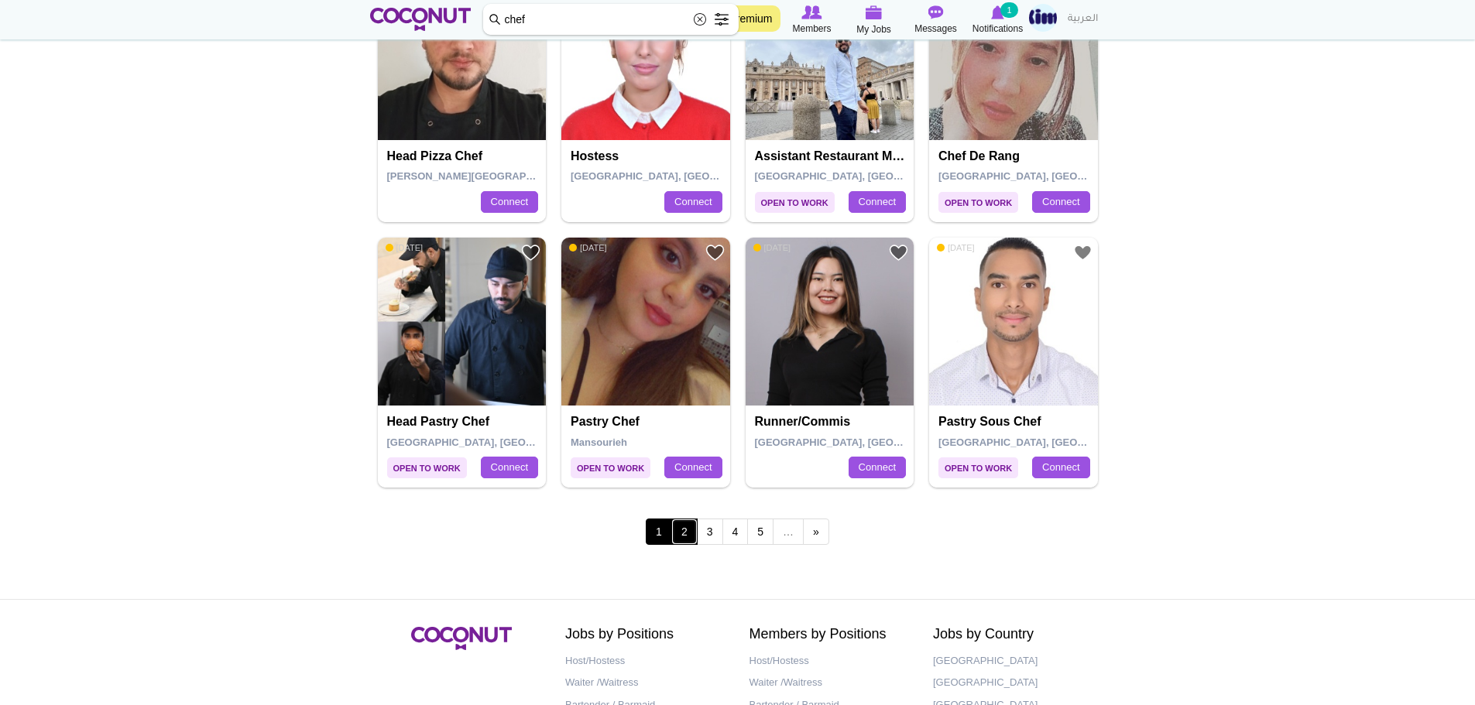
click at [689, 538] on link "2" at bounding box center [684, 532] width 26 height 26
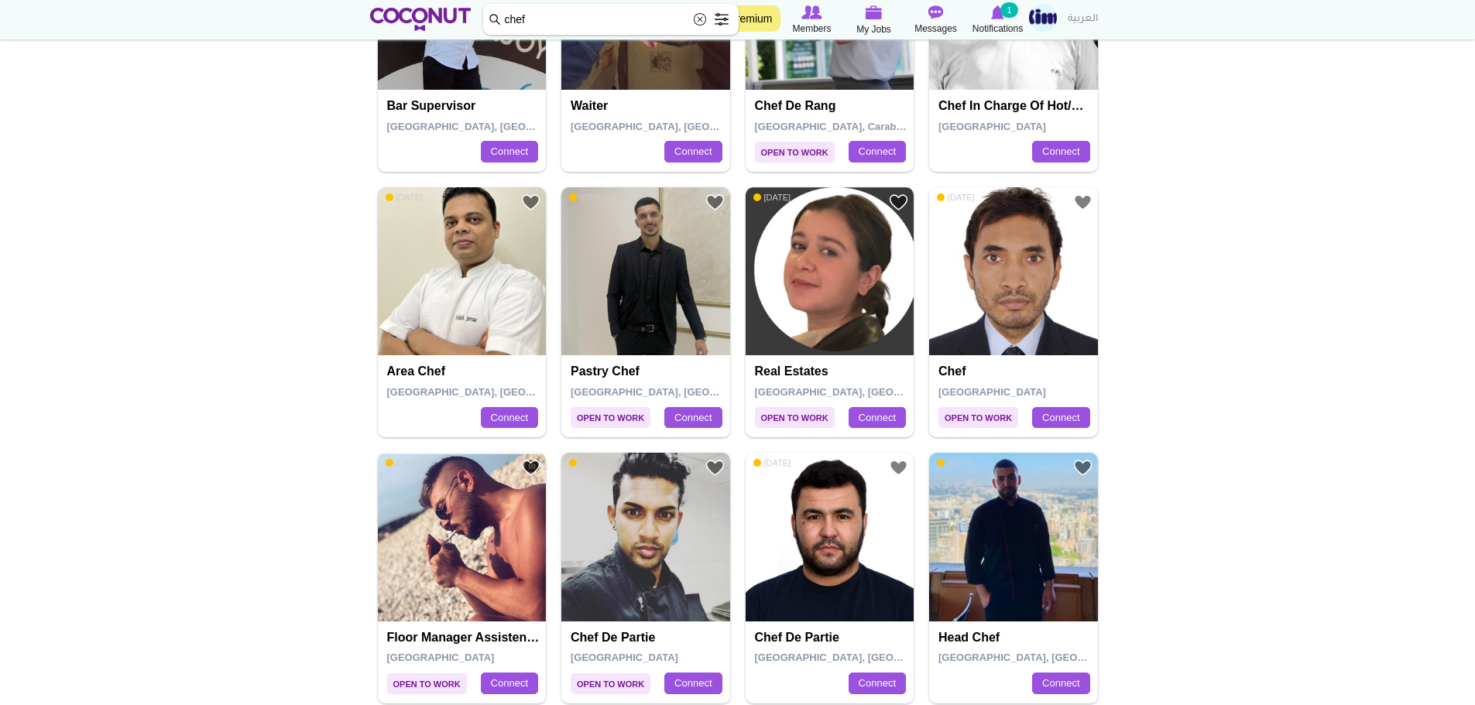
scroll to position [1548, 0]
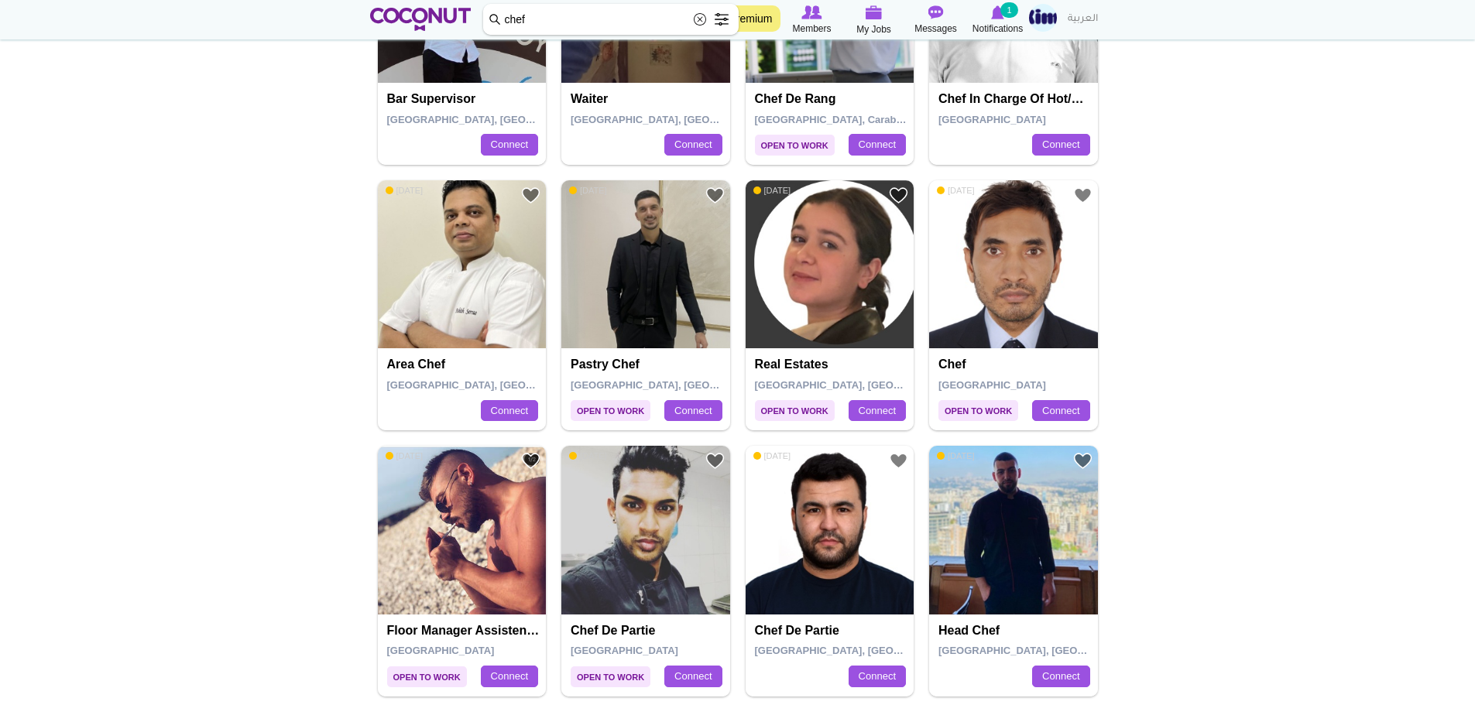
click at [505, 20] on input "chef" at bounding box center [610, 19] width 255 height 31
type input "junior chef"
click button "Search" at bounding box center [0, 0] width 0 height 0
click at [660, 22] on input "junior chef" at bounding box center [610, 19] width 255 height 31
click button "Search" at bounding box center [0, 0] width 0 height 0
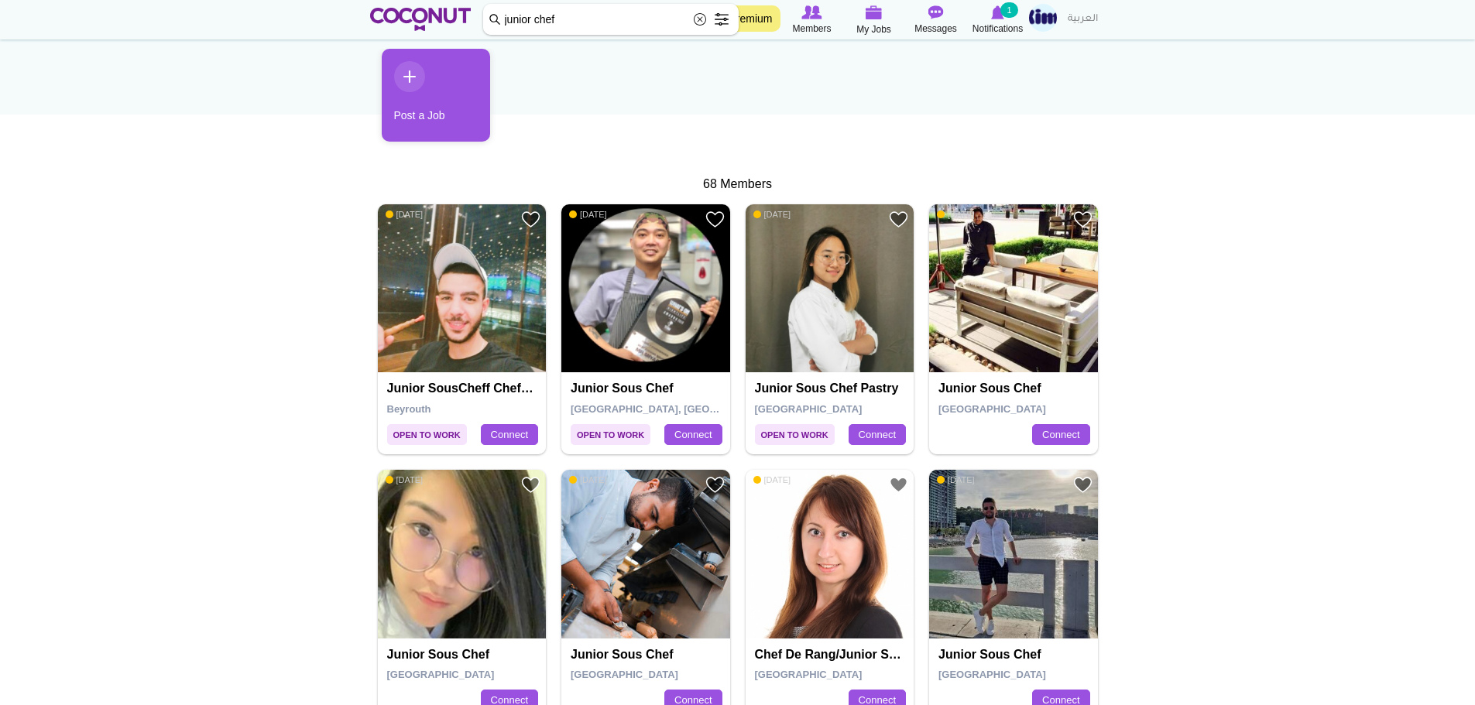
scroll to position [232, 0]
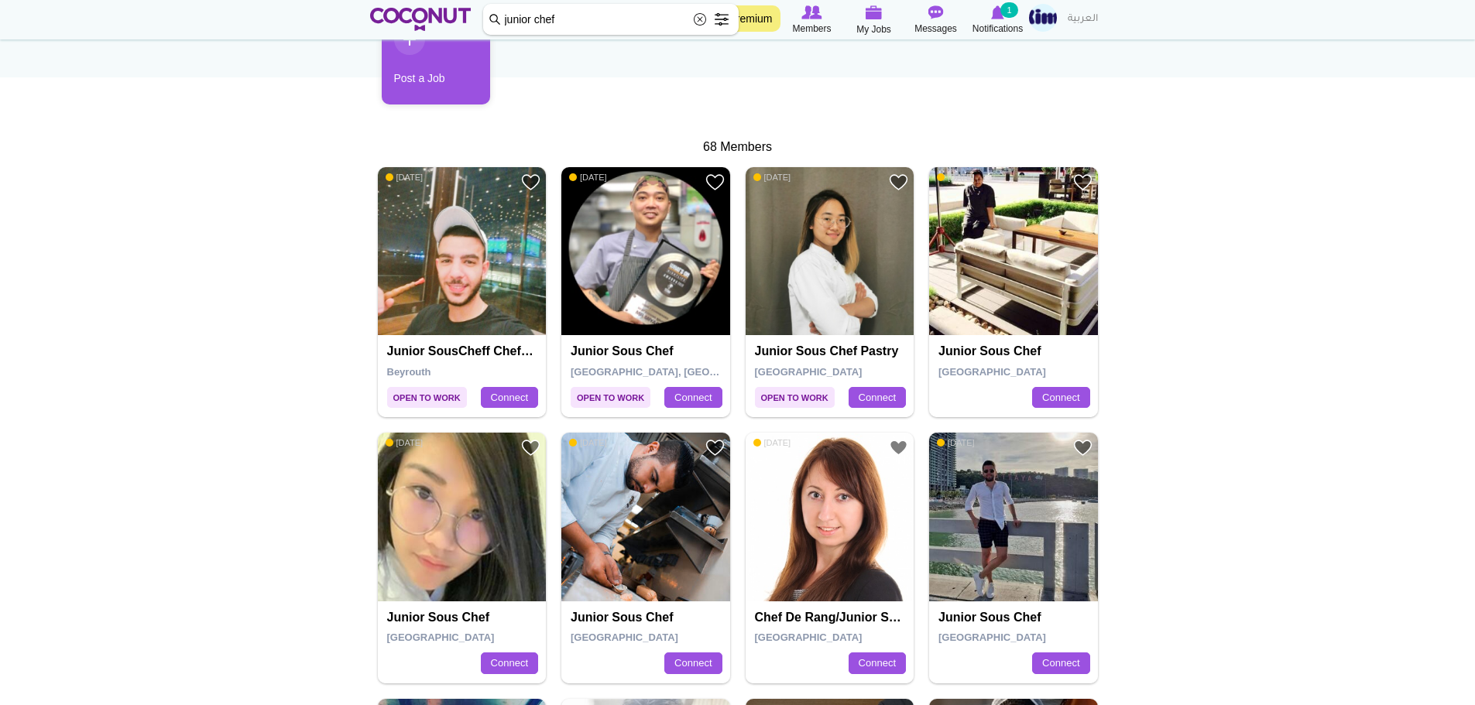
click at [617, 397] on span "Open to Work" at bounding box center [611, 397] width 80 height 21
click at [646, 292] on img at bounding box center [645, 251] width 169 height 169
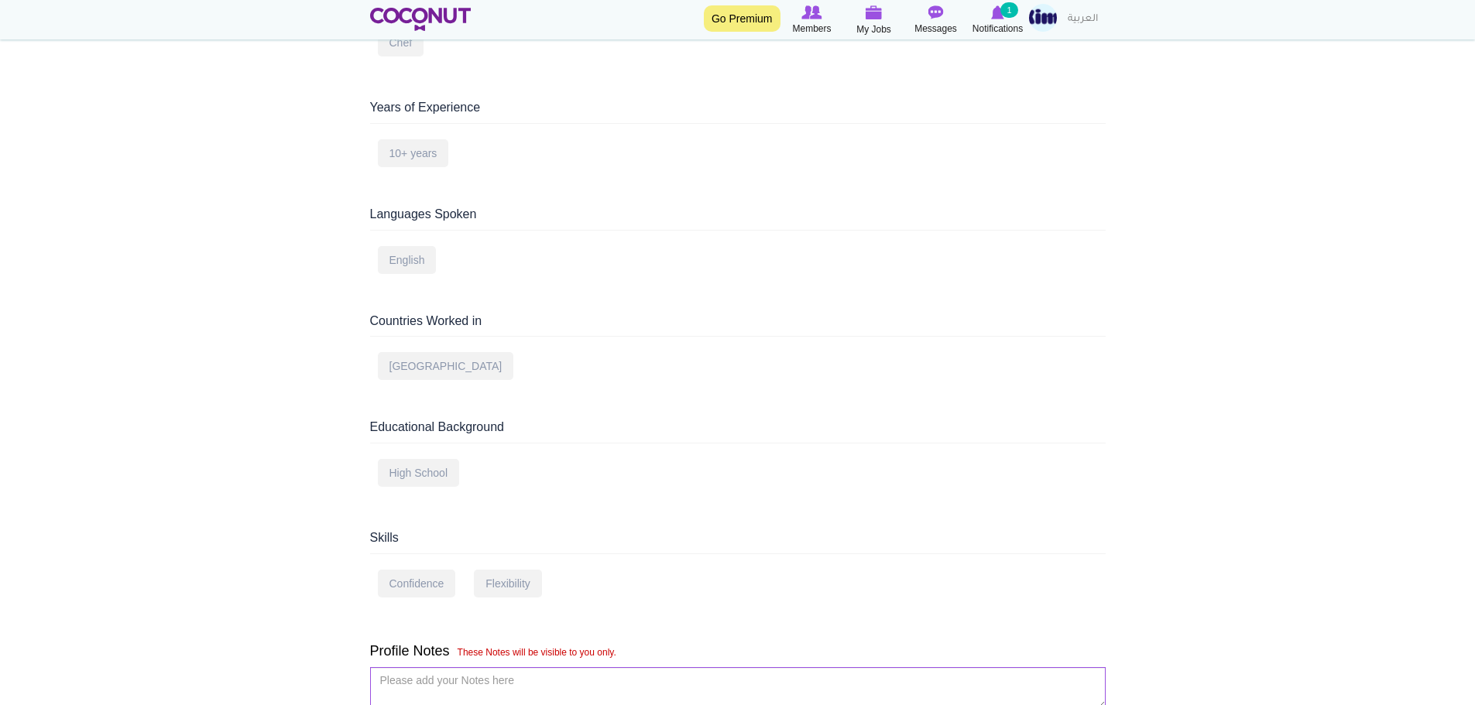
scroll to position [464, 0]
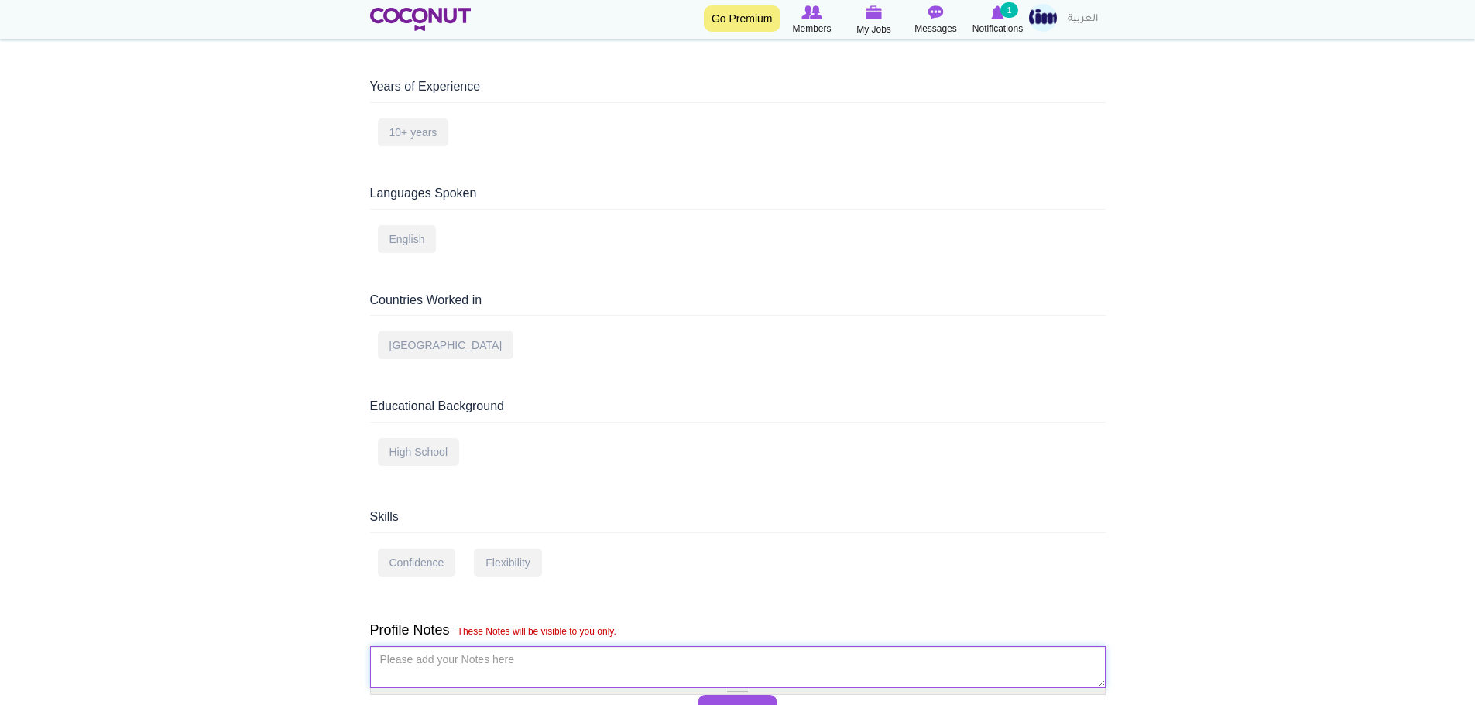
click at [427, 646] on textarea "Please add your Notes here *" at bounding box center [737, 667] width 735 height 42
type textarea "Please can you call on [PHONE_NUMBER]"
drag, startPoint x: 584, startPoint y: 643, endPoint x: 310, endPoint y: 611, distance: 275.9
click at [310, 611] on body "Toggle navigation Go Premium Members My Jobs Post a Job Messages Notifications …" at bounding box center [737, 295] width 1475 height 1518
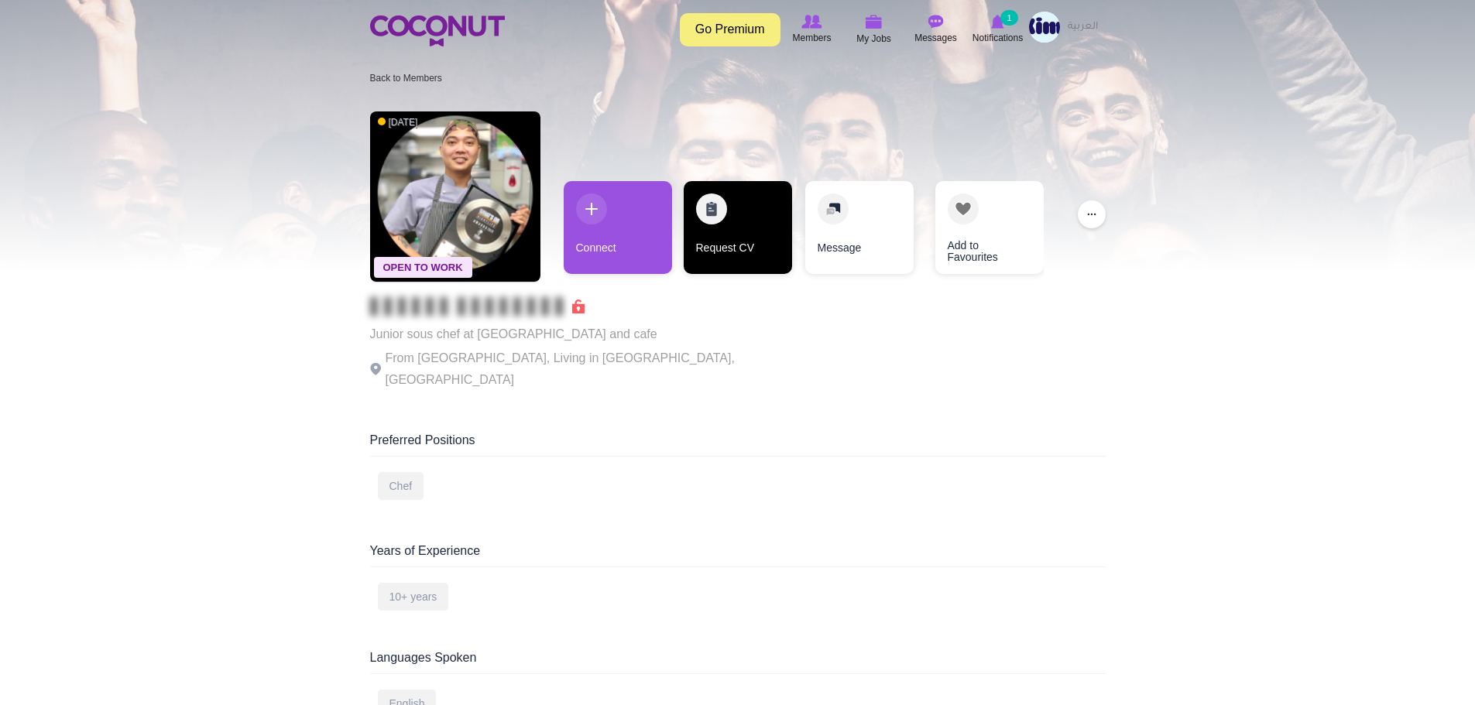
click at [714, 241] on link "Request CV" at bounding box center [738, 227] width 108 height 93
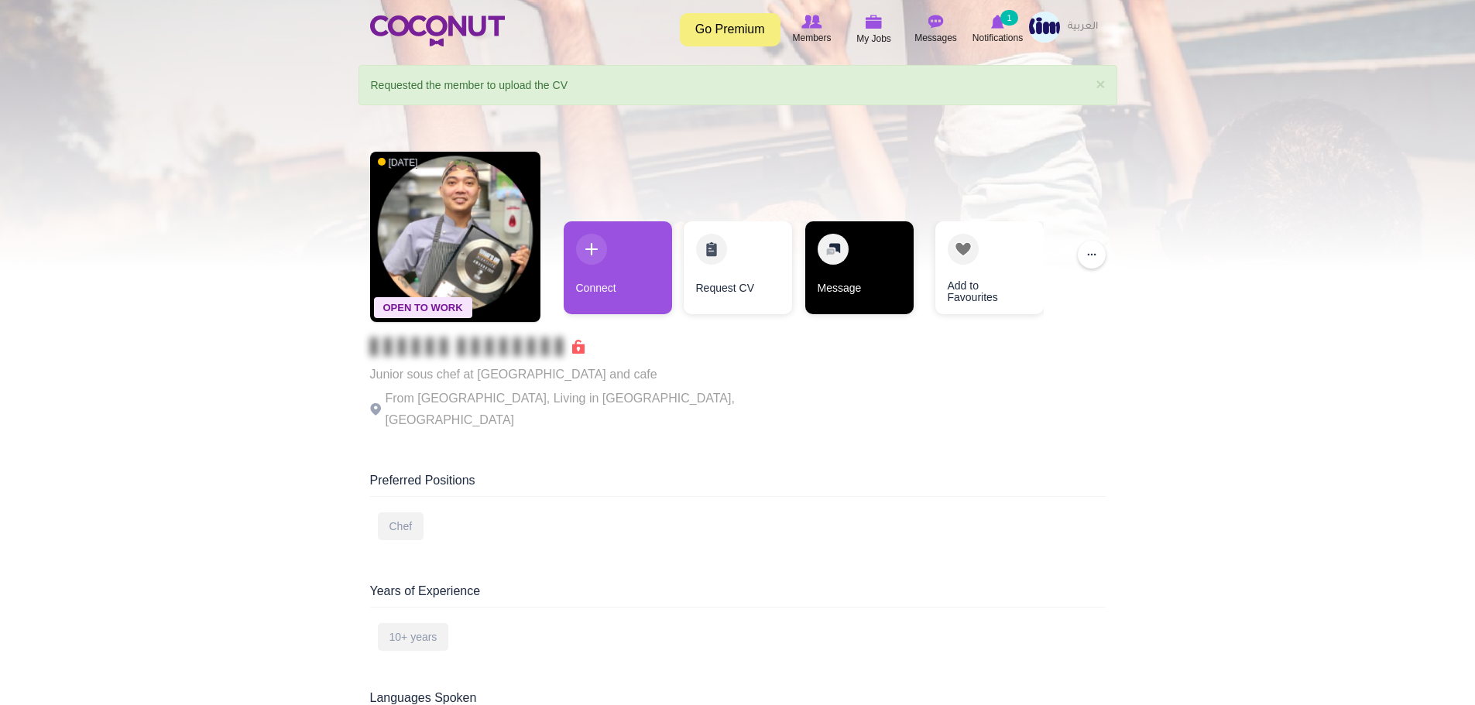
click at [852, 291] on link "Message" at bounding box center [859, 267] width 108 height 93
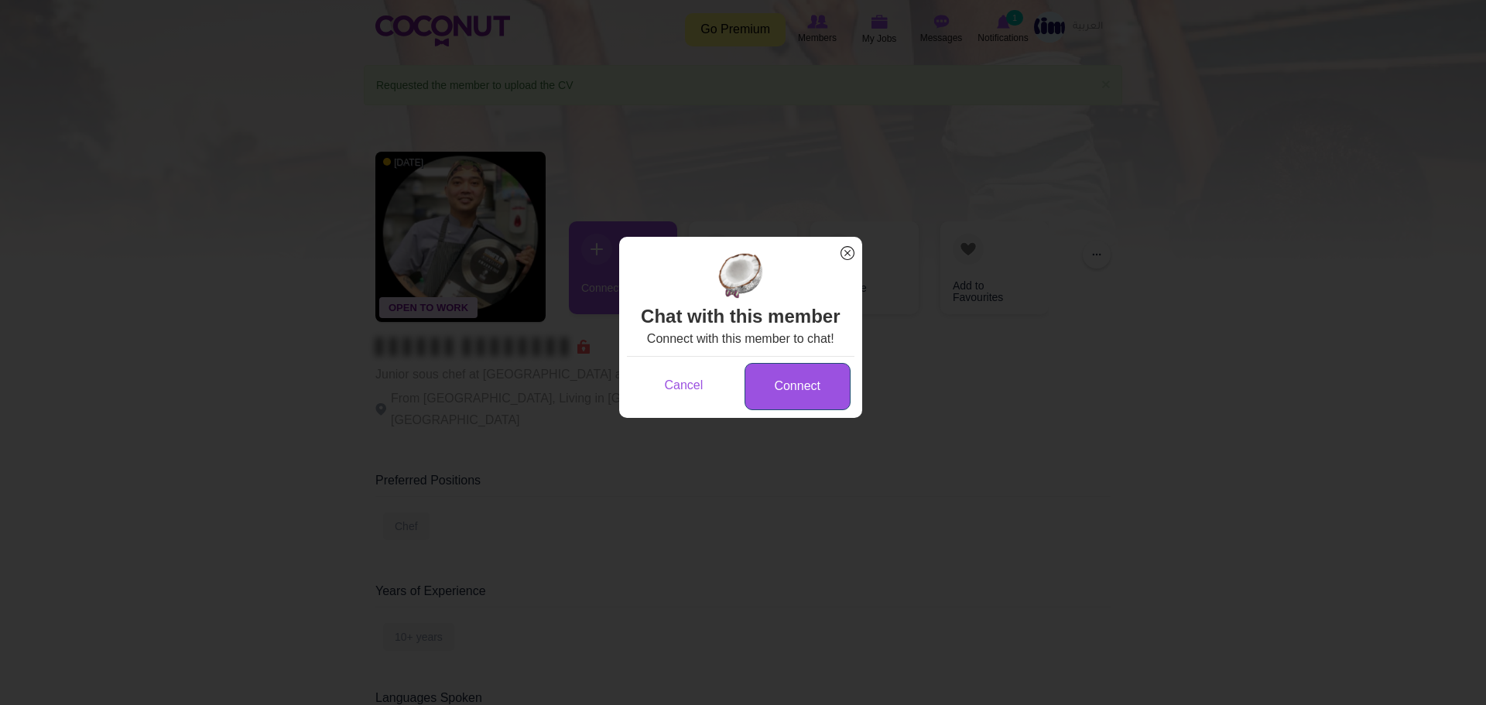
click at [771, 410] on link "Connect" at bounding box center [798, 386] width 106 height 47
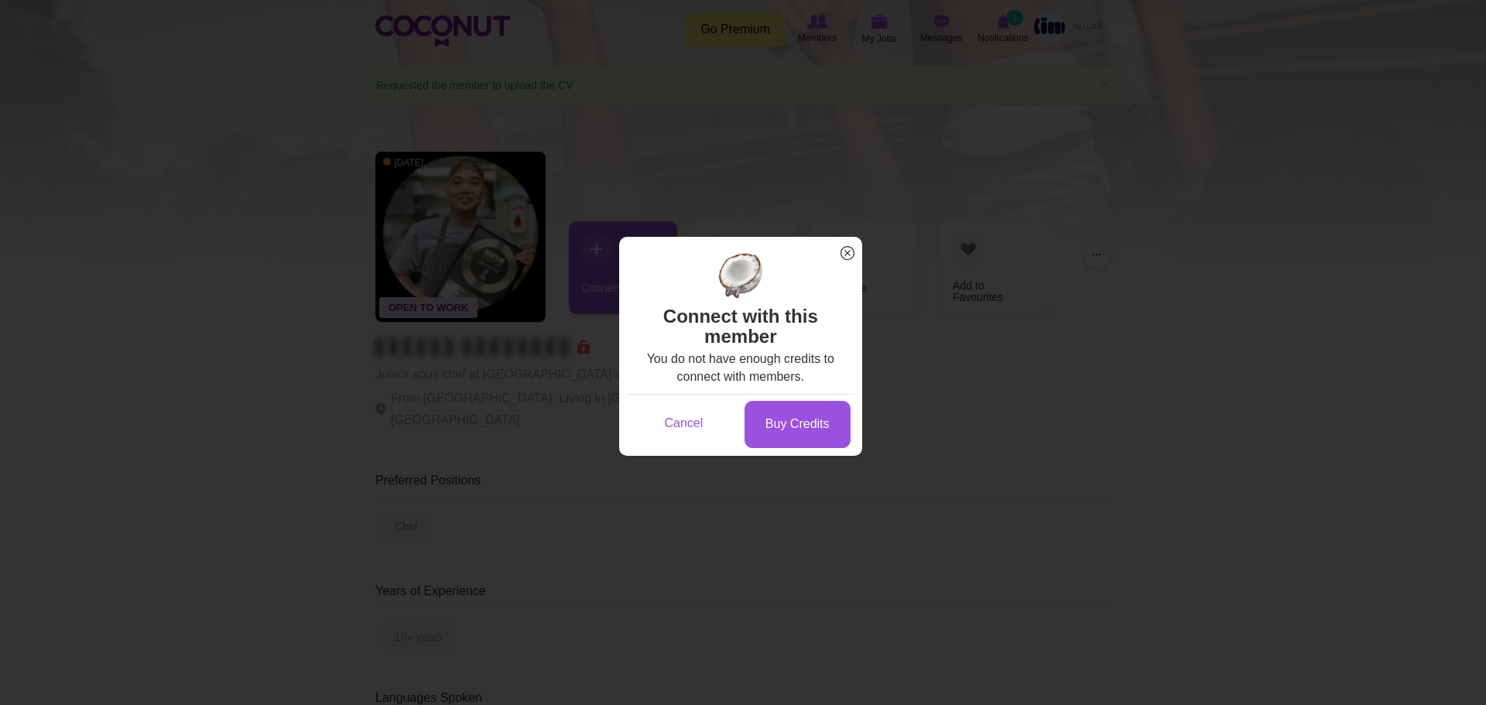
click at [850, 246] on span "x" at bounding box center [848, 253] width 20 height 20
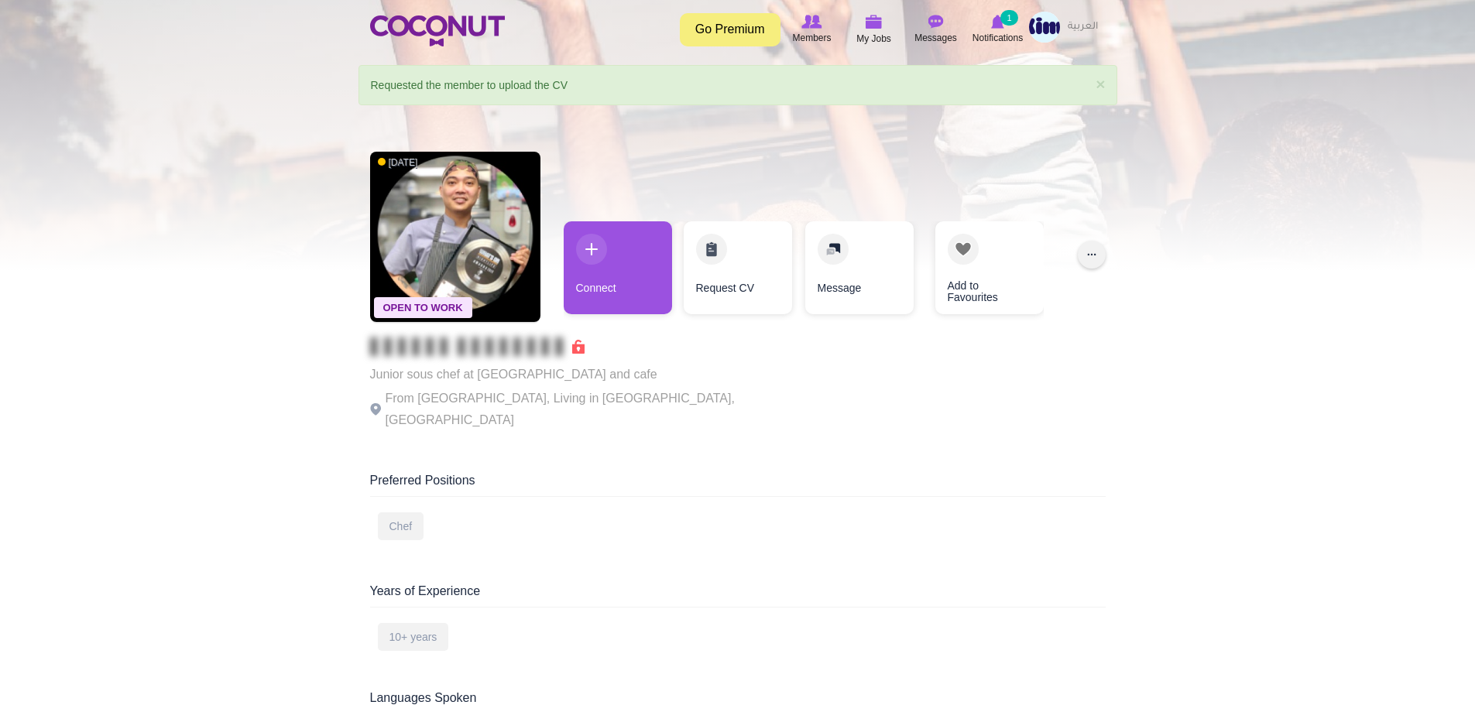
click at [1085, 248] on button "..." at bounding box center [1092, 255] width 28 height 28
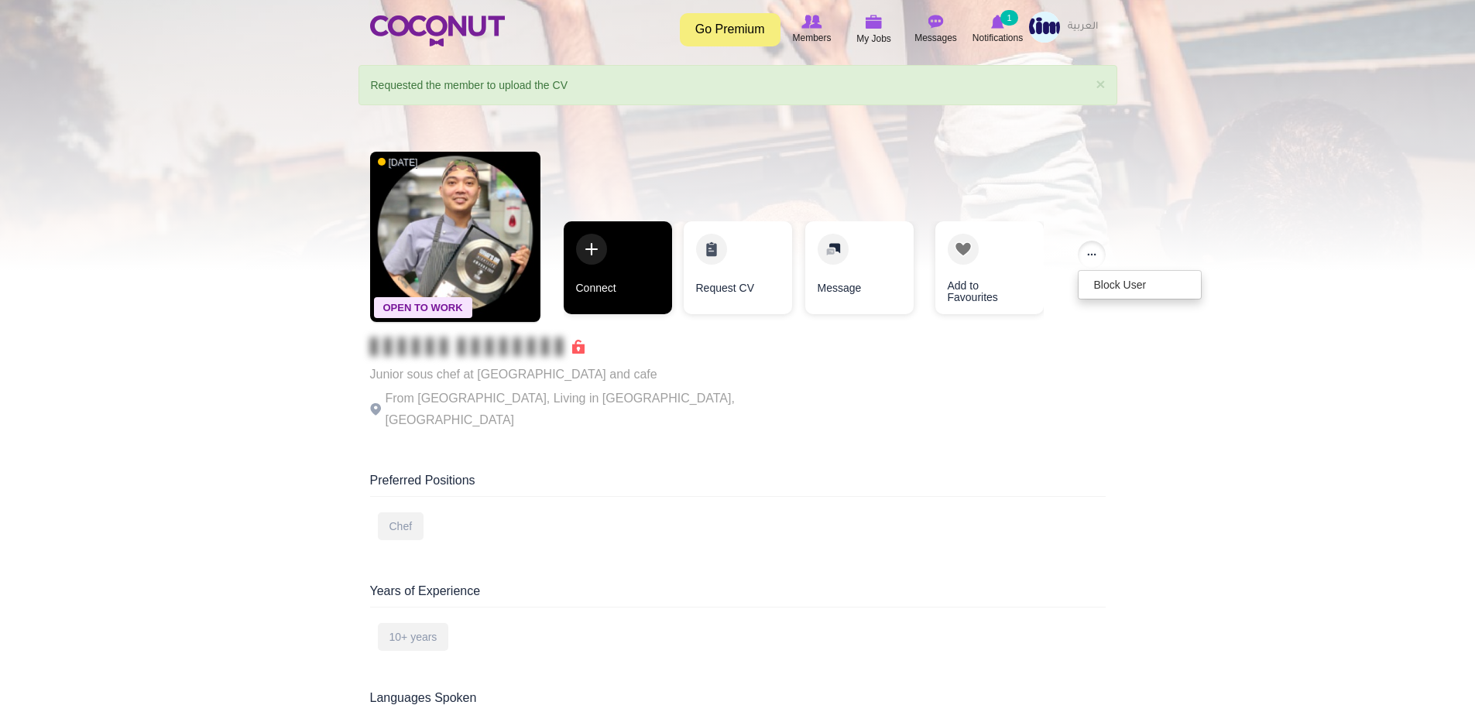
click at [612, 292] on link "Connect" at bounding box center [618, 267] width 108 height 93
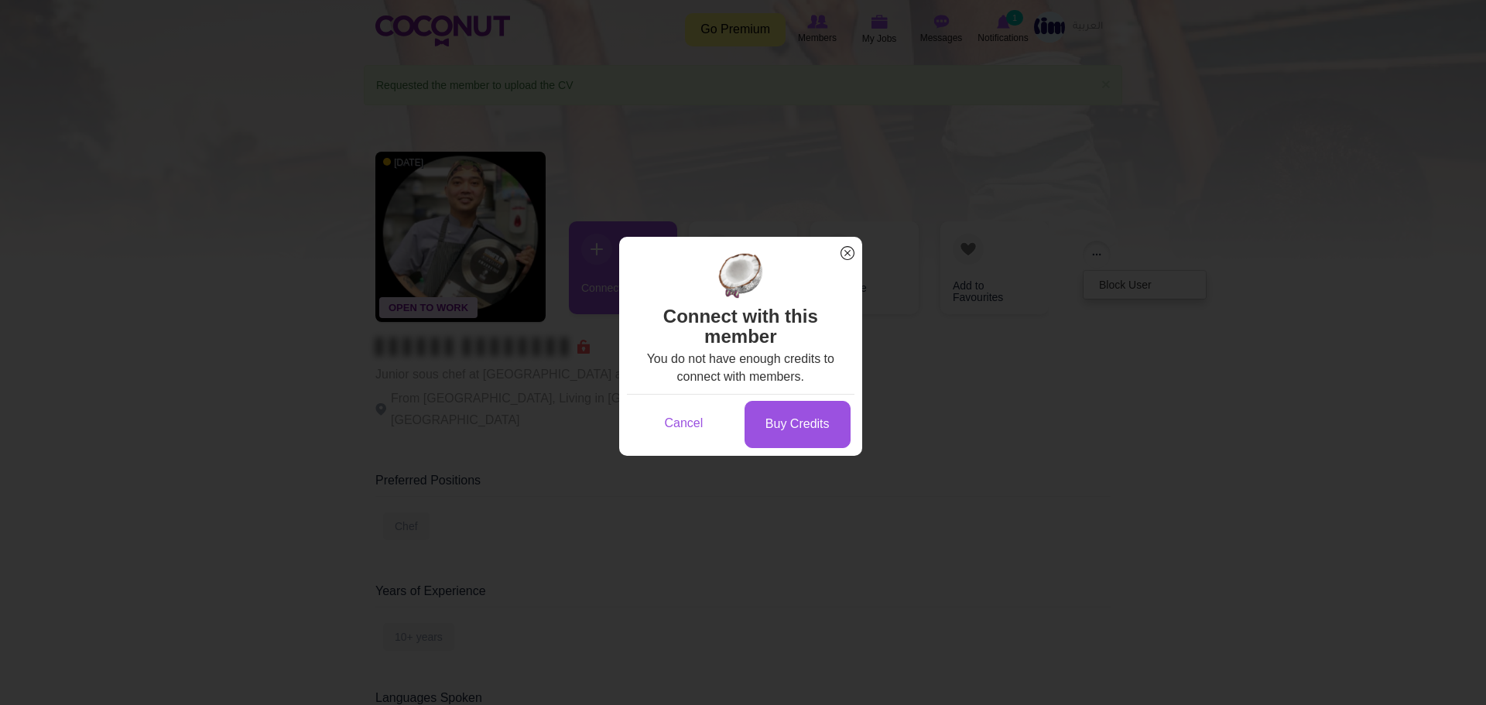
click at [836, 255] on h2 "Connect with this member" at bounding box center [741, 301] width 228 height 99
click at [847, 262] on span "x" at bounding box center [848, 253] width 20 height 20
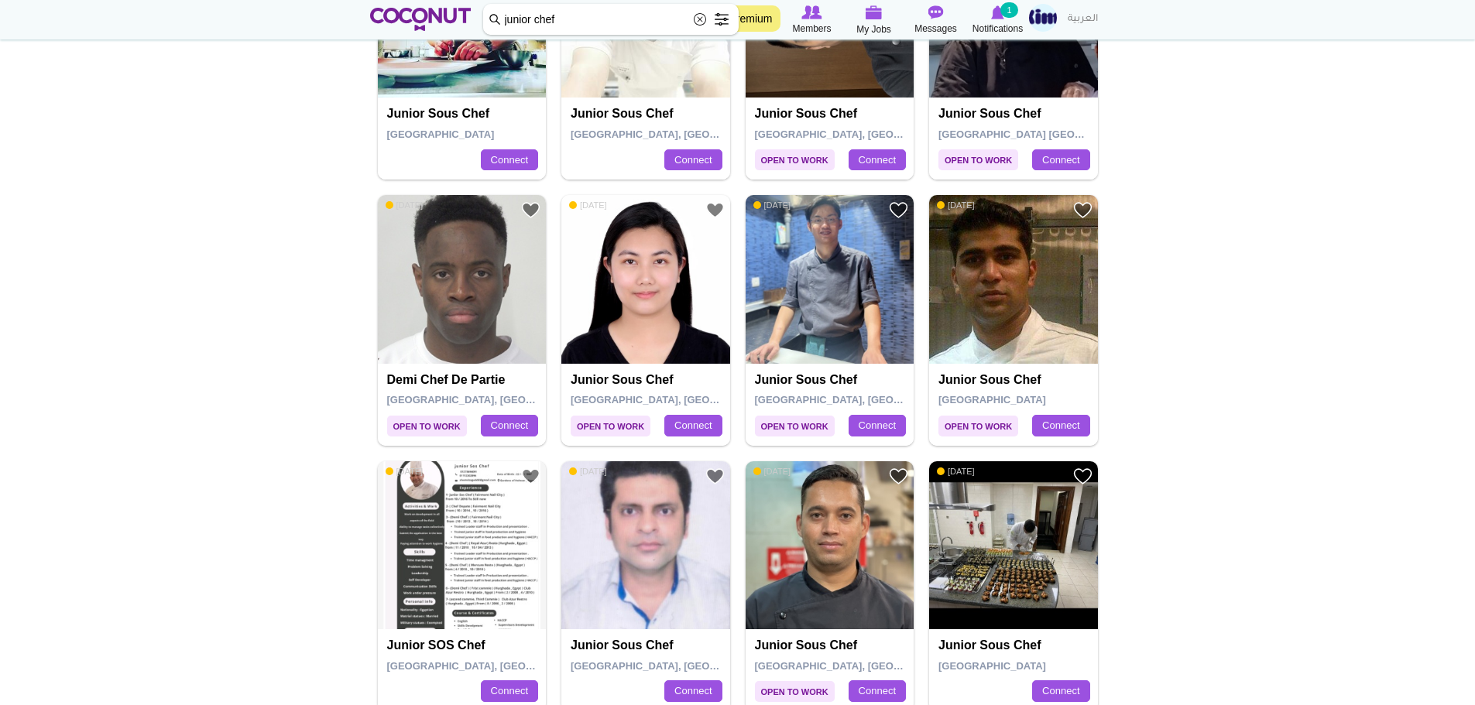
scroll to position [1006, 0]
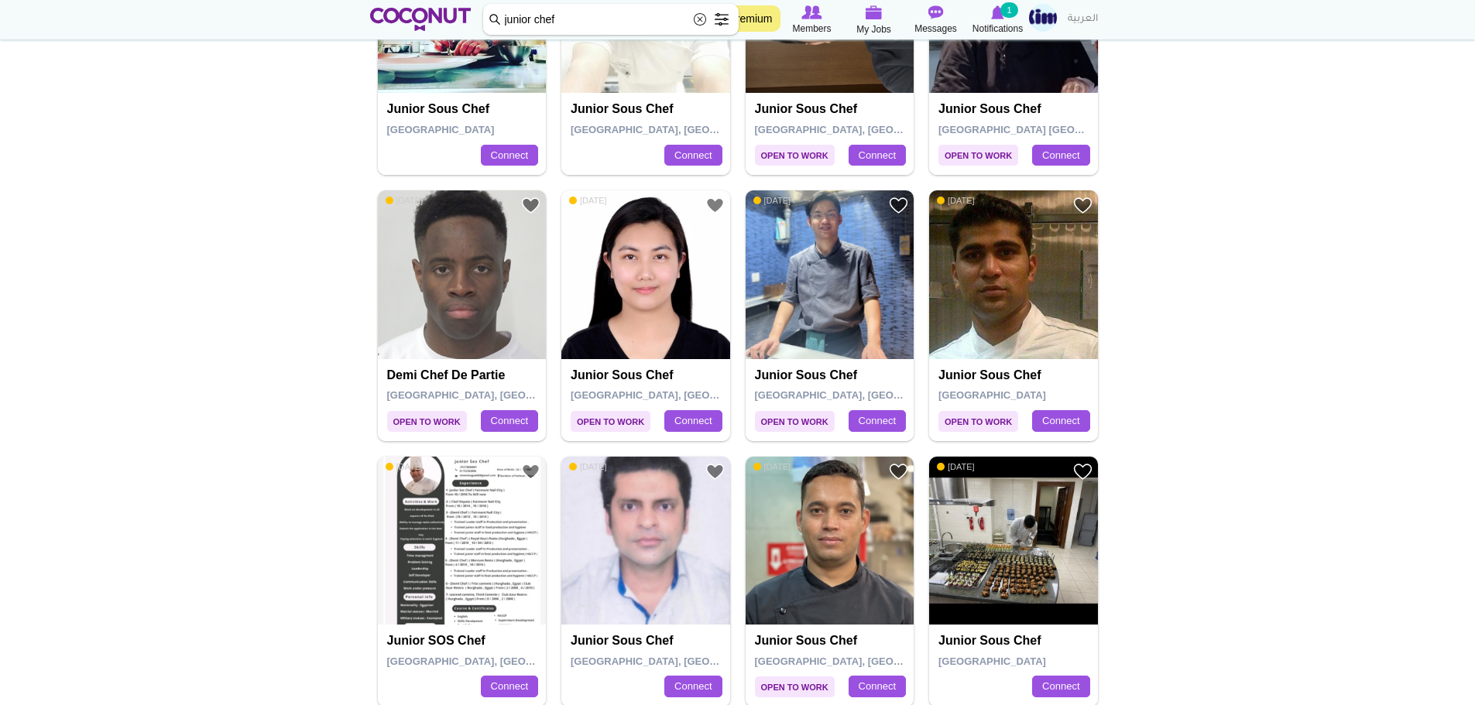
click at [684, 365] on div "Junior sous chef [GEOGRAPHIC_DATA], [GEOGRAPHIC_DATA] Connect" at bounding box center [645, 400] width 169 height 82
click at [665, 288] on img at bounding box center [645, 274] width 169 height 169
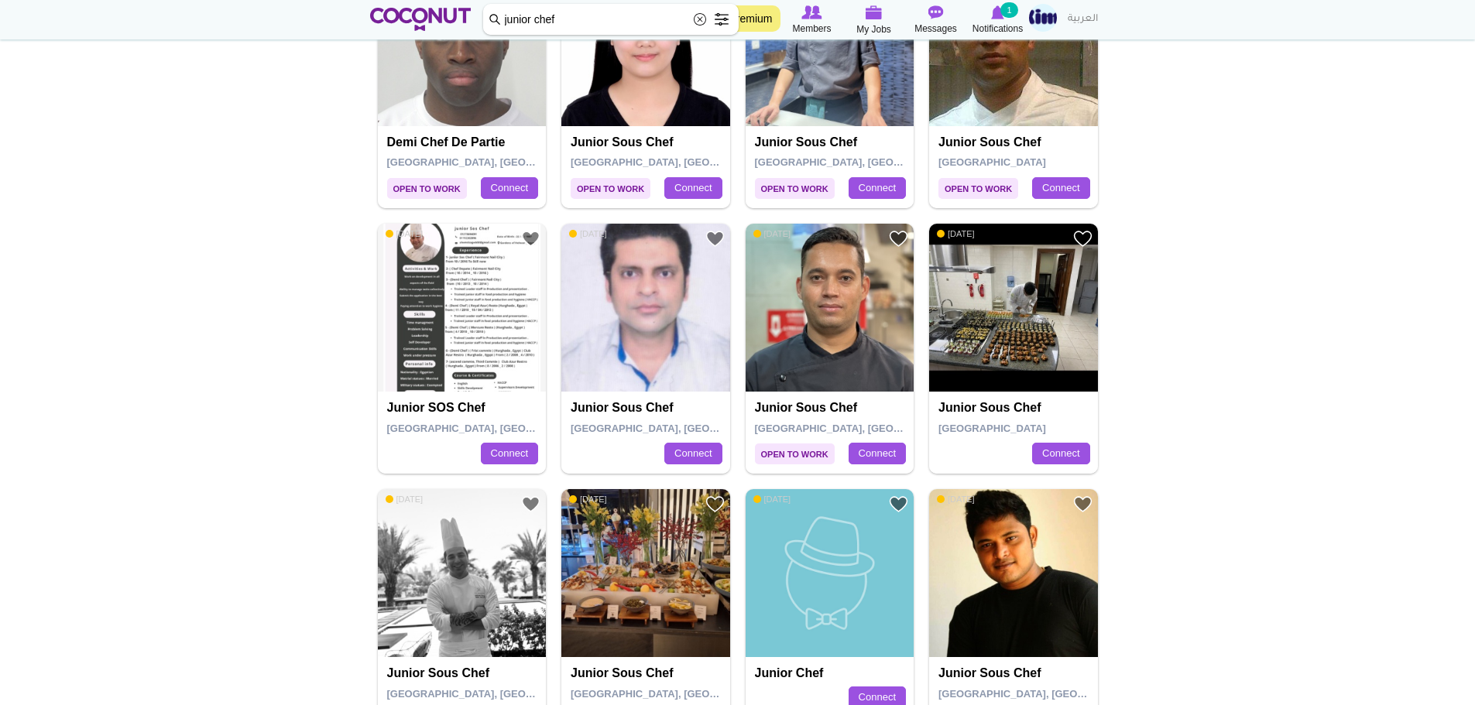
scroll to position [1239, 0]
click at [532, 291] on img at bounding box center [462, 309] width 169 height 169
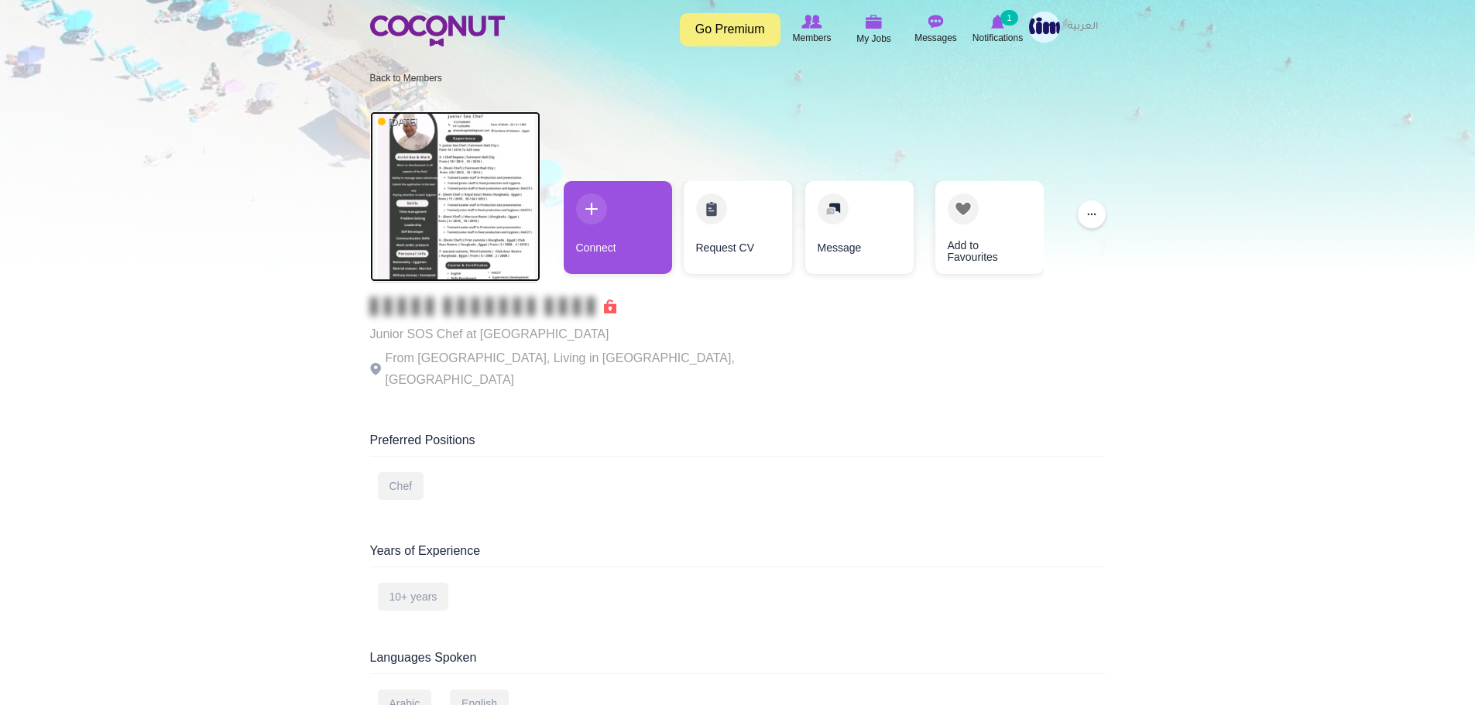
click at [393, 173] on img at bounding box center [455, 196] width 170 height 170
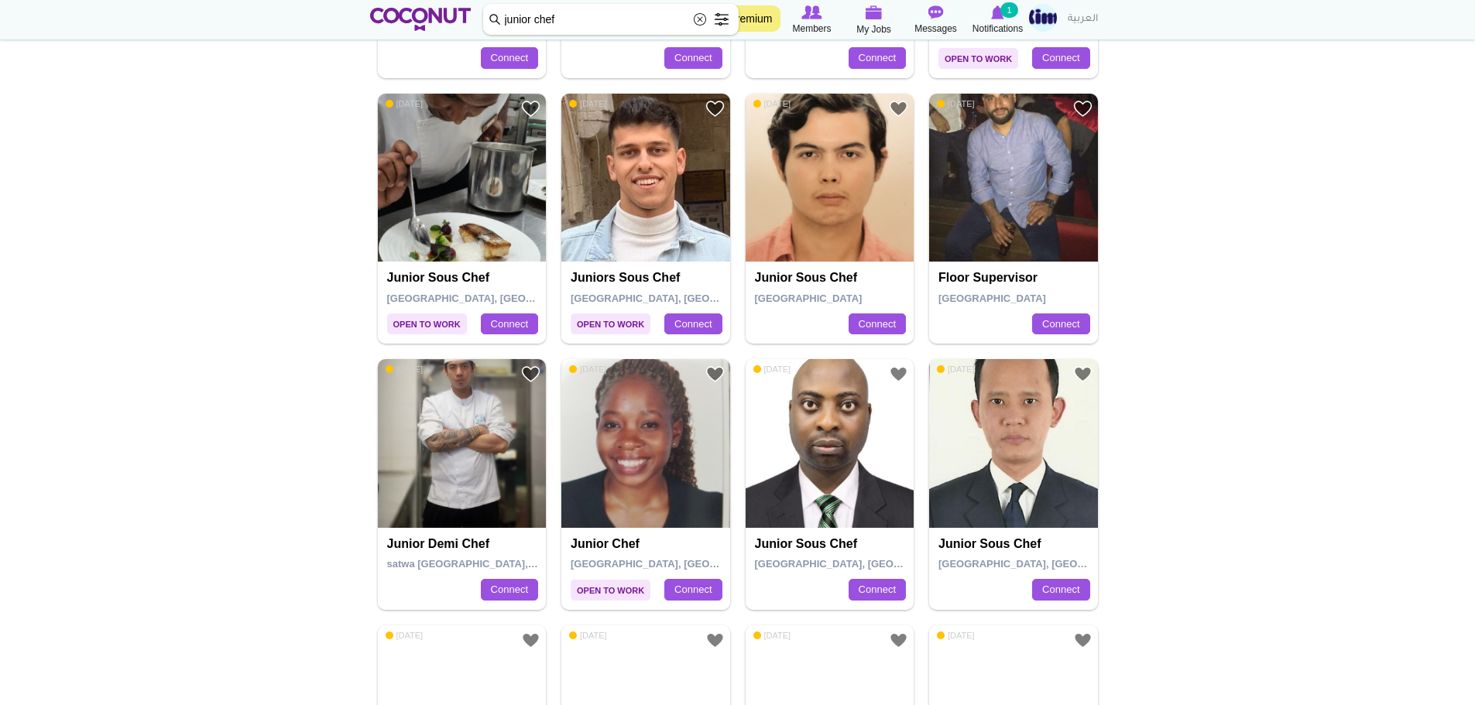
scroll to position [2168, 0]
